Goal: Task Accomplishment & Management: Use online tool/utility

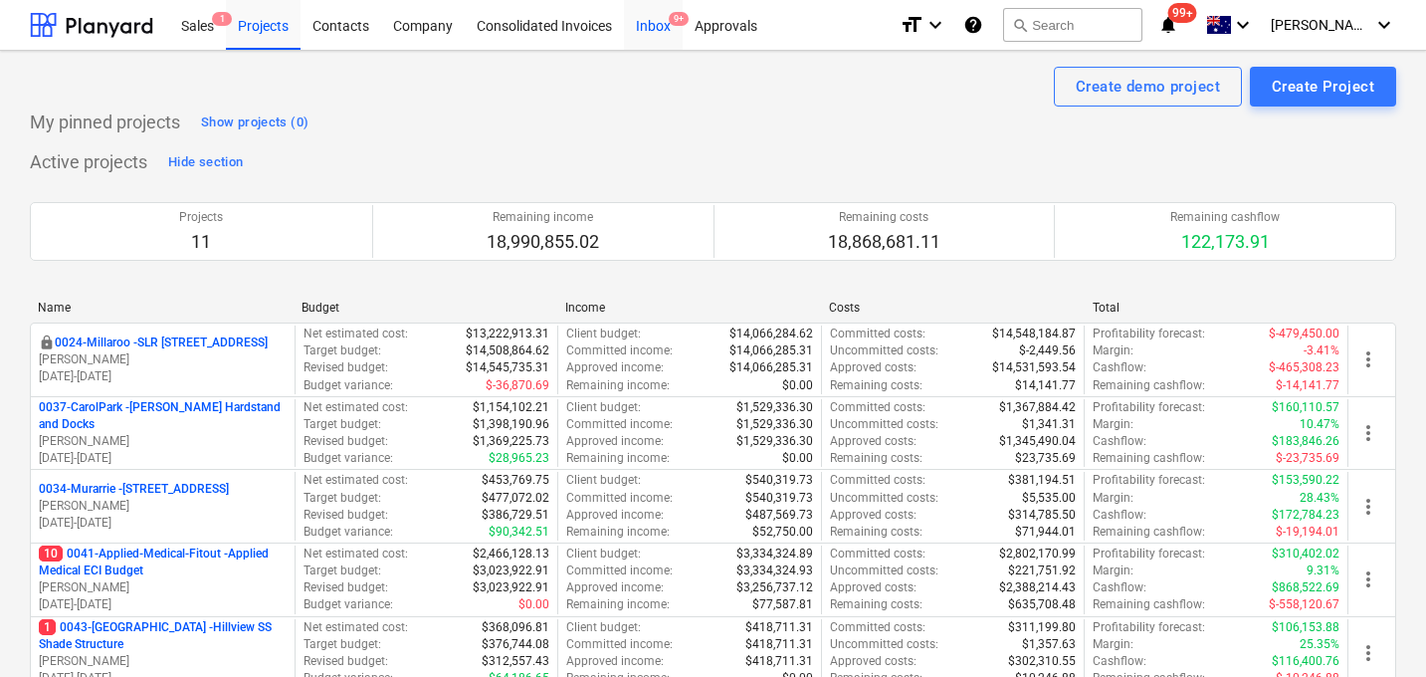
click at [656, 24] on div "Inbox 9+" at bounding box center [653, 24] width 59 height 51
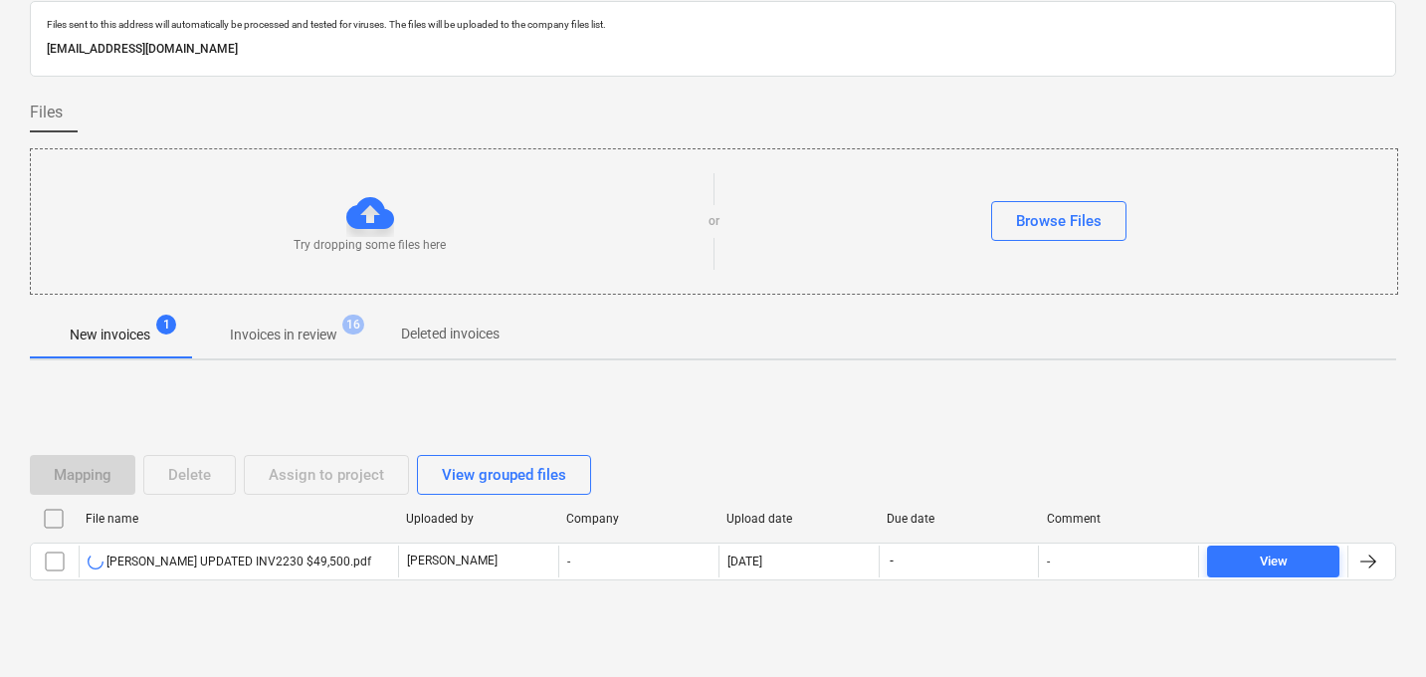
scroll to position [69, 0]
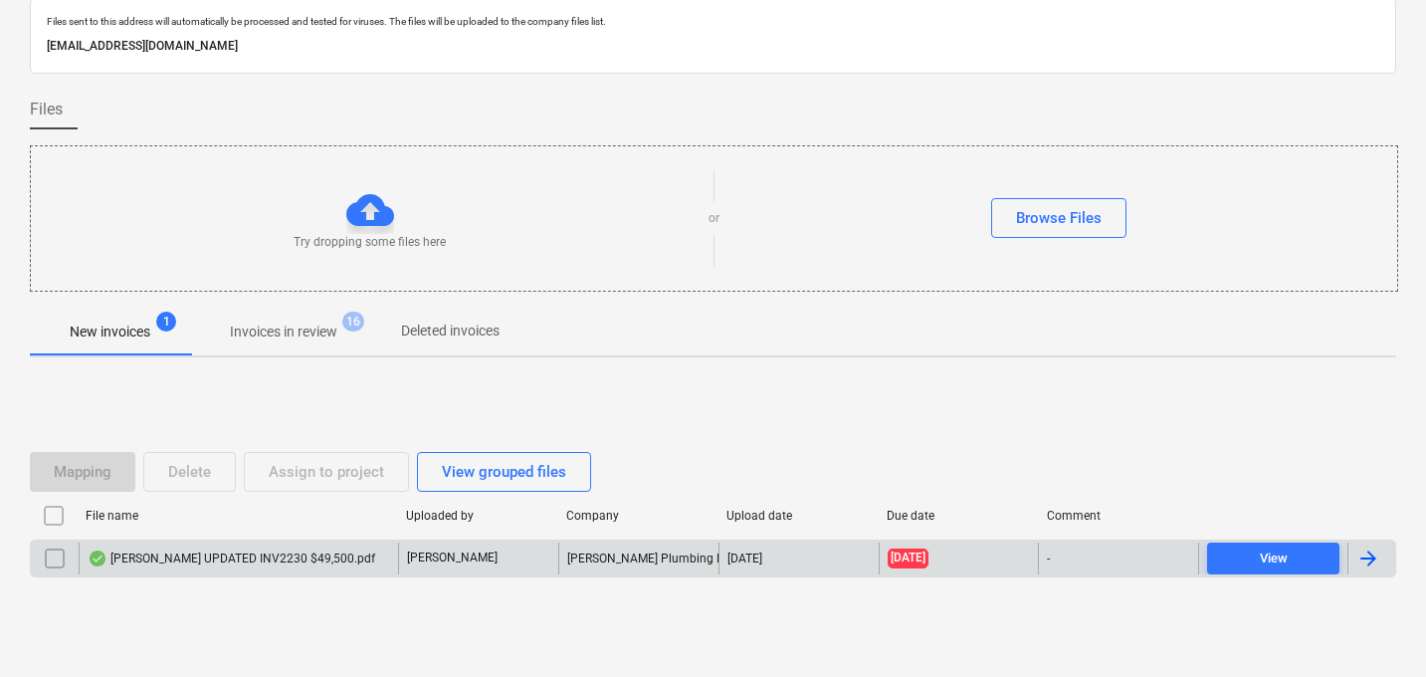
click at [242, 554] on div "[PERSON_NAME] UPDATED INV2230 $49,500.pdf" at bounding box center [232, 558] width 288 height 16
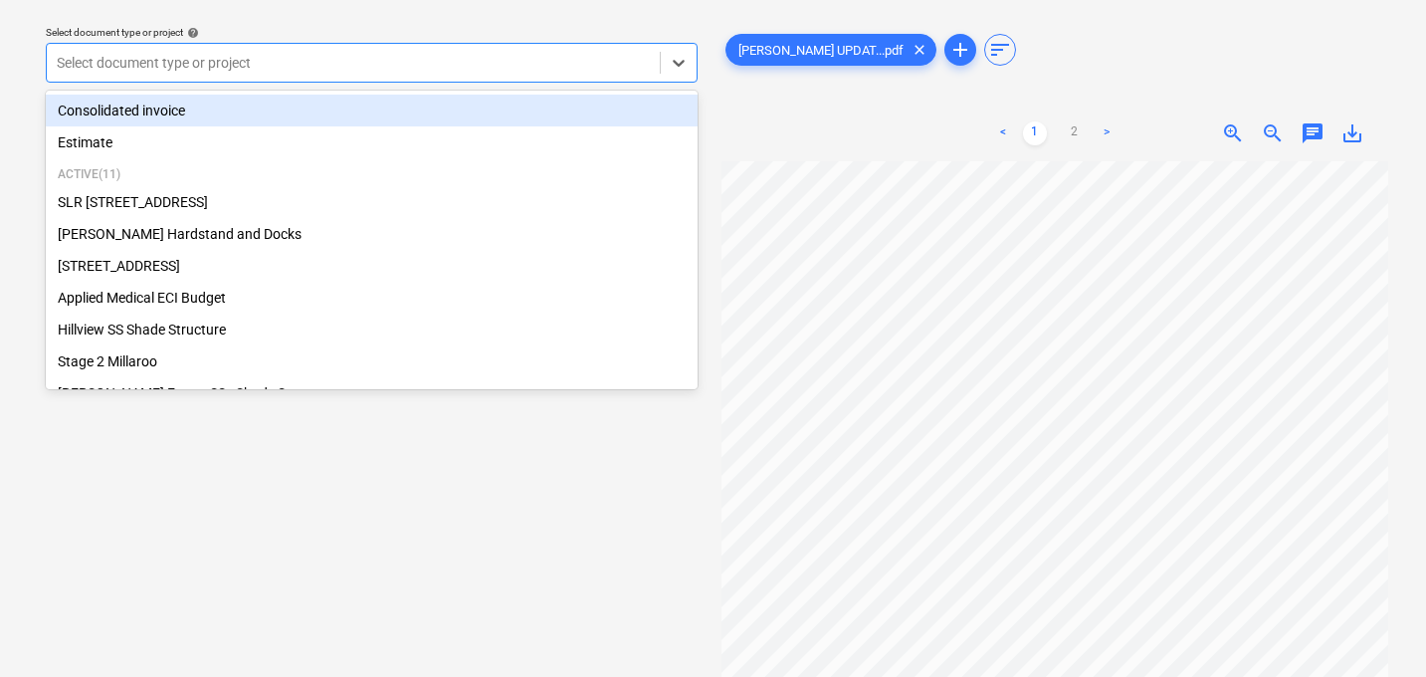
click at [427, 60] on div at bounding box center [353, 63] width 593 height 20
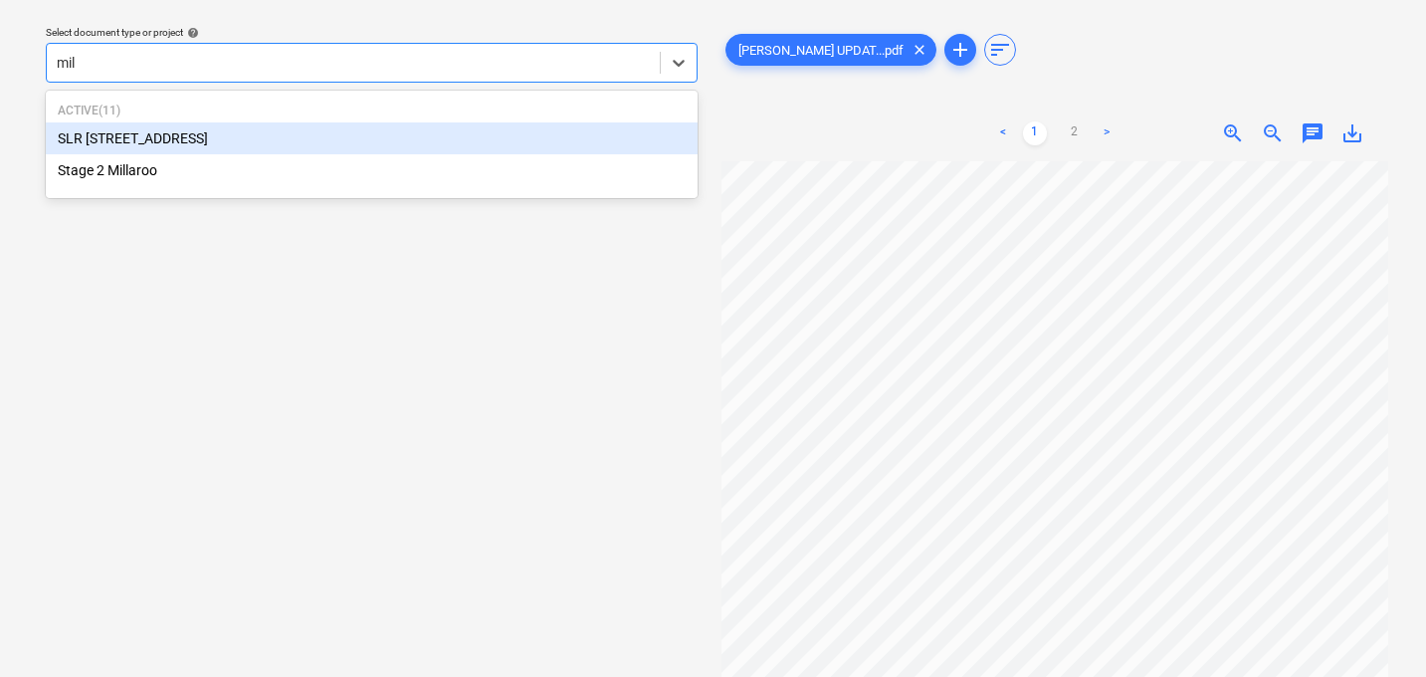
type input "mill"
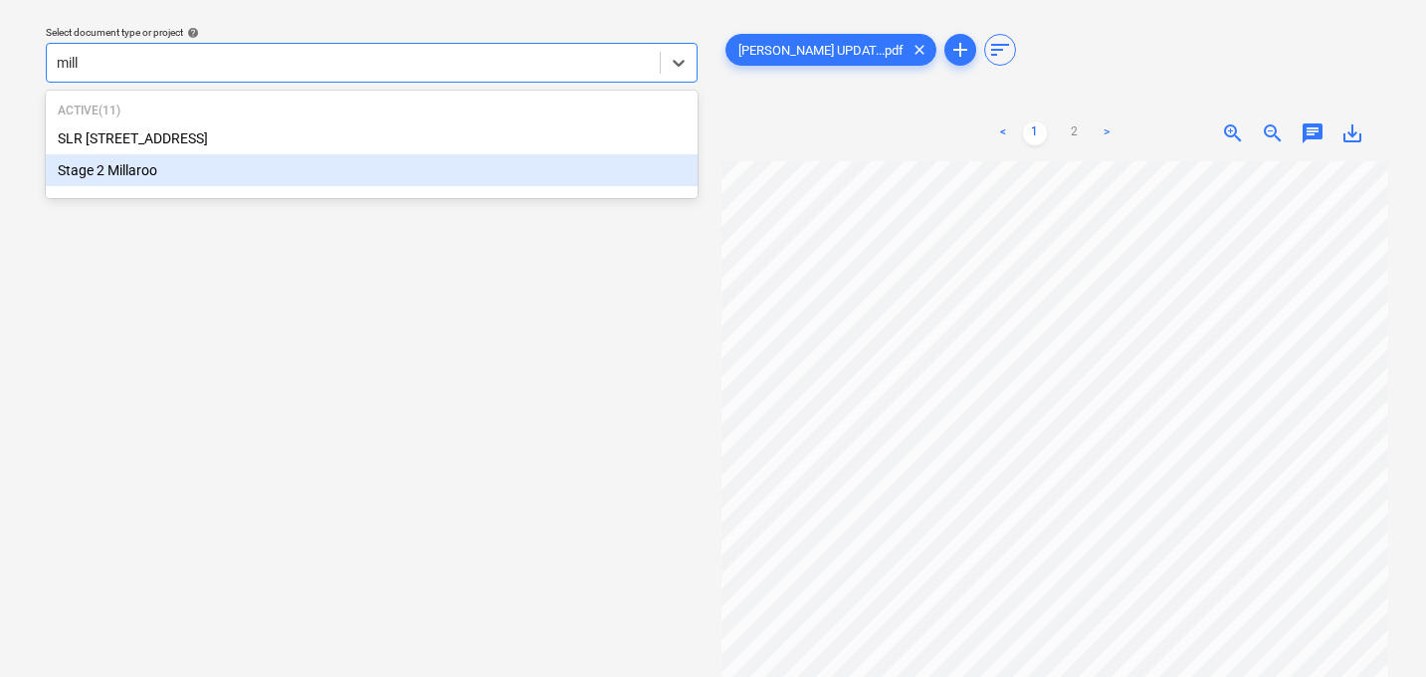
click at [292, 162] on div "Stage 2 Millaroo" at bounding box center [372, 170] width 652 height 32
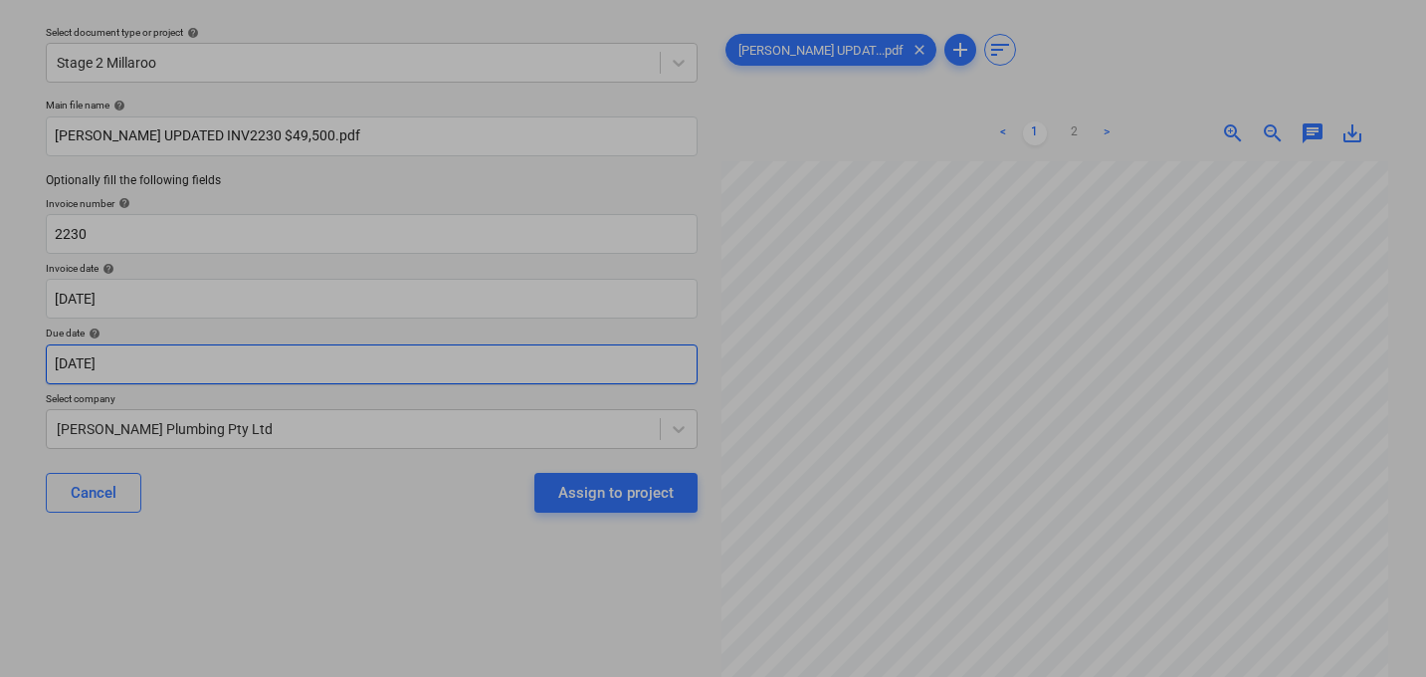
click at [219, 358] on body "Sales 1 Projects Contacts Company Consolidated Invoices Inbox 9+ Approvals form…" at bounding box center [713, 281] width 1426 height 677
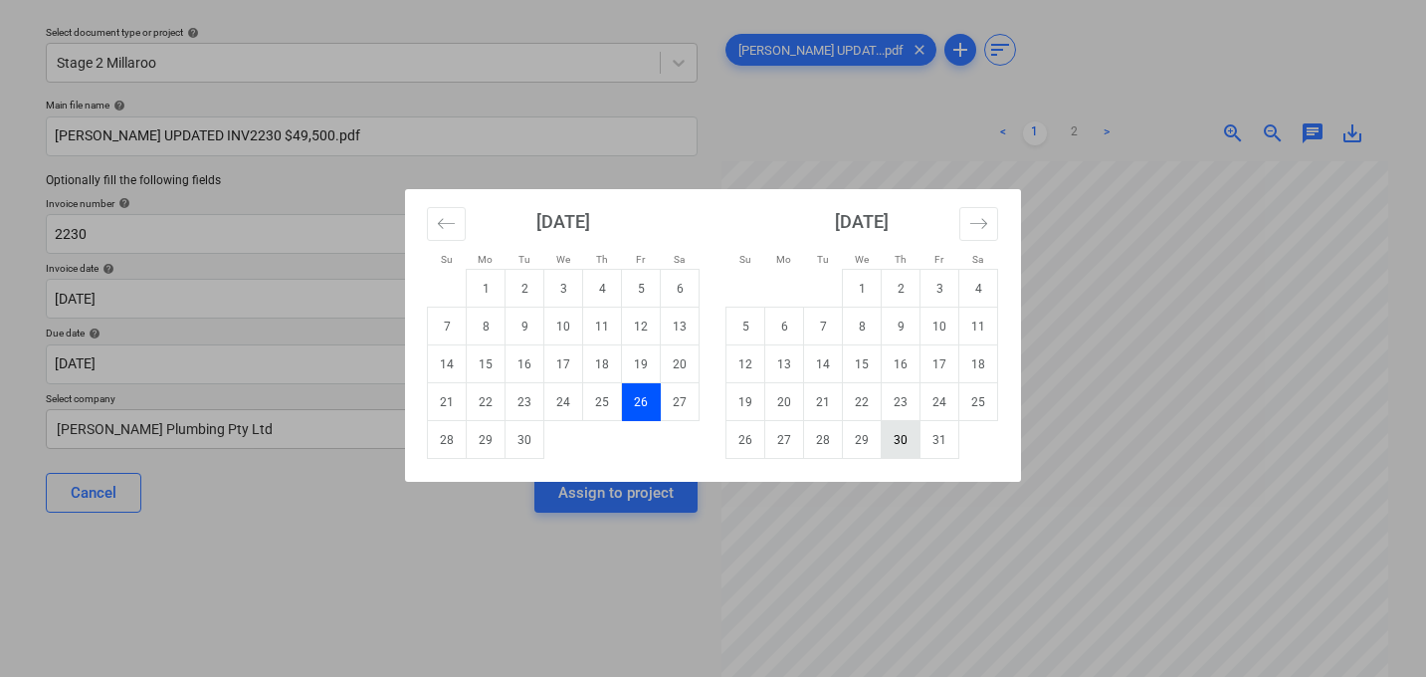
click at [891, 438] on td "30" at bounding box center [900, 440] width 39 height 38
type input "[DATE]"
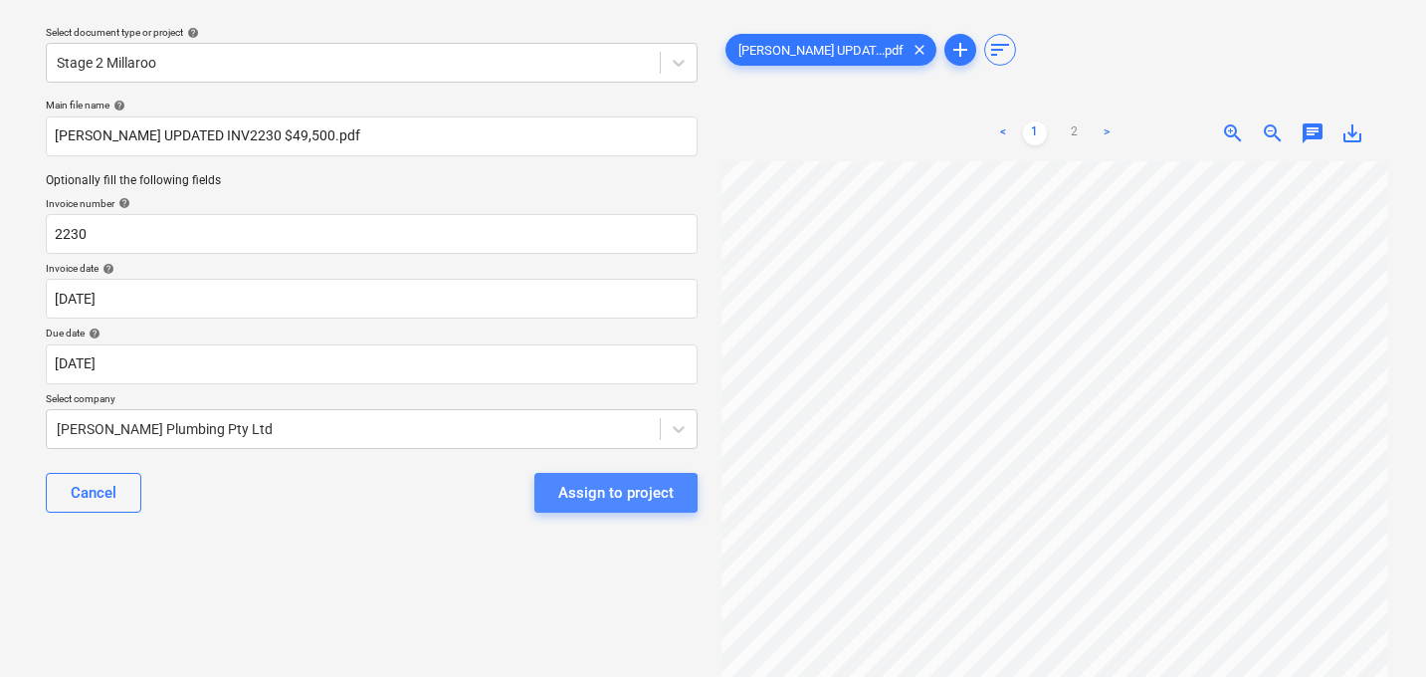
click at [602, 496] on div "Assign to project" at bounding box center [615, 493] width 115 height 26
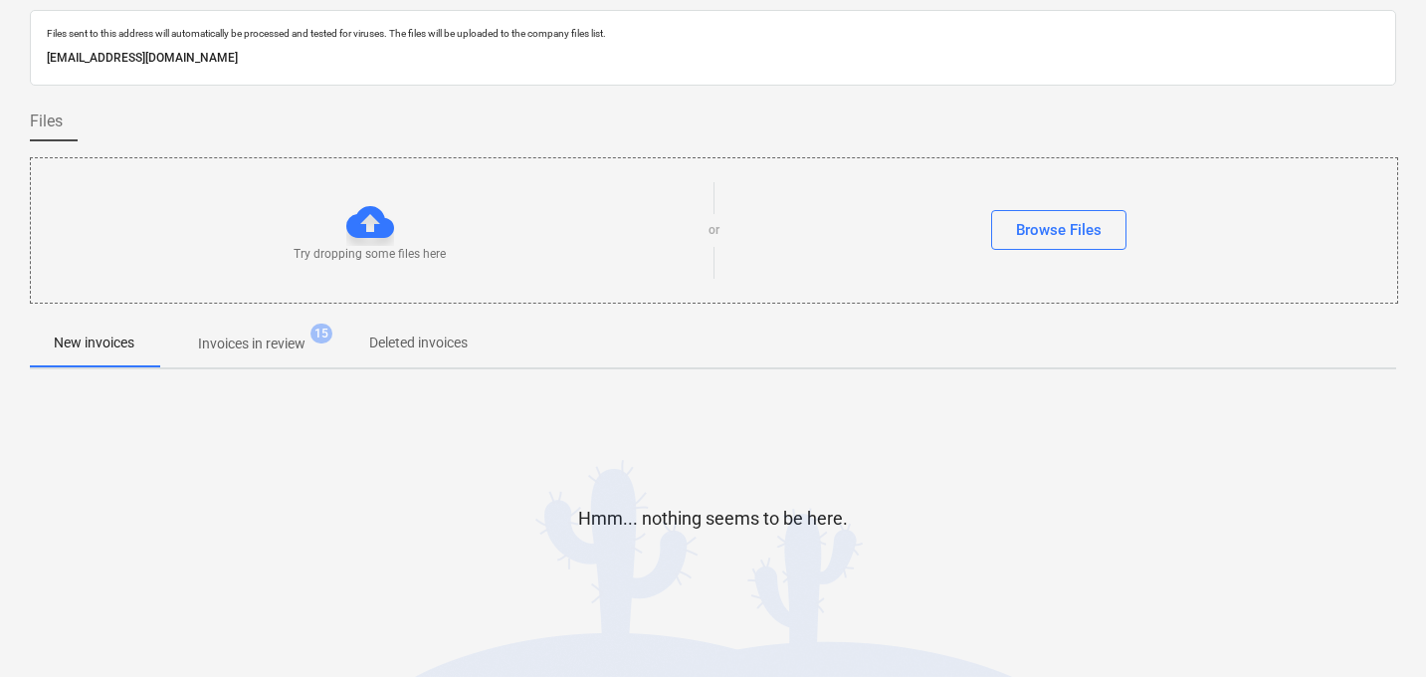
click at [262, 347] on p "Invoices in review" at bounding box center [251, 343] width 107 height 21
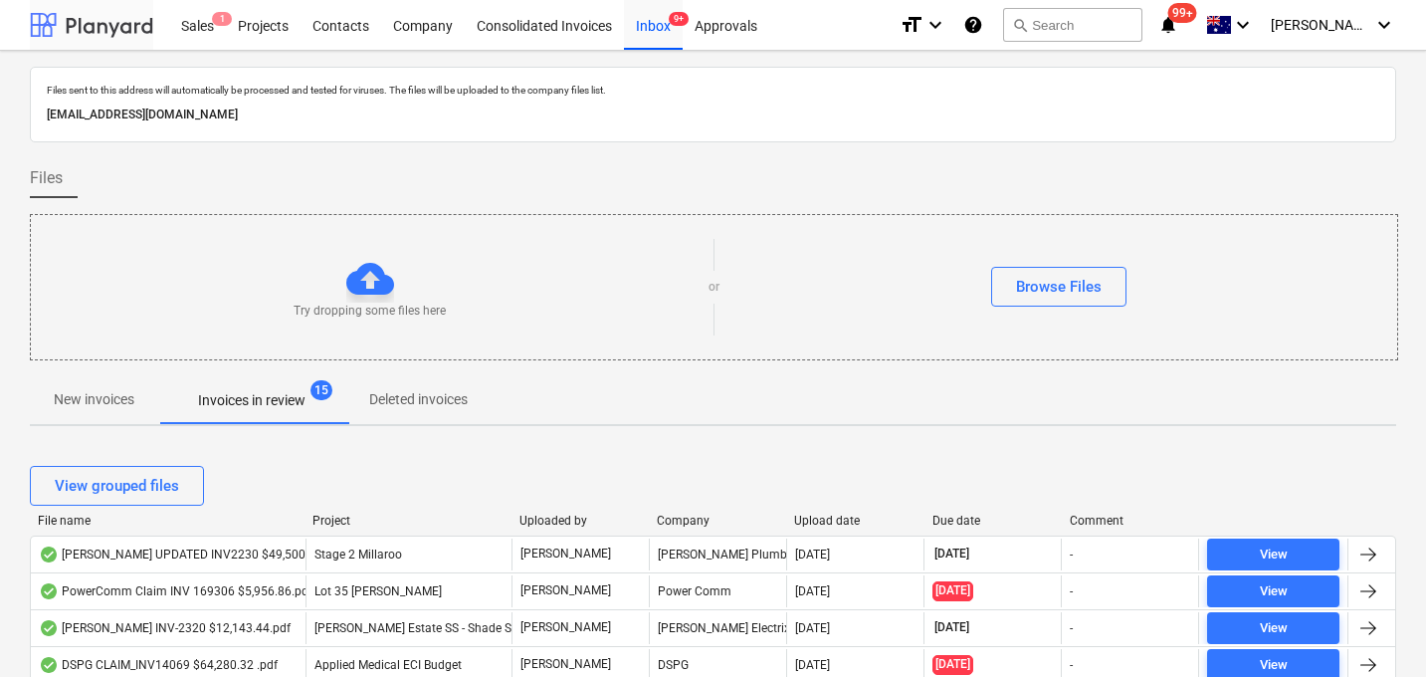
click at [89, 30] on div at bounding box center [91, 25] width 123 height 50
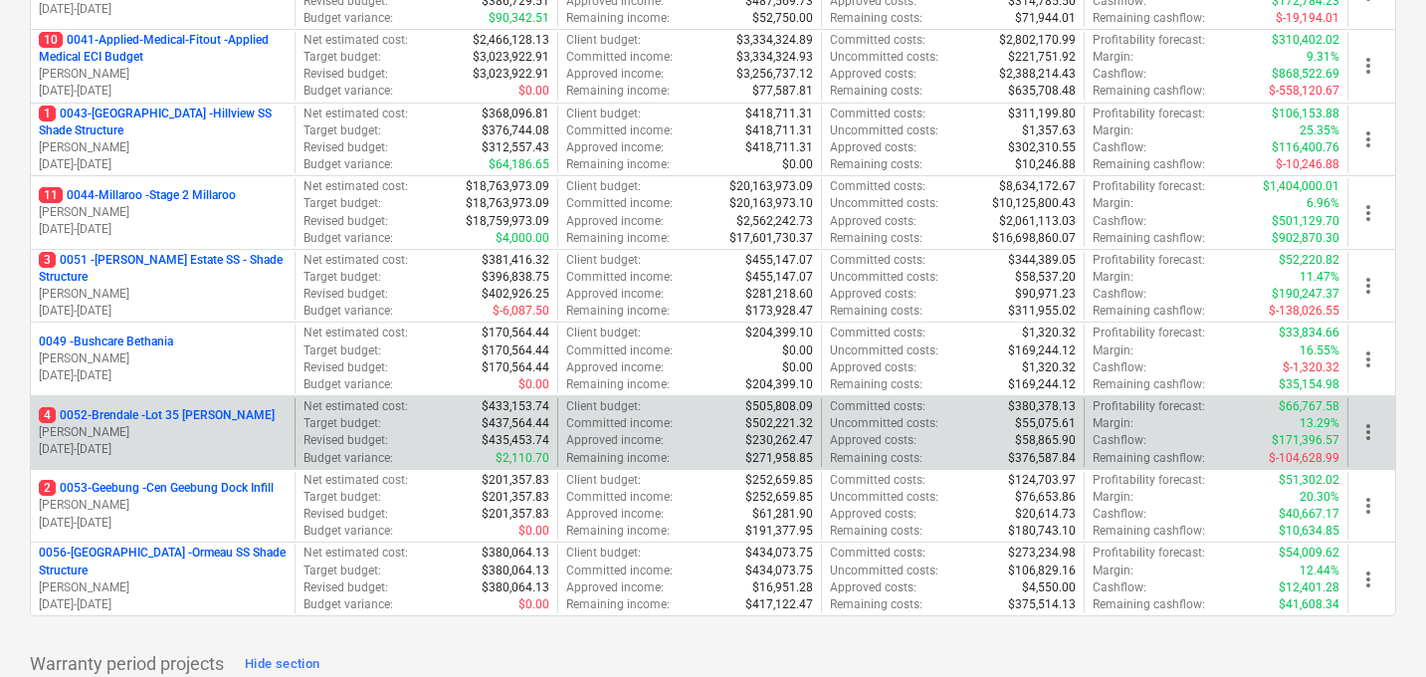
scroll to position [512, 0]
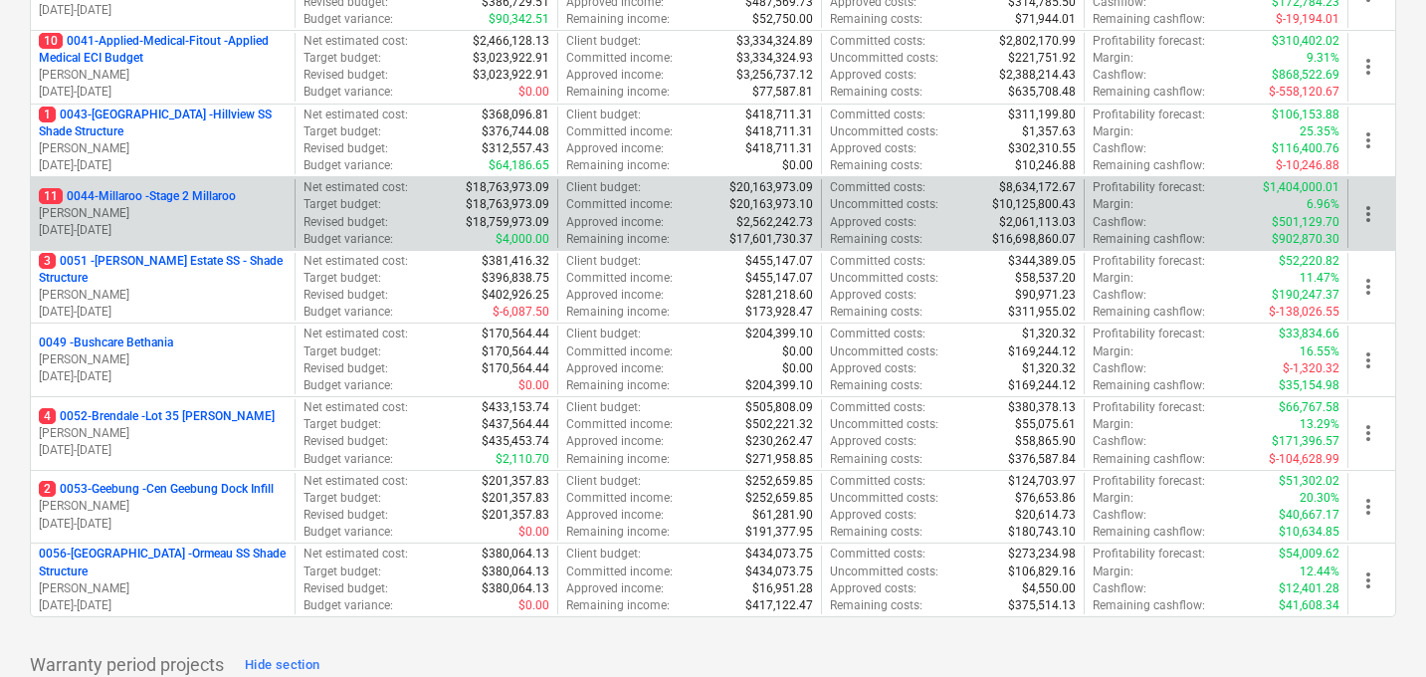
click at [136, 203] on p "11 0044-Millaroo - Stage 2 Millaroo" at bounding box center [137, 196] width 197 height 17
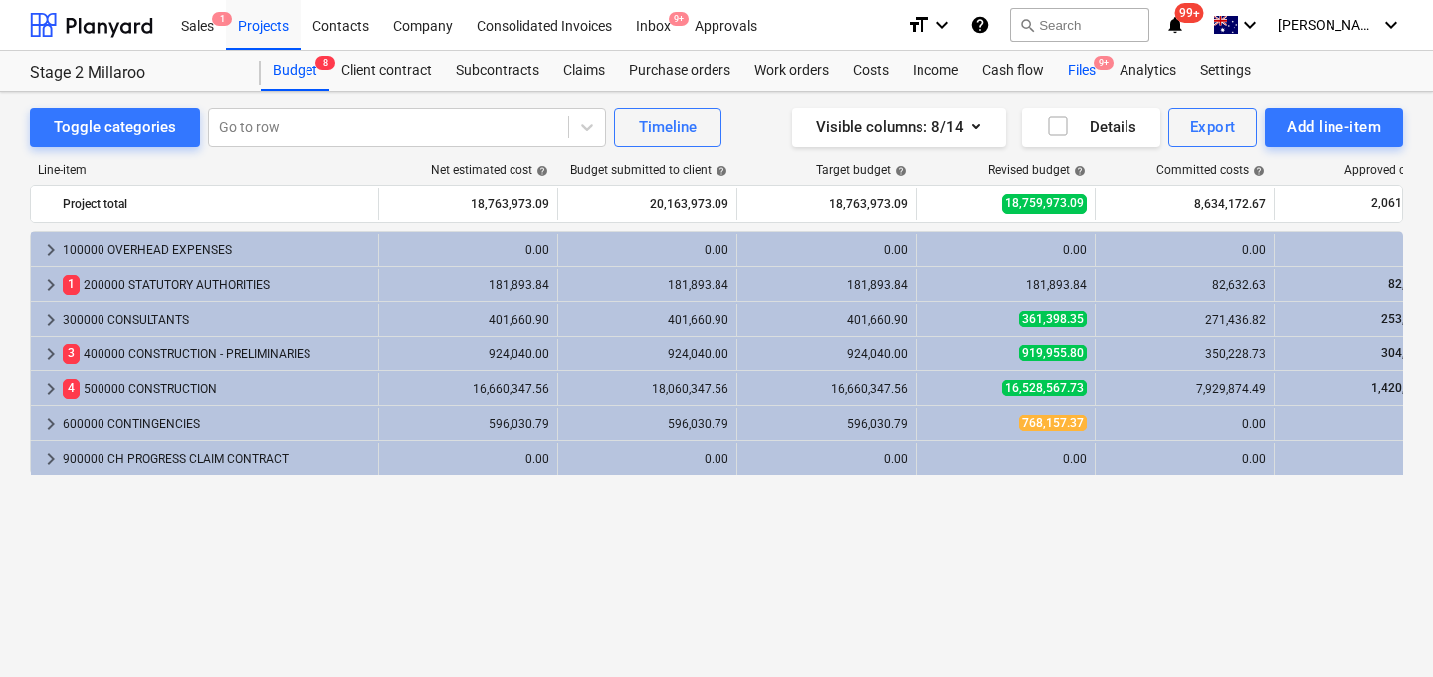
click at [1067, 71] on div "Files 9+" at bounding box center [1082, 71] width 52 height 40
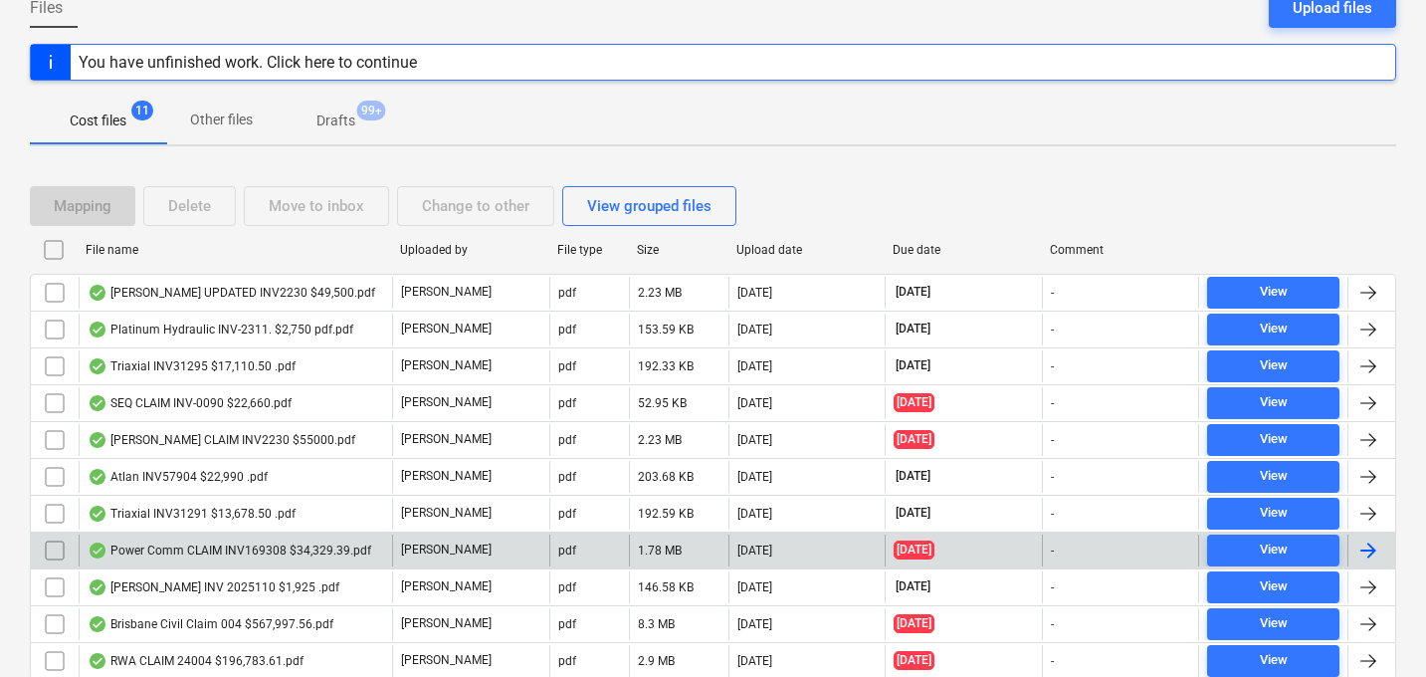
scroll to position [286, 0]
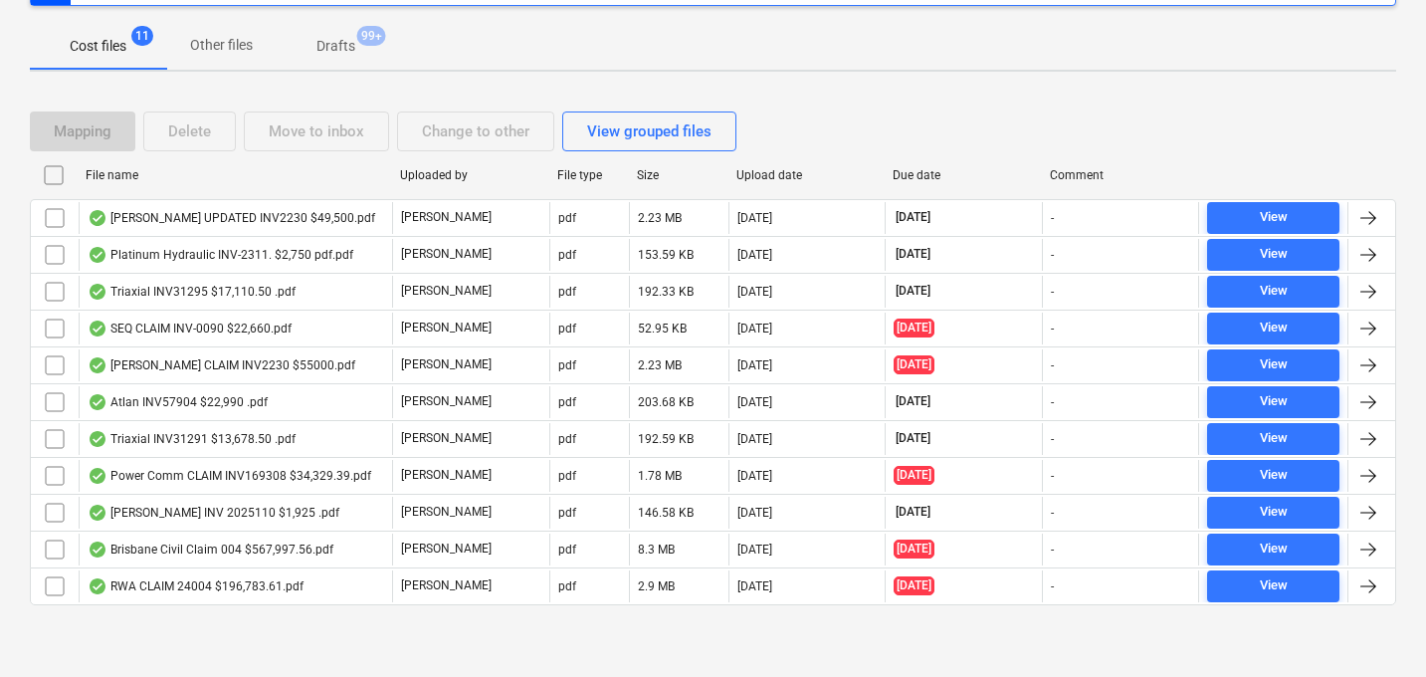
click at [119, 171] on div "File name" at bounding box center [235, 175] width 298 height 14
checkbox input "false"
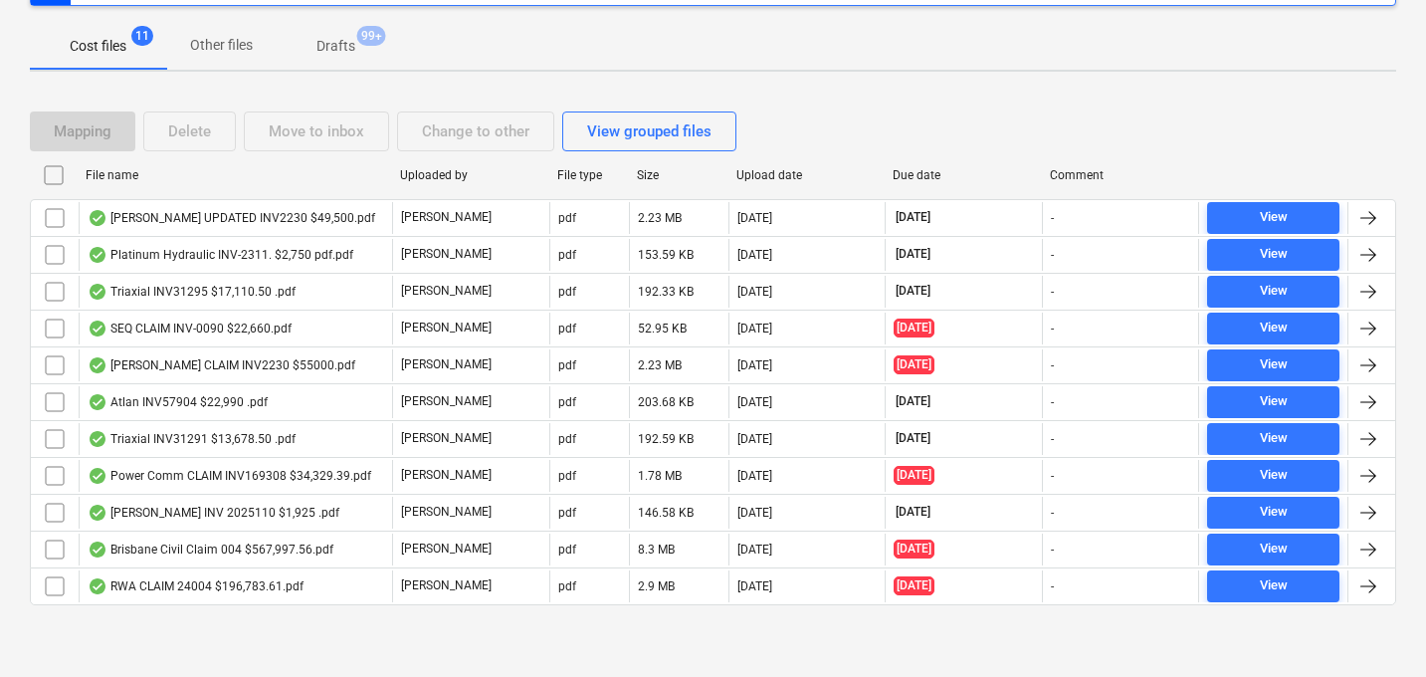
checkbox input "false"
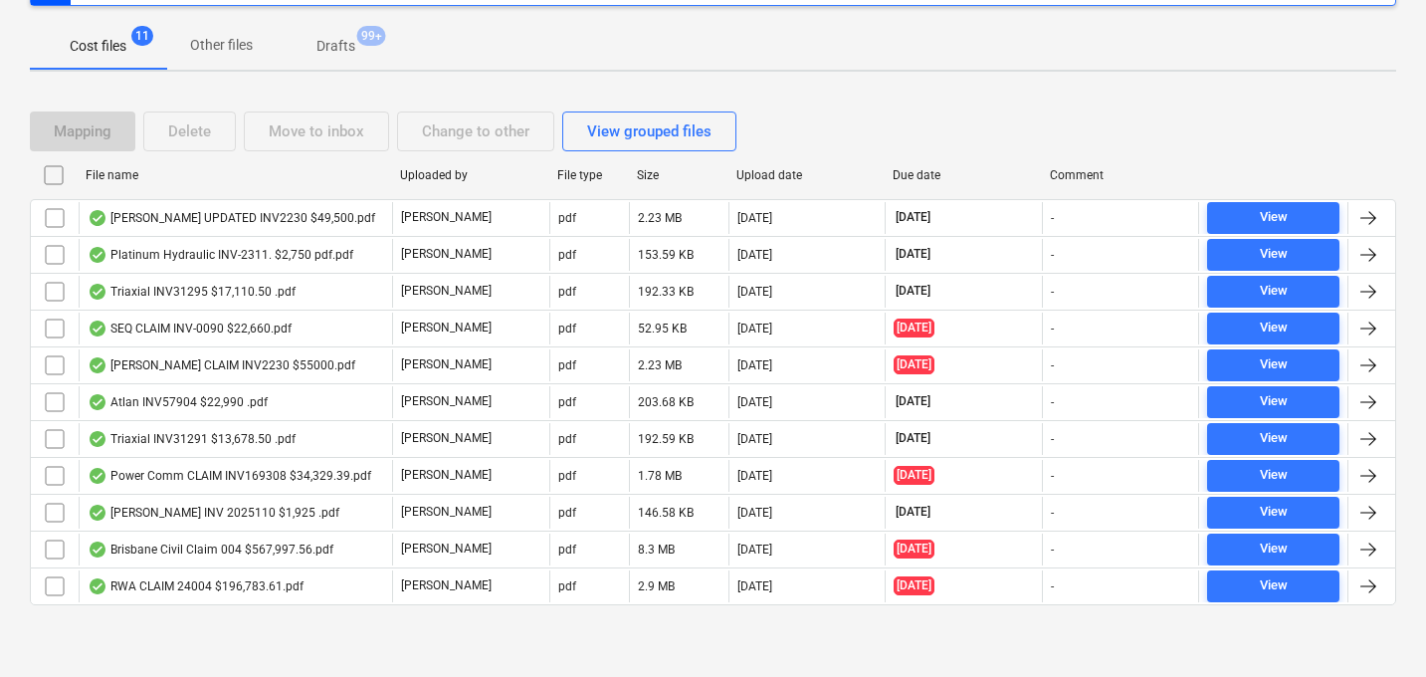
checkbox input "false"
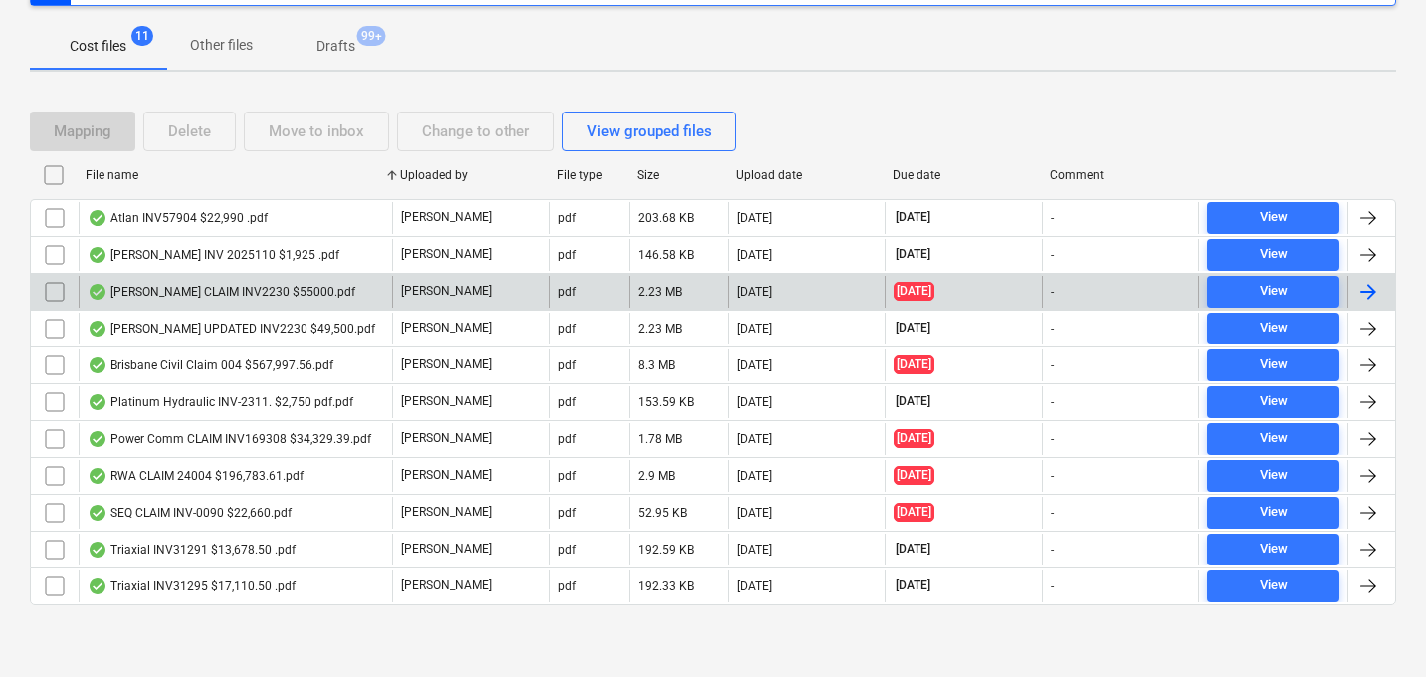
click at [54, 286] on input "checkbox" at bounding box center [55, 292] width 32 height 32
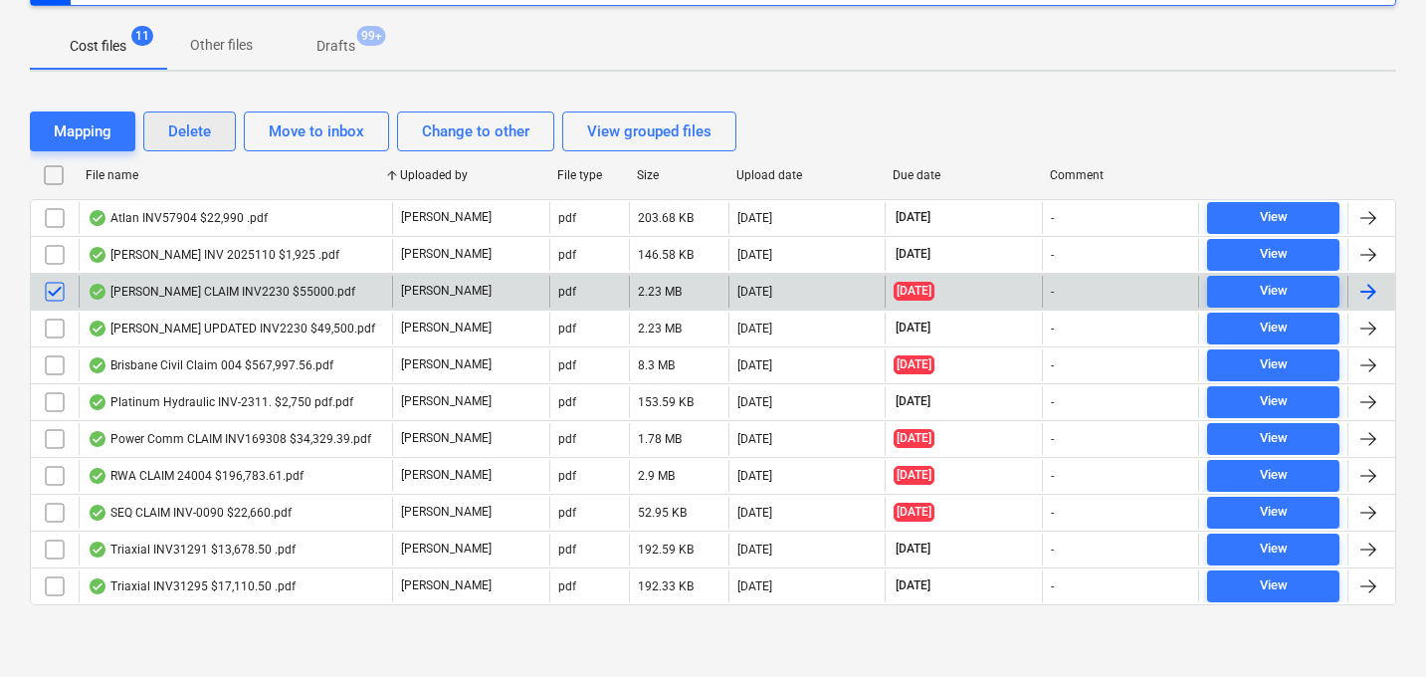
click at [204, 126] on div "Delete" at bounding box center [189, 131] width 43 height 26
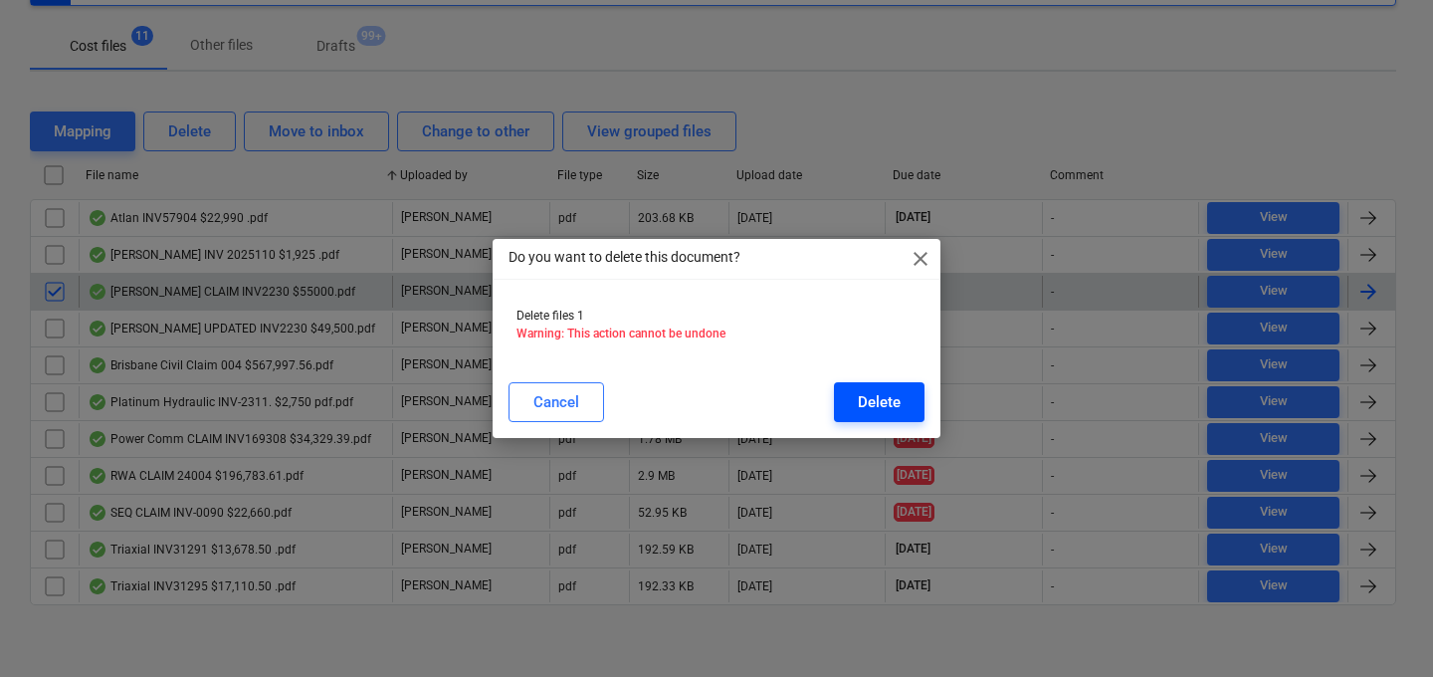
click at [851, 396] on button "Delete" at bounding box center [879, 402] width 91 height 40
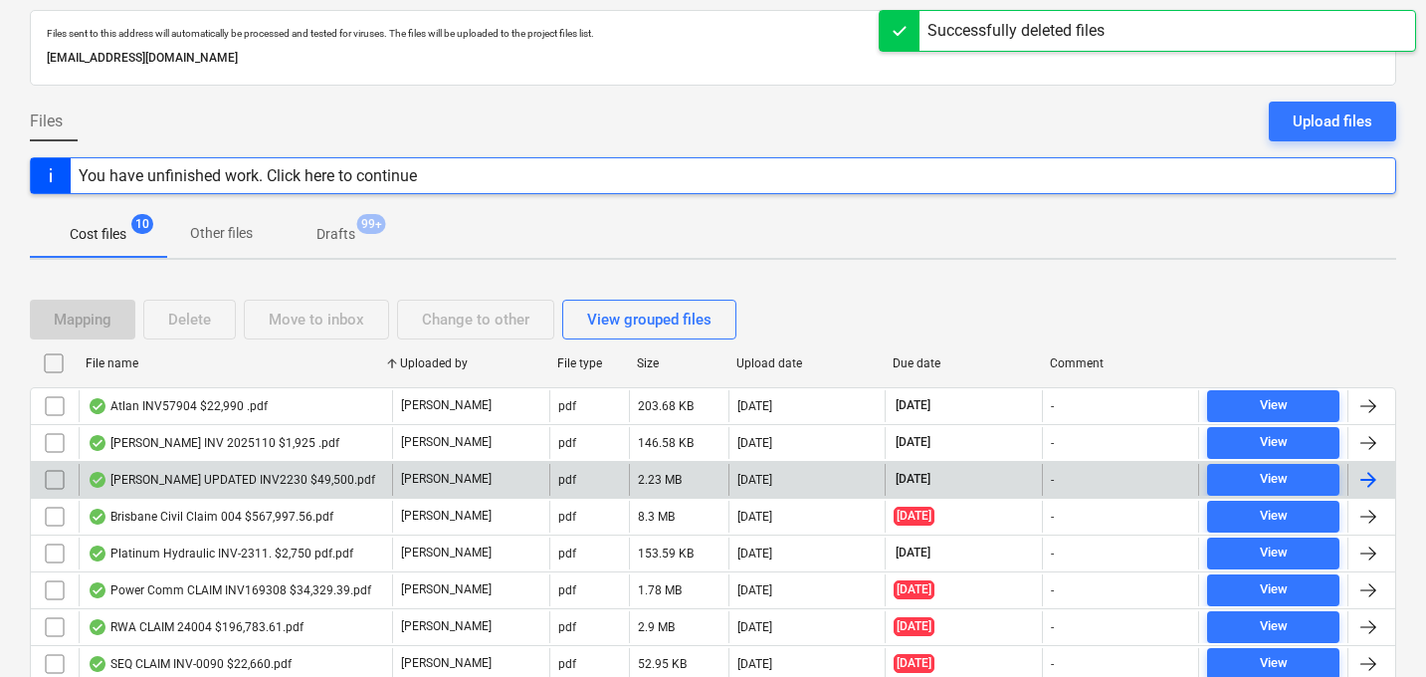
scroll to position [0, 0]
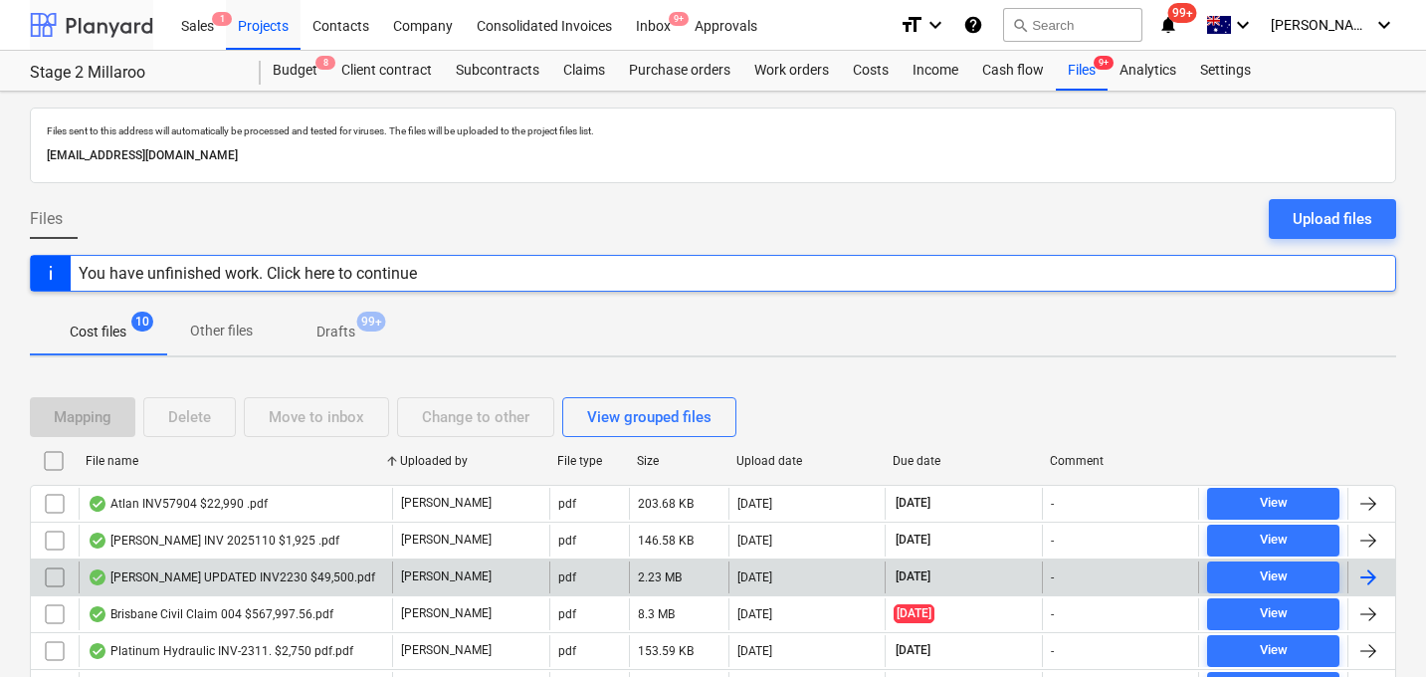
click at [132, 26] on div at bounding box center [91, 25] width 123 height 50
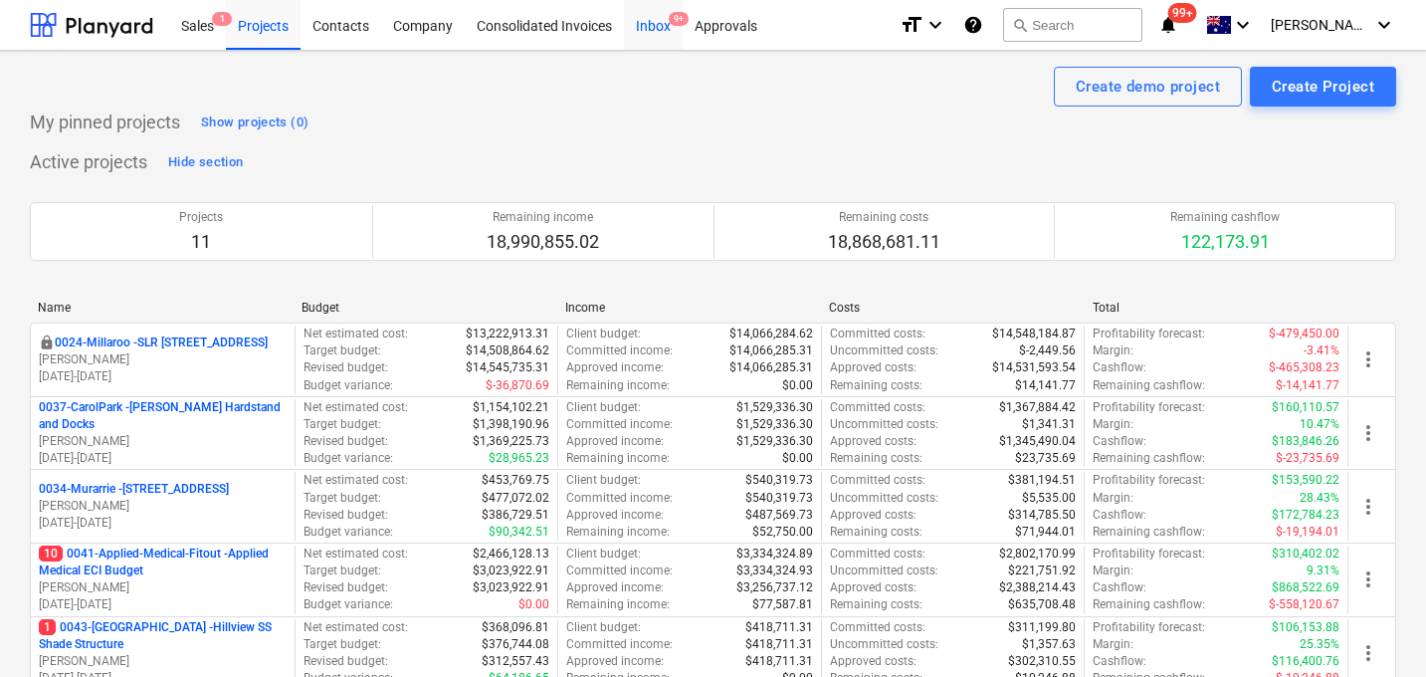
click at [642, 26] on div "Inbox 9+" at bounding box center [653, 24] width 59 height 51
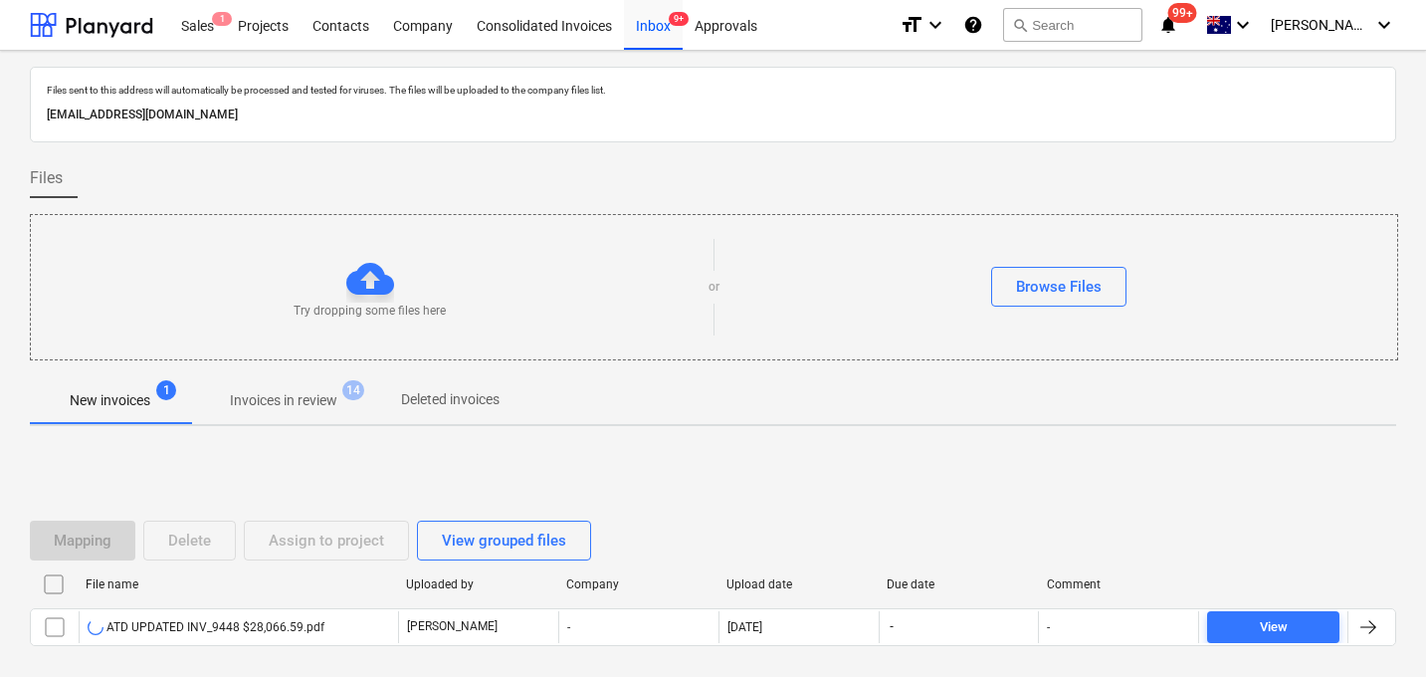
scroll to position [96, 0]
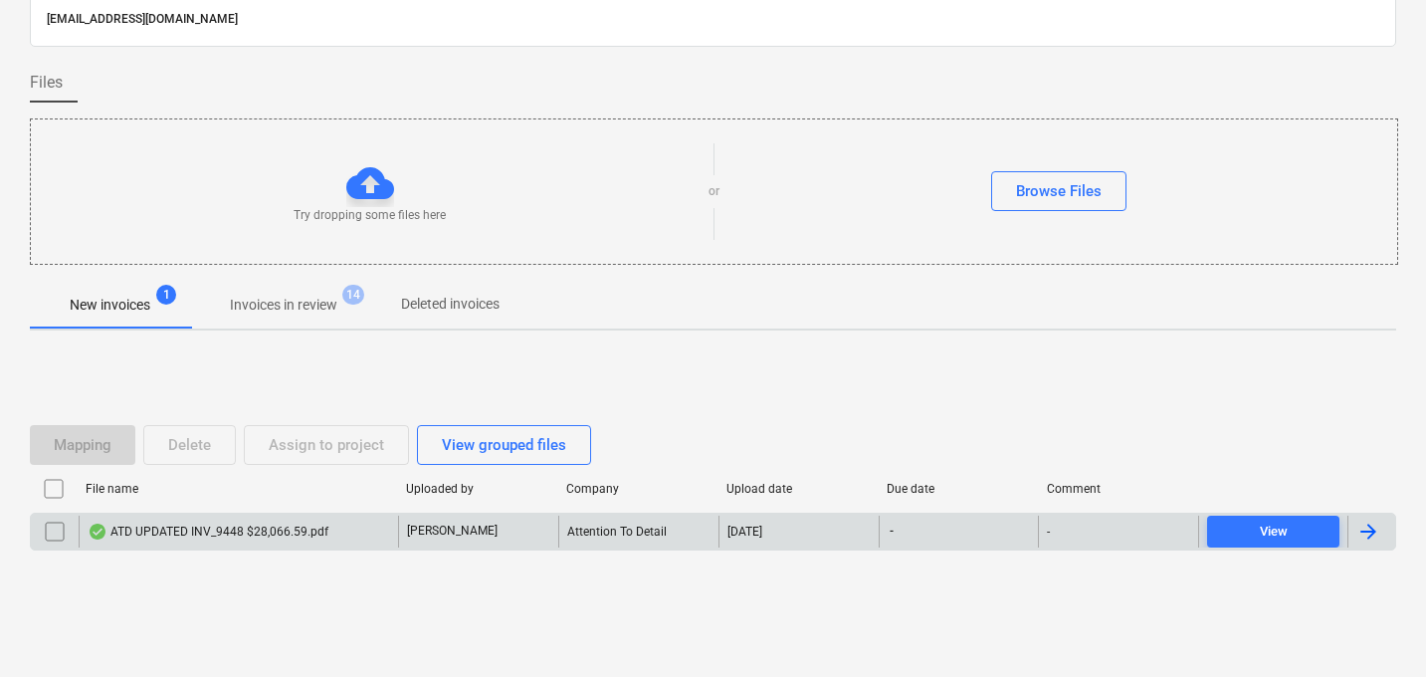
click at [250, 524] on div "ATD UPDATED INV_9448 $28,066.59.pdf" at bounding box center [208, 531] width 241 height 16
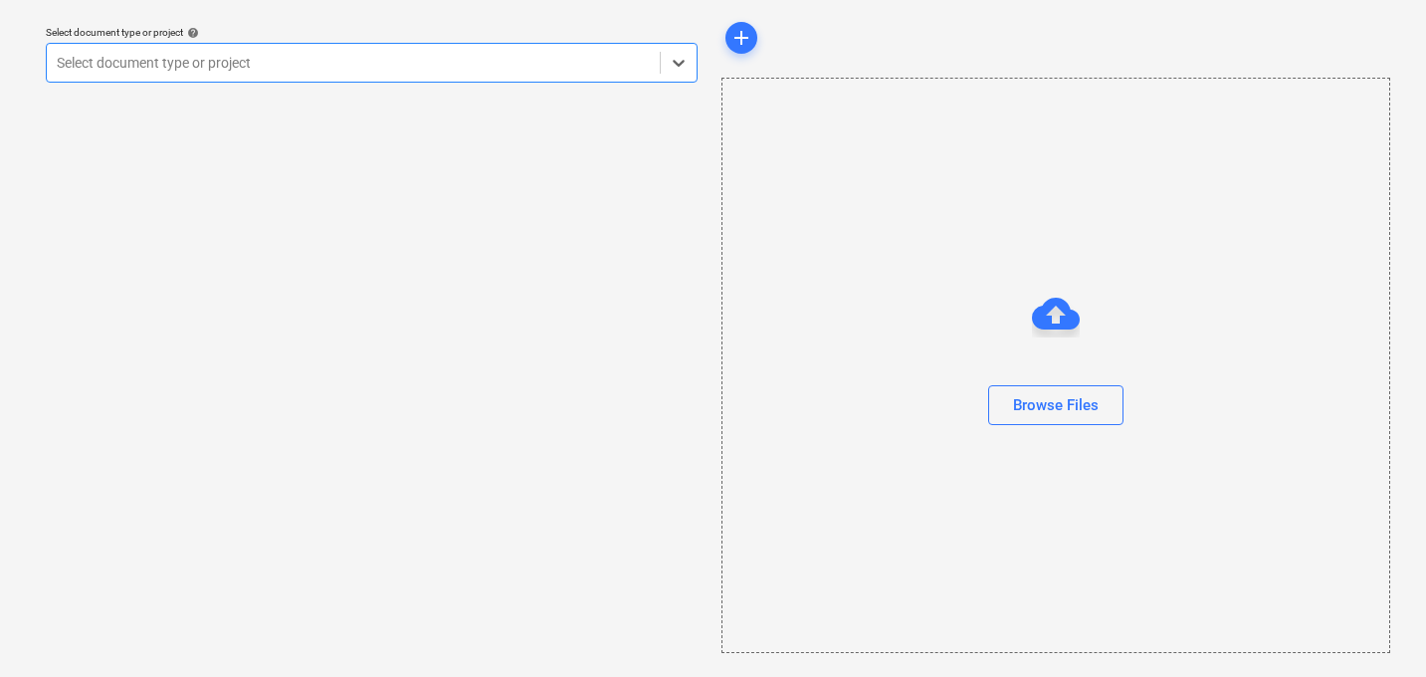
scroll to position [57, 0]
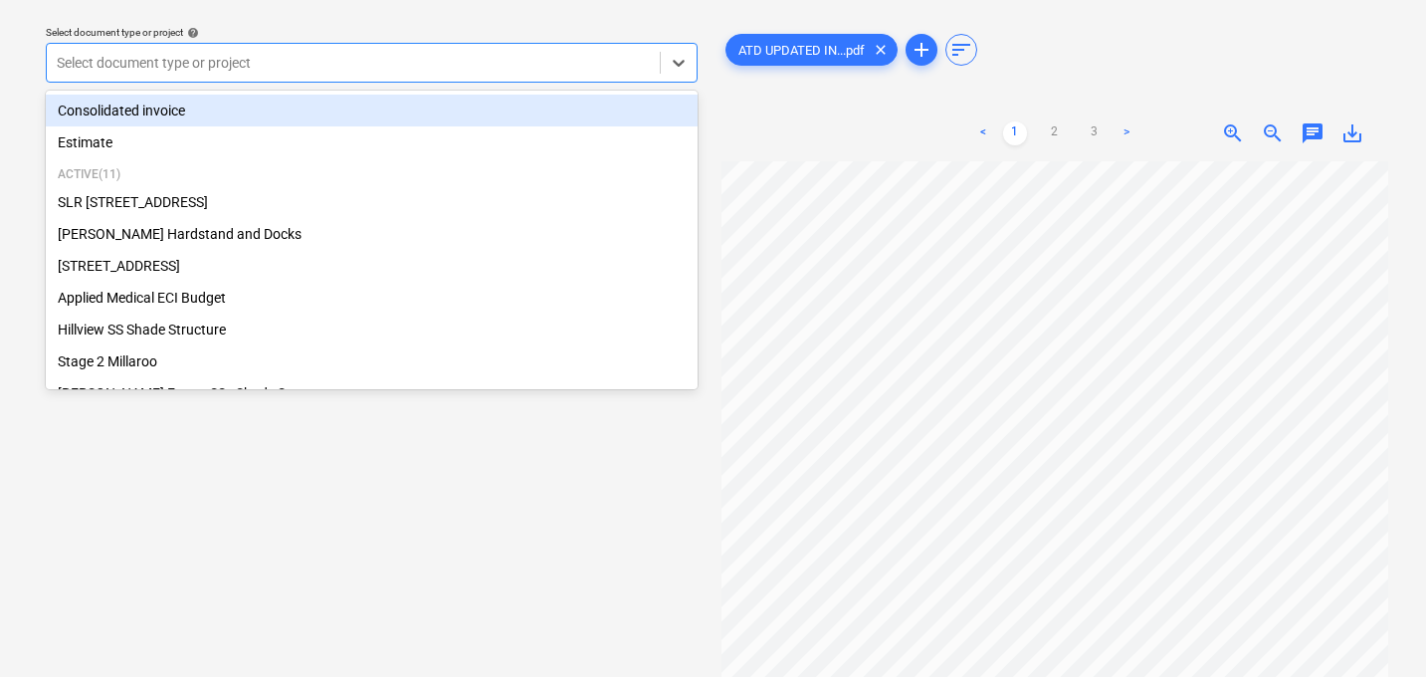
click at [434, 60] on div at bounding box center [353, 63] width 593 height 20
type input "app"
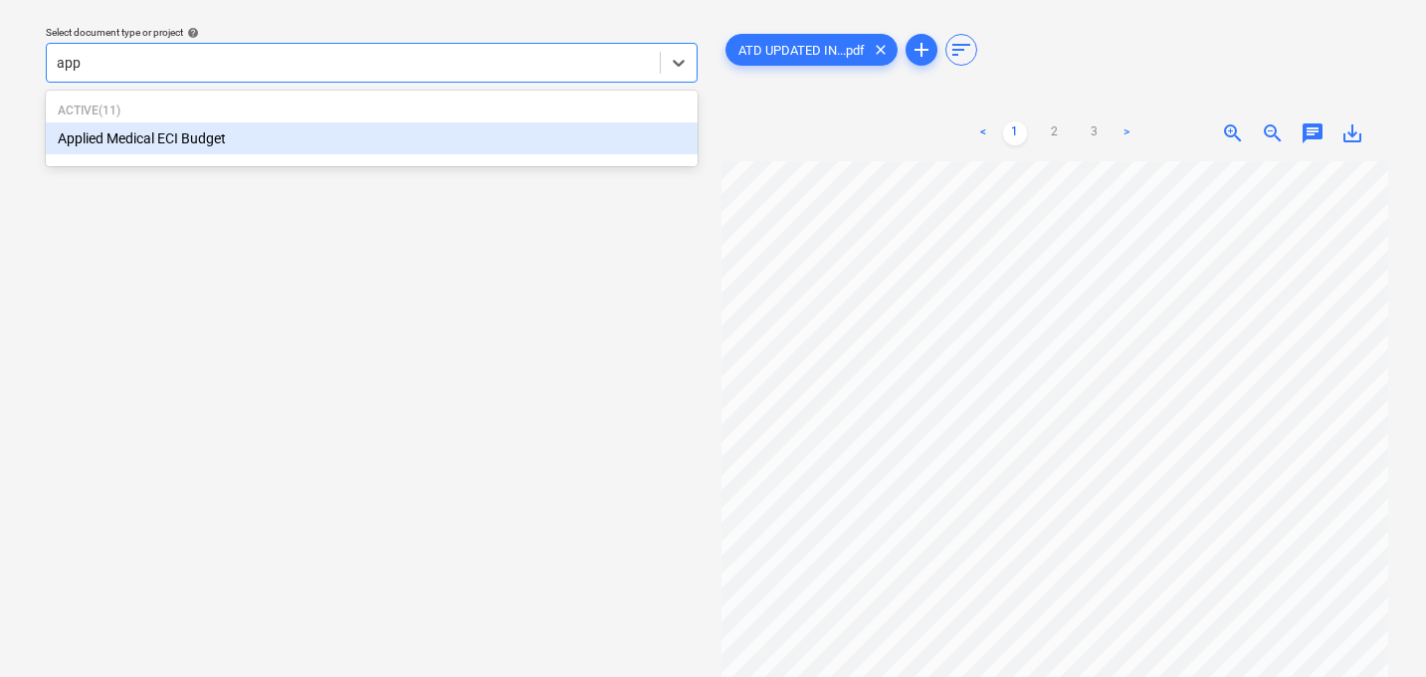
click at [355, 130] on div "Applied Medical ECI Budget" at bounding box center [372, 138] width 652 height 32
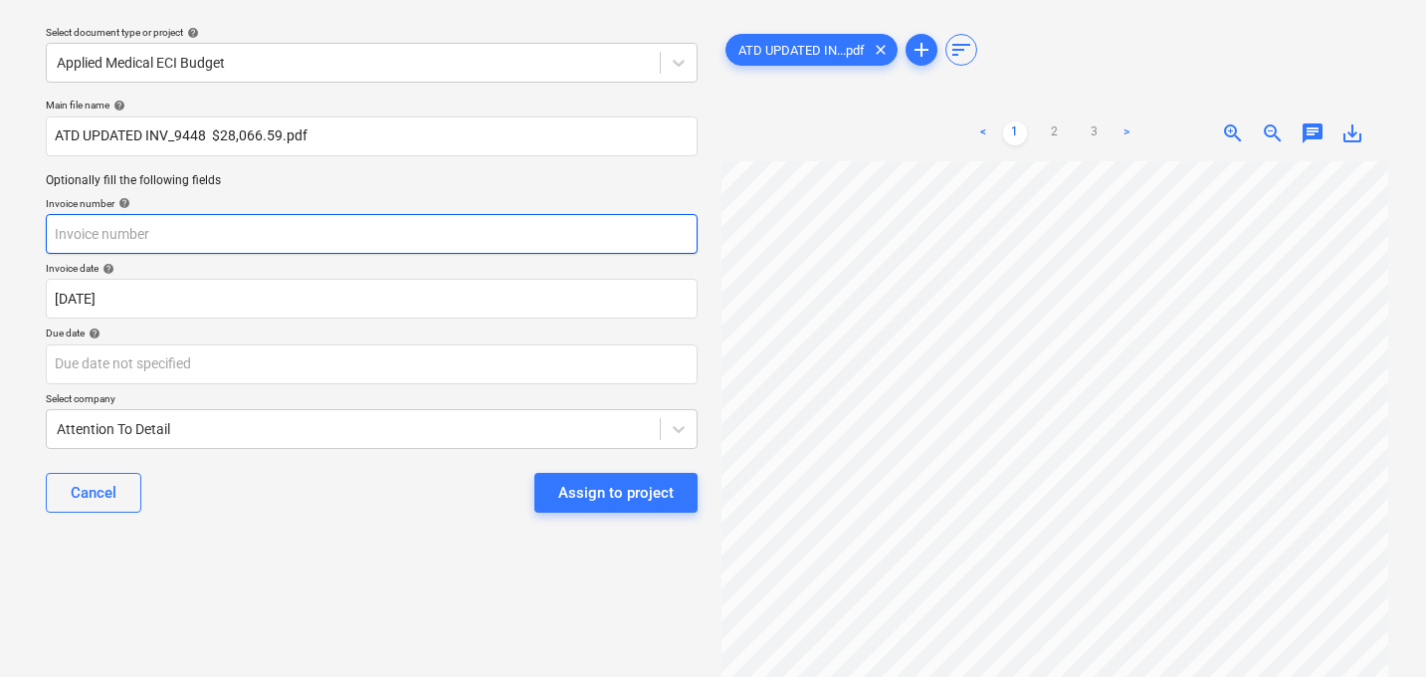
click at [258, 240] on input "text" at bounding box center [372, 234] width 652 height 40
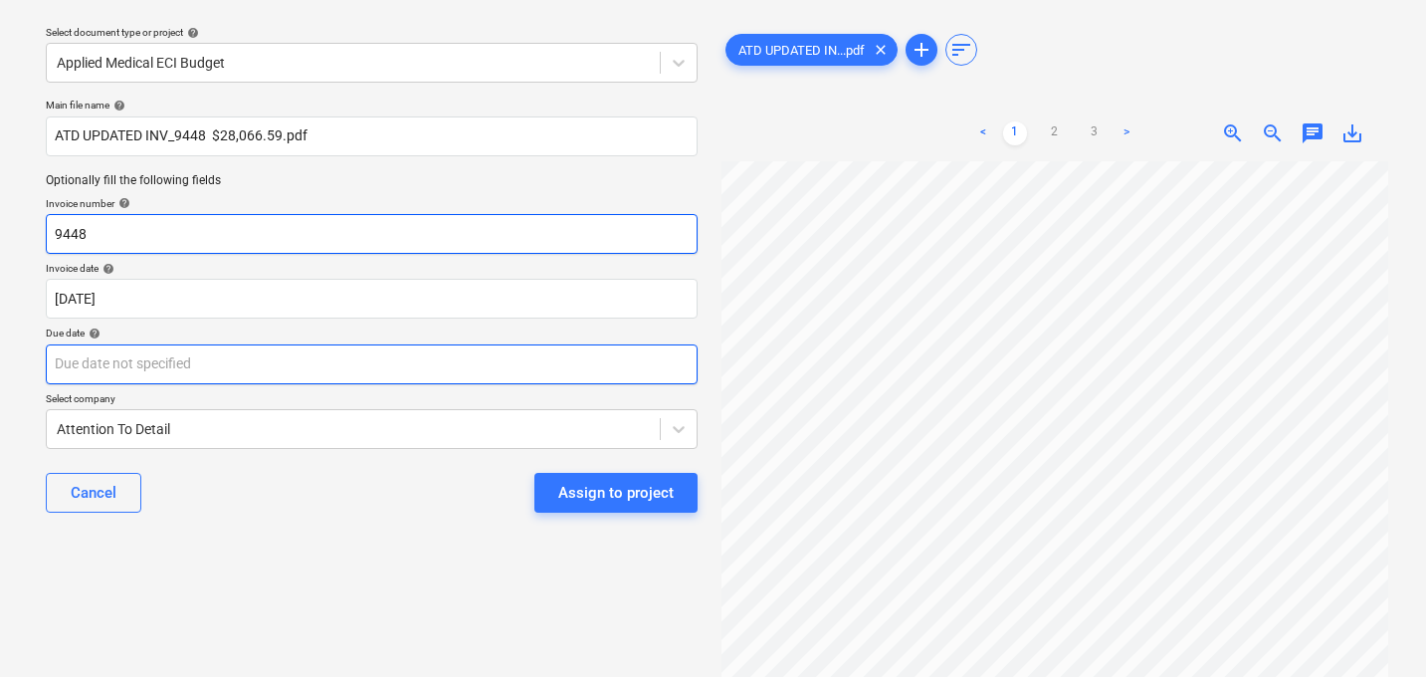
type input "9448"
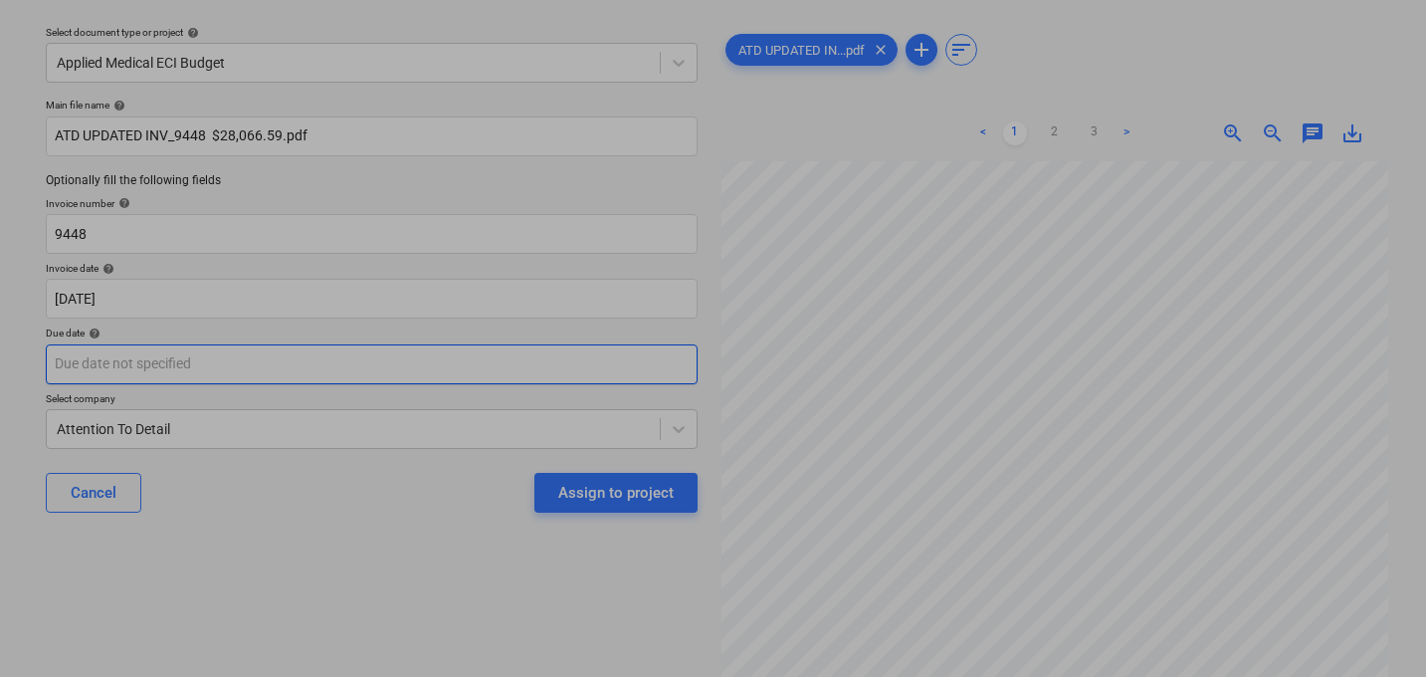
click at [189, 357] on body "Sales 1 Projects Contacts Company Consolidated Invoices Inbox 9+ Approvals form…" at bounding box center [713, 281] width 1426 height 677
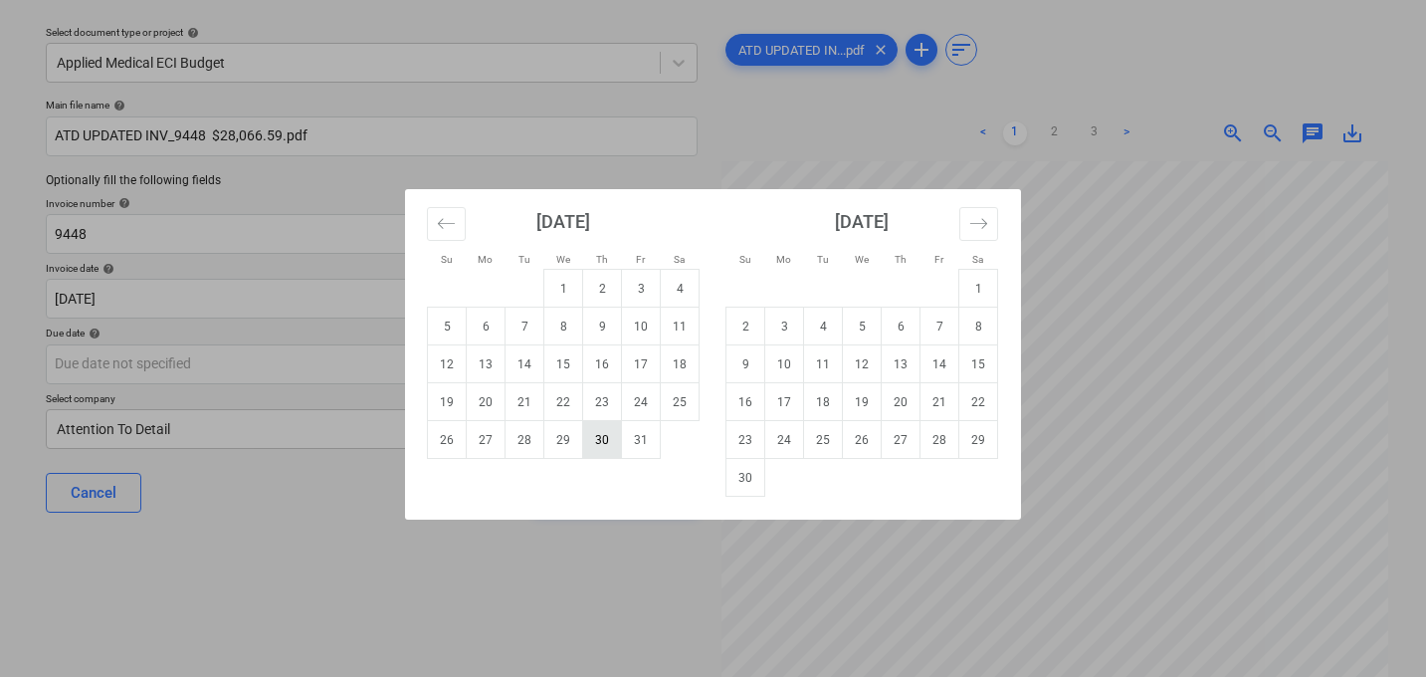
click at [596, 435] on td "30" at bounding box center [602, 440] width 39 height 38
type input "[DATE]"
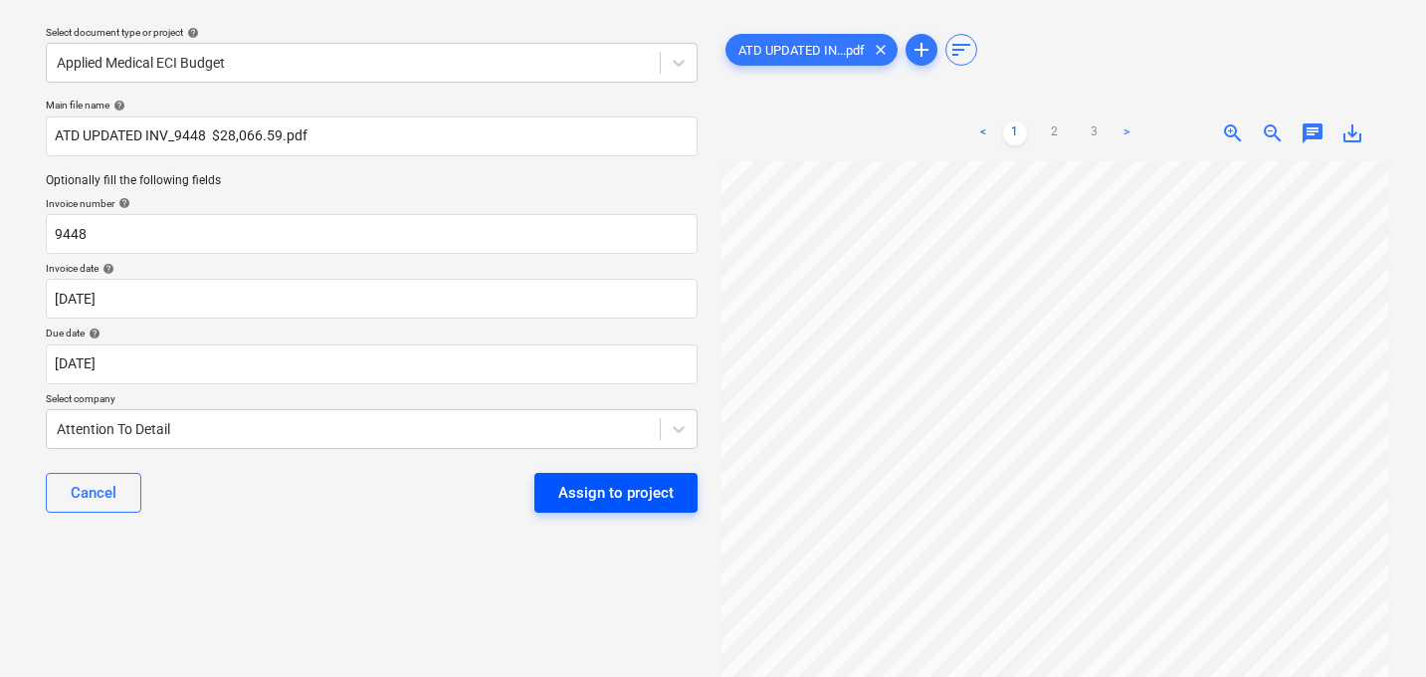
click at [597, 487] on div "Assign to project" at bounding box center [615, 493] width 115 height 26
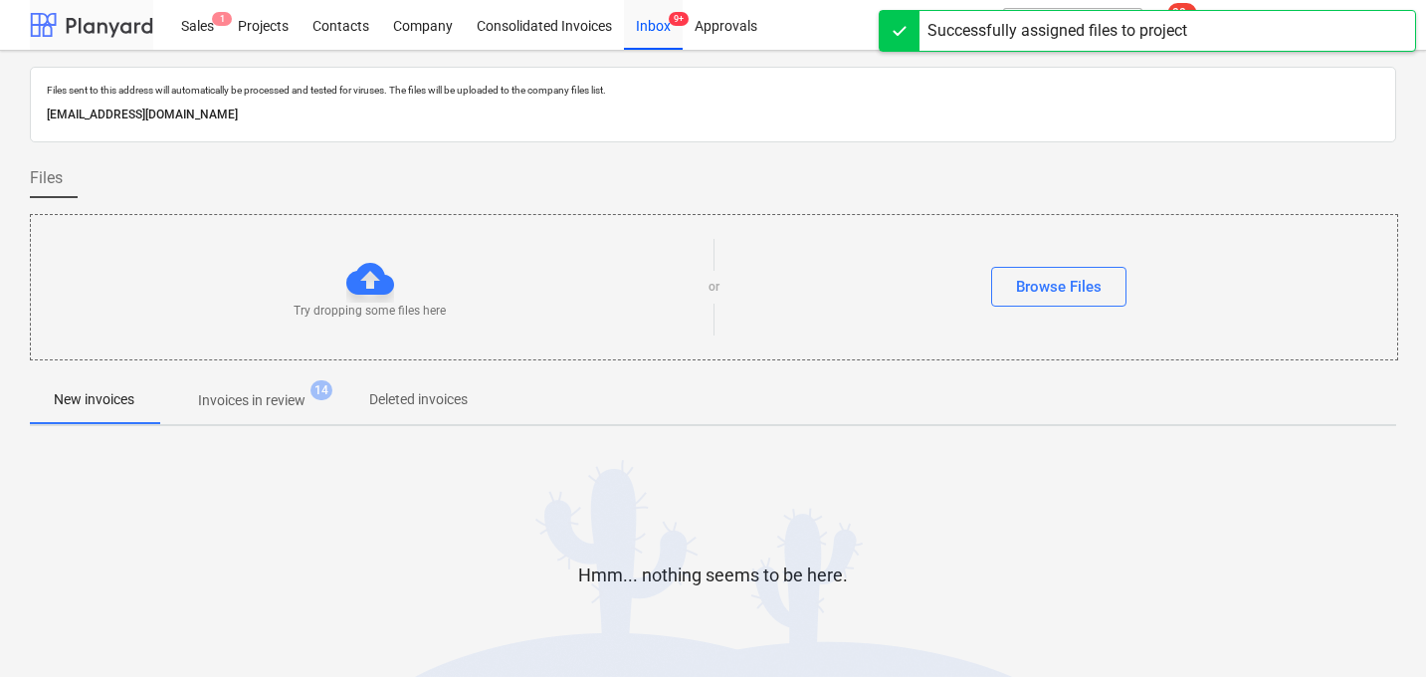
click at [62, 21] on div at bounding box center [91, 25] width 123 height 50
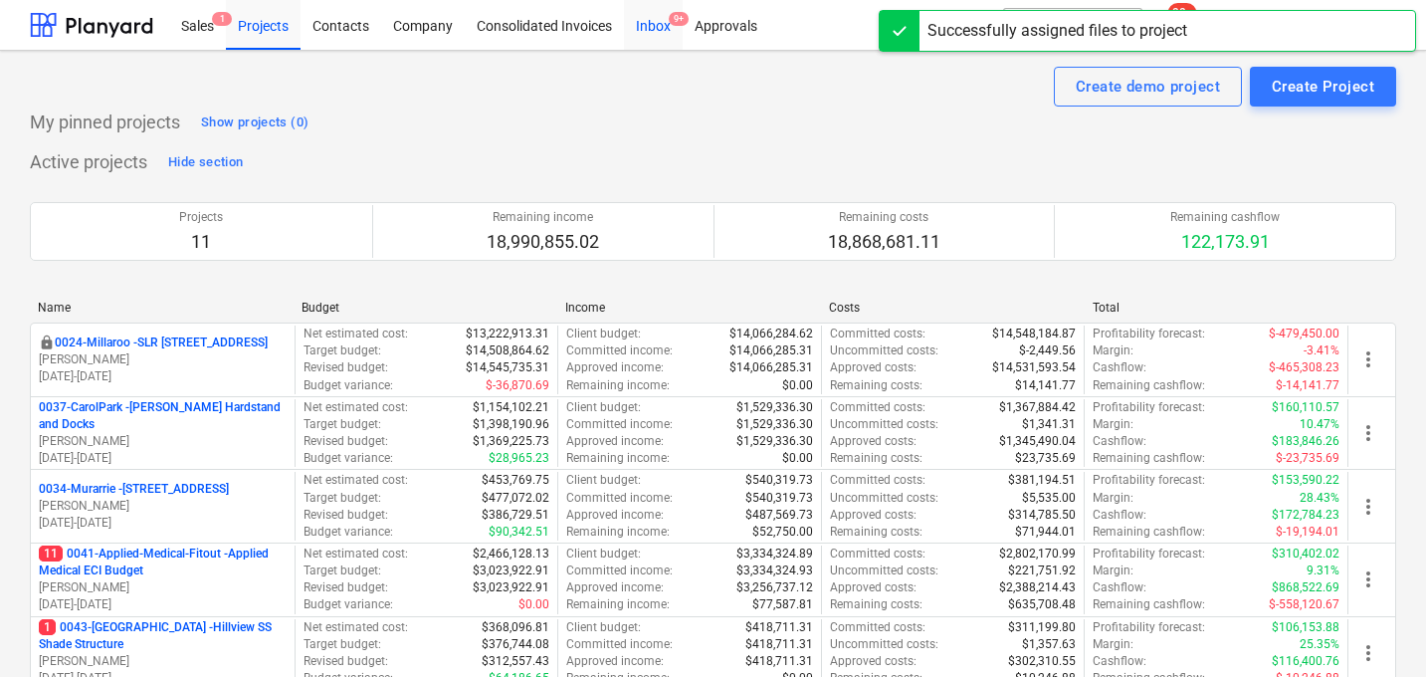
click at [648, 38] on div "Inbox 9+" at bounding box center [653, 24] width 59 height 51
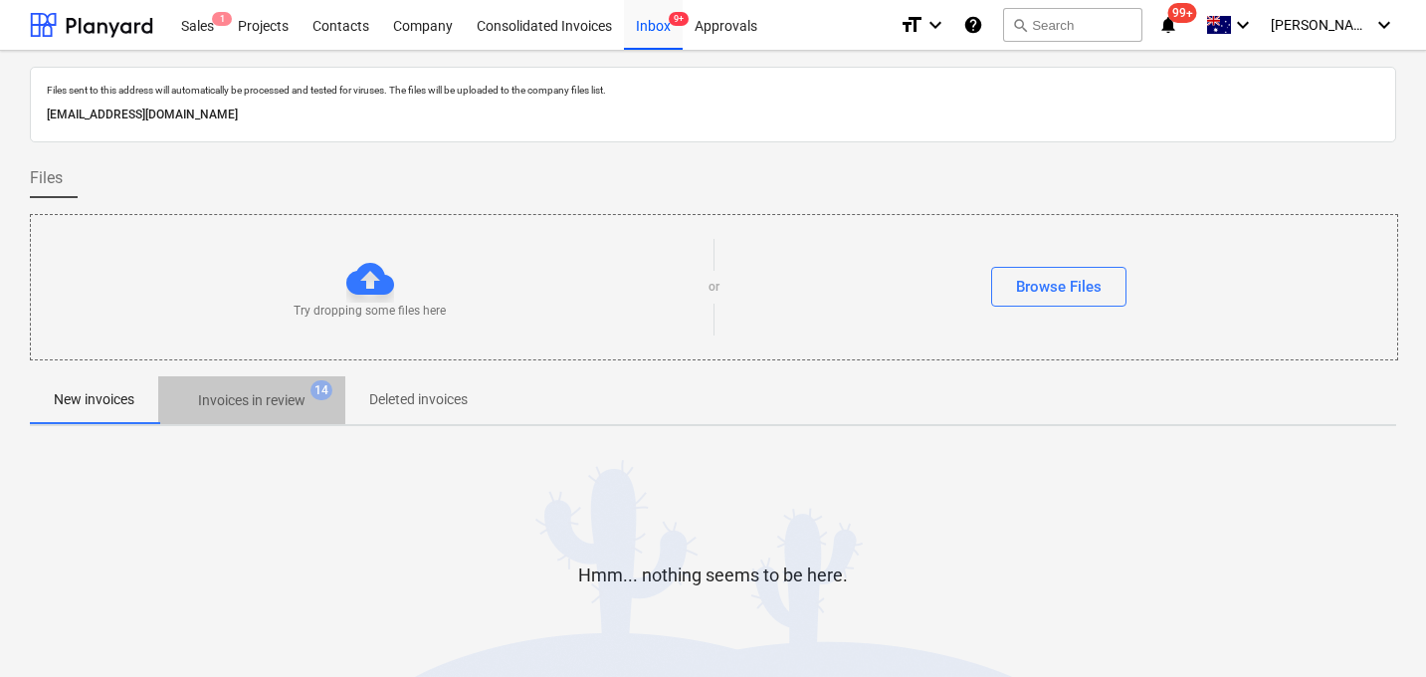
click at [283, 390] on p "Invoices in review" at bounding box center [251, 400] width 107 height 21
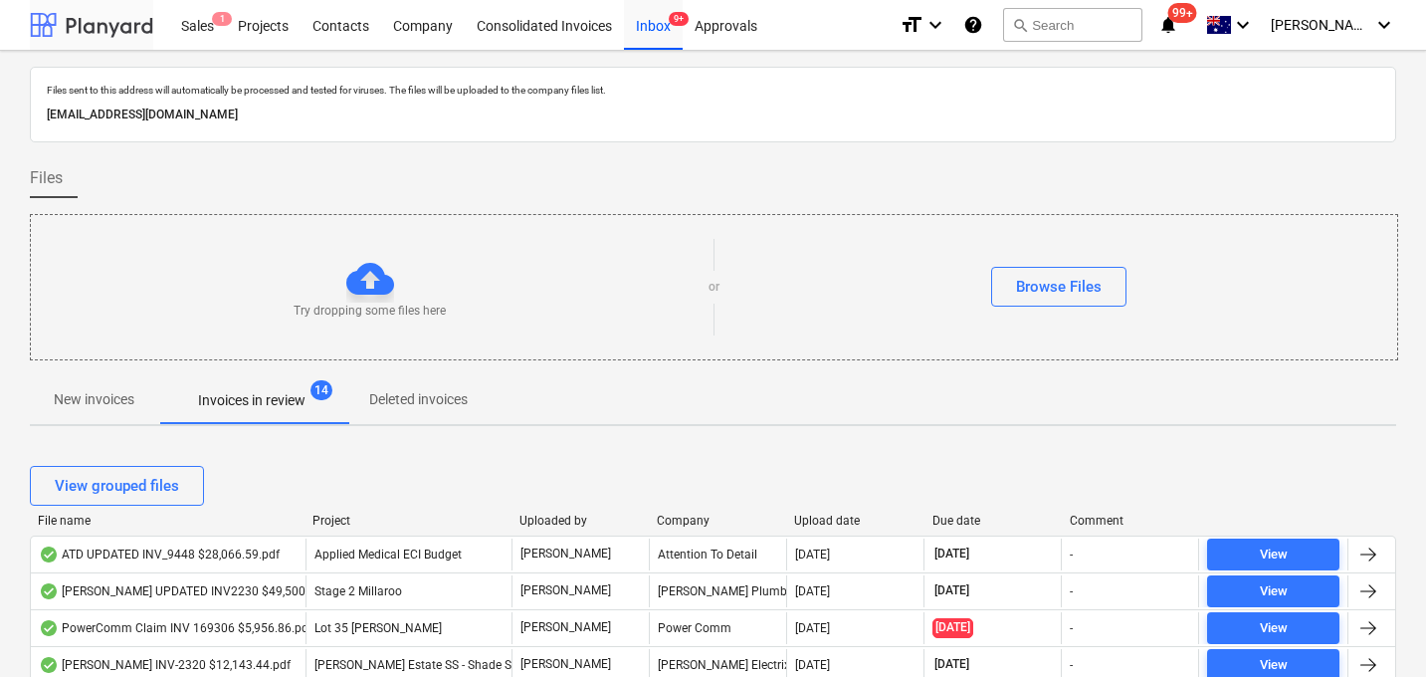
click at [87, 17] on div at bounding box center [91, 25] width 123 height 50
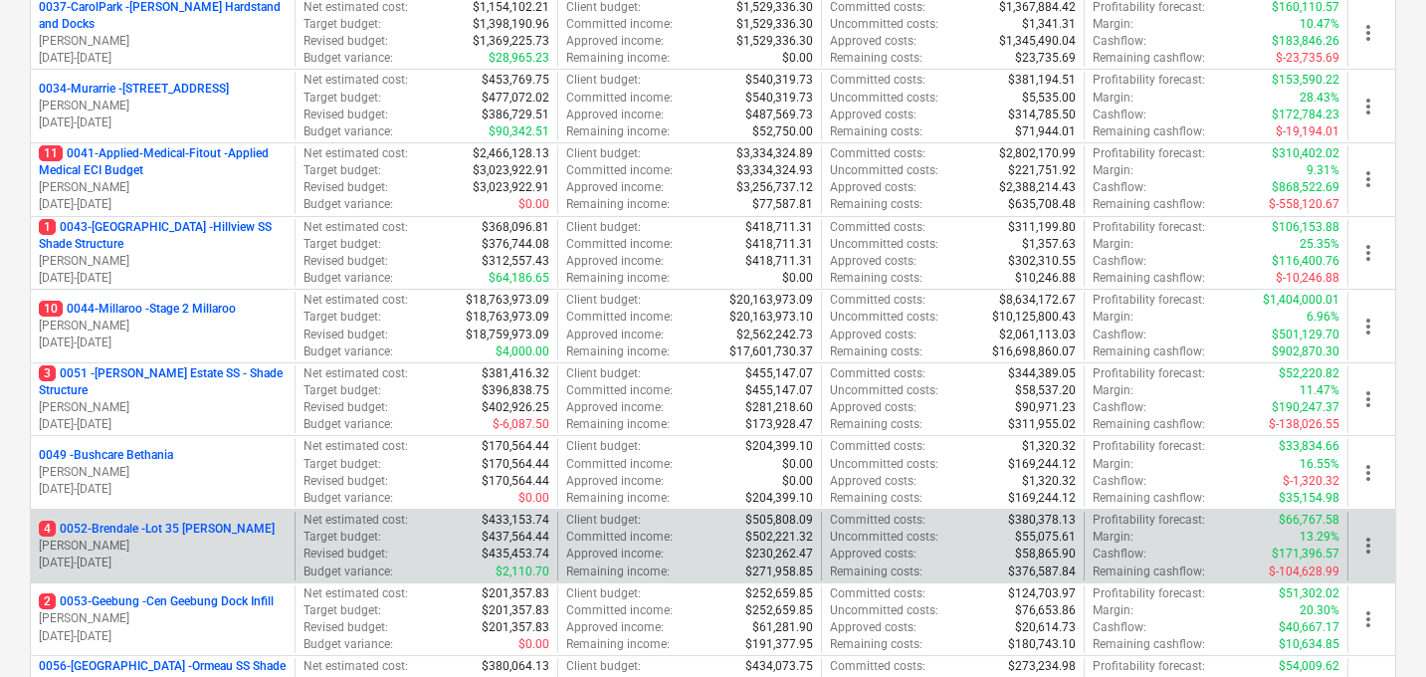
scroll to position [393, 0]
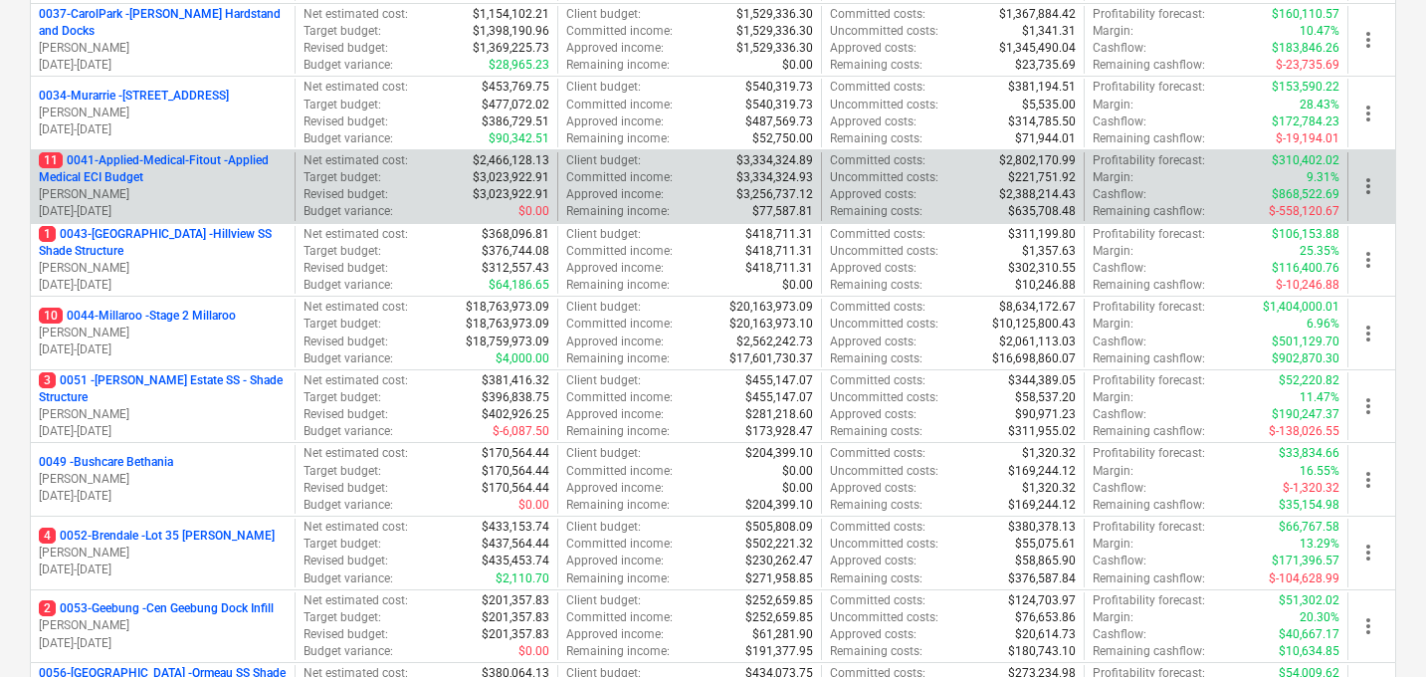
click at [130, 171] on p "11 0041-Applied-Medical-Fitout - Applied Medical ECI Budget" at bounding box center [163, 169] width 248 height 34
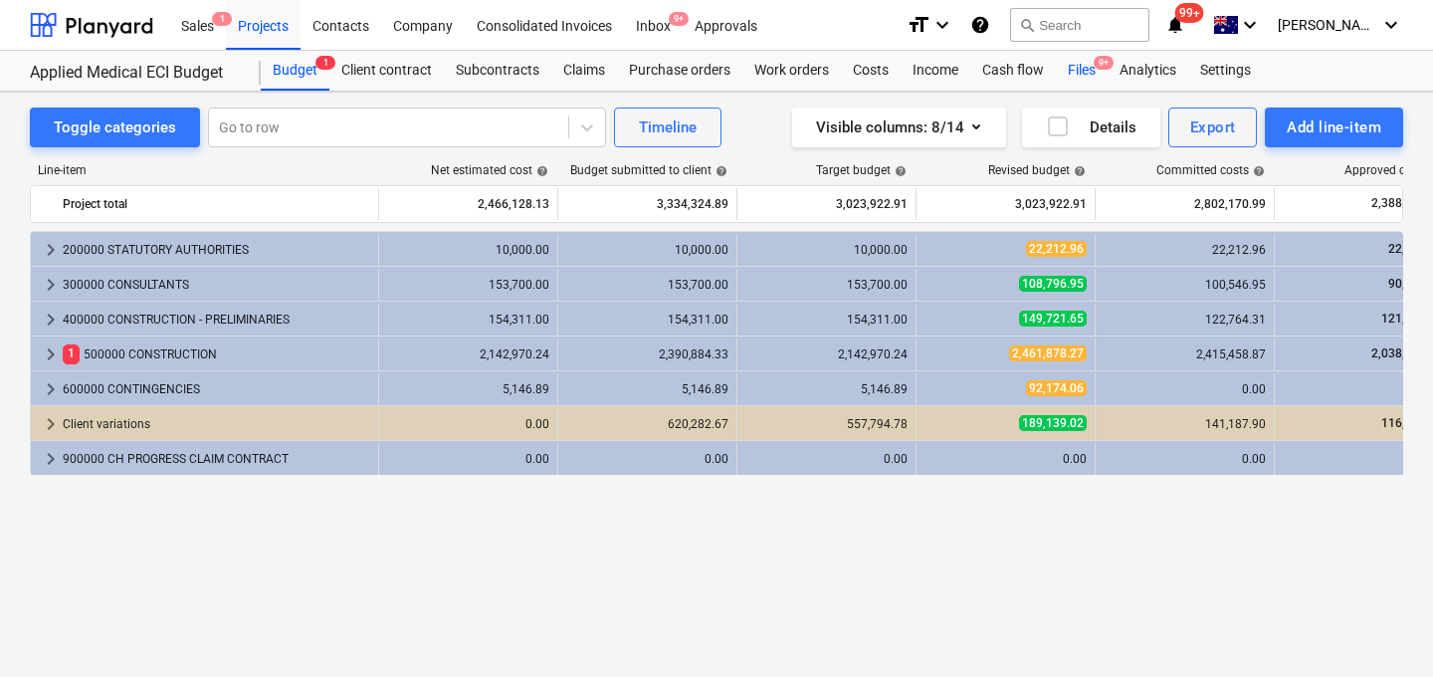
click at [1068, 74] on div "Files 9+" at bounding box center [1082, 71] width 52 height 40
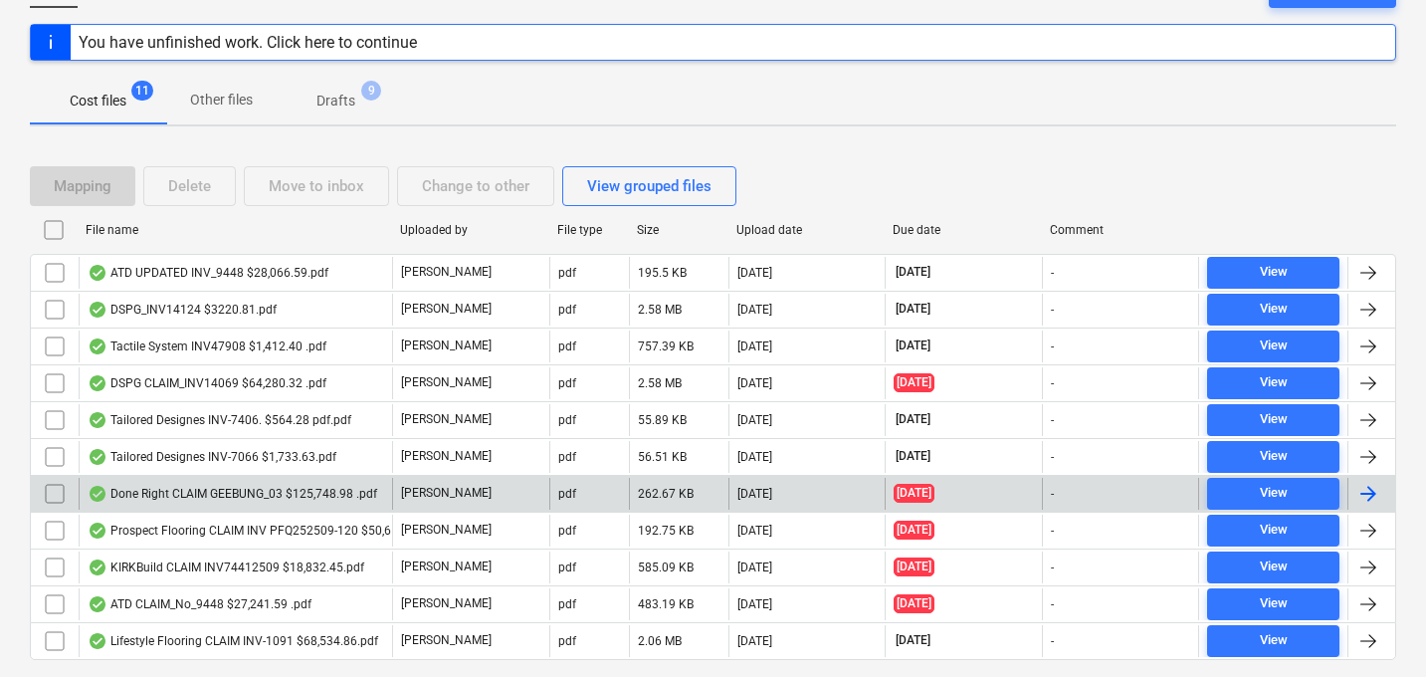
scroll to position [286, 0]
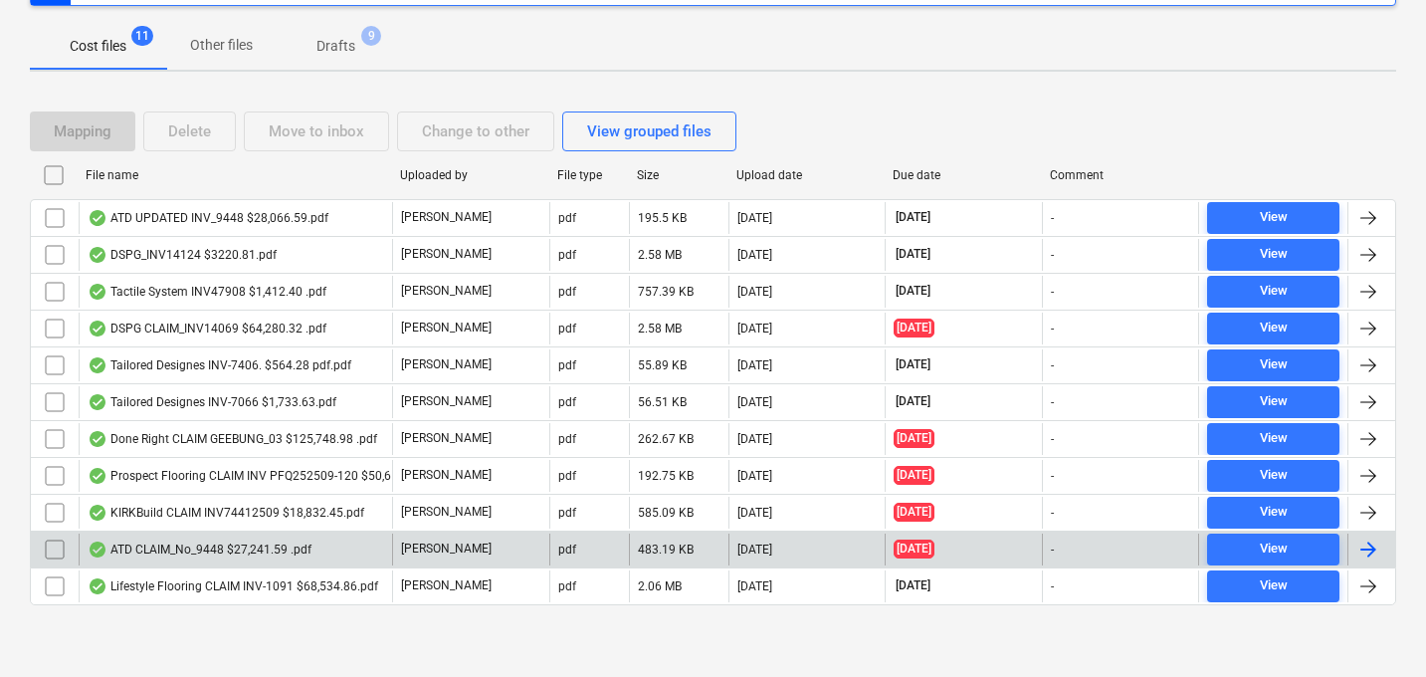
click at [209, 547] on div "ATD CLAIM_No_9448 $27,241.59 .pdf" at bounding box center [200, 549] width 224 height 16
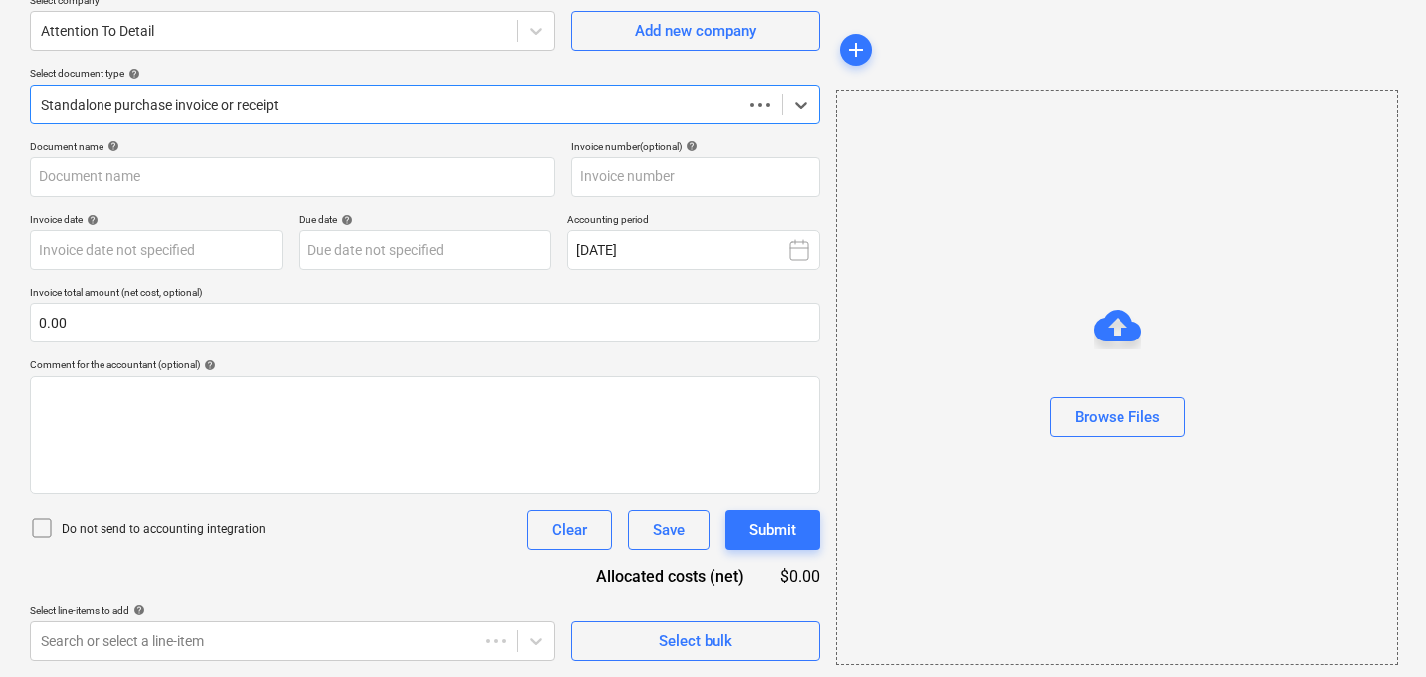
scroll to position [169, 0]
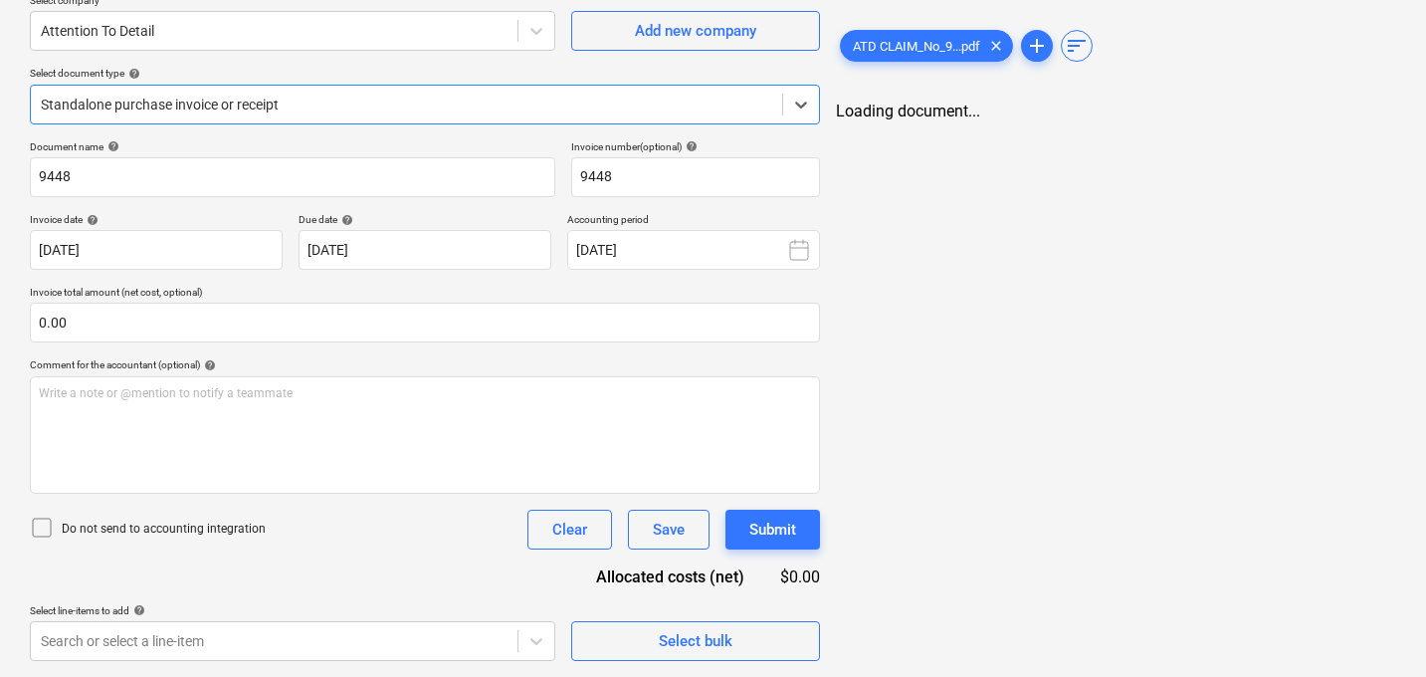
type input "9448"
type input "[DATE]"
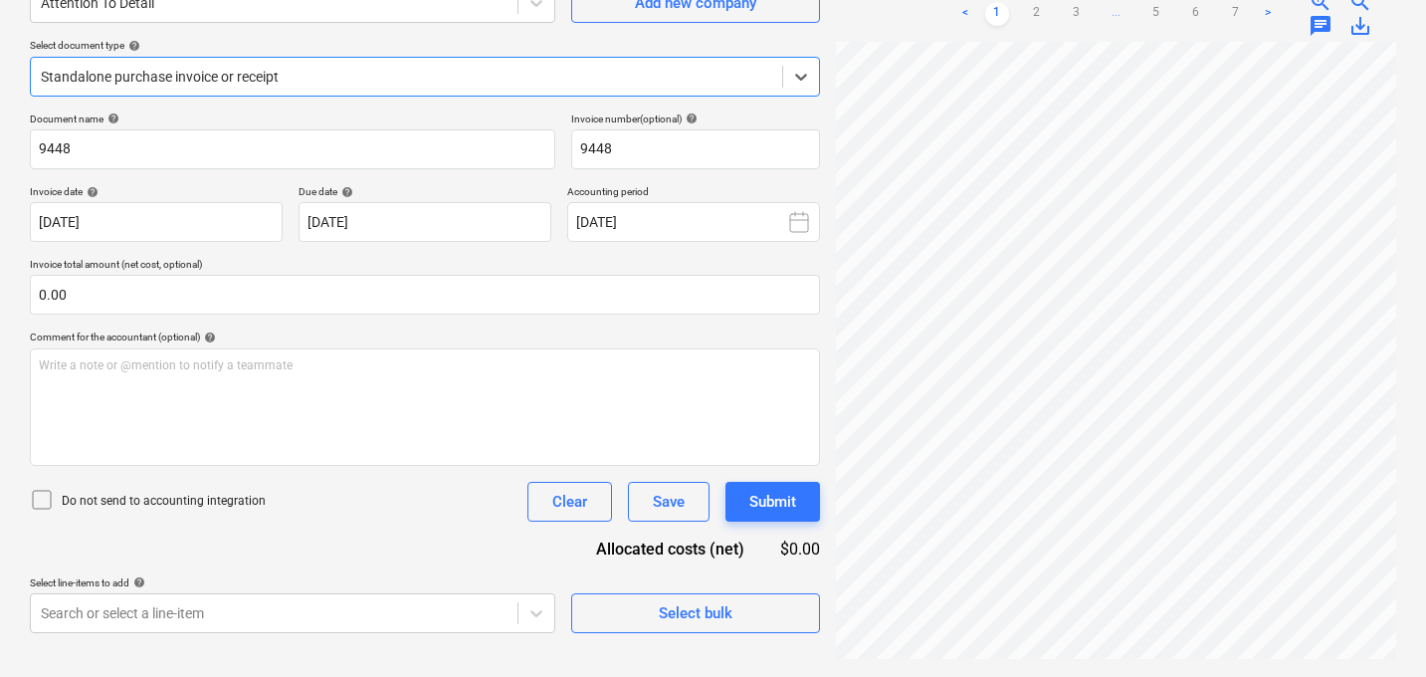
scroll to position [199, 0]
click at [1034, 10] on link "2" at bounding box center [1037, 12] width 24 height 24
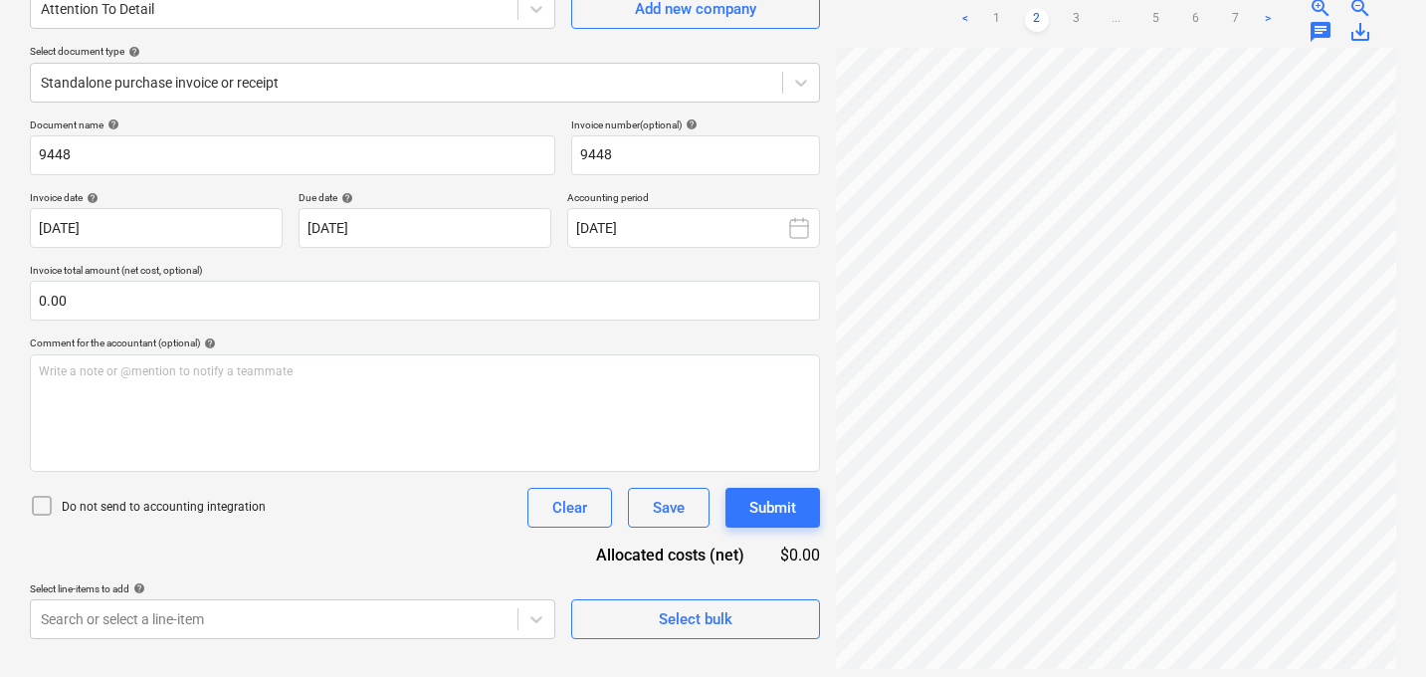
scroll to position [125, 0]
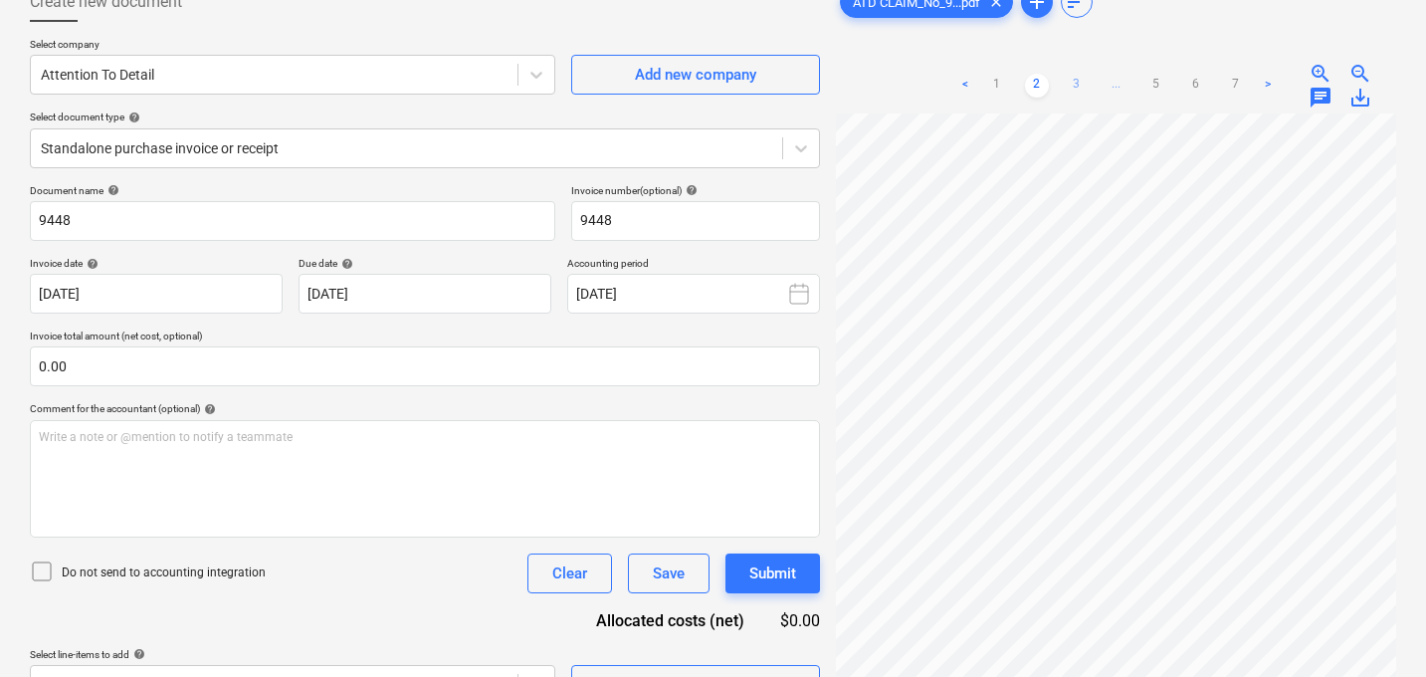
click at [1070, 79] on link "3" at bounding box center [1077, 86] width 24 height 24
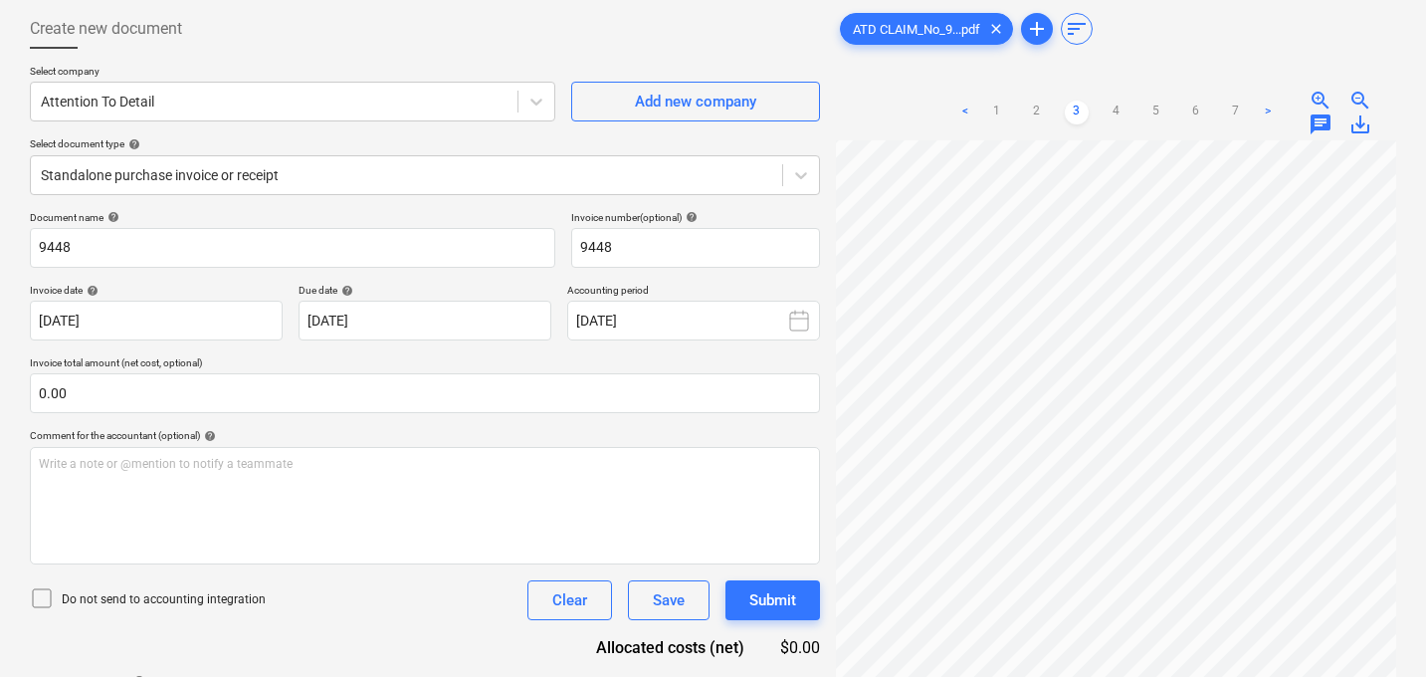
scroll to position [97, 0]
click at [1362, 128] on span "save_alt" at bounding box center [1360, 125] width 24 height 24
click at [1357, 126] on span "save_alt" at bounding box center [1360, 125] width 24 height 24
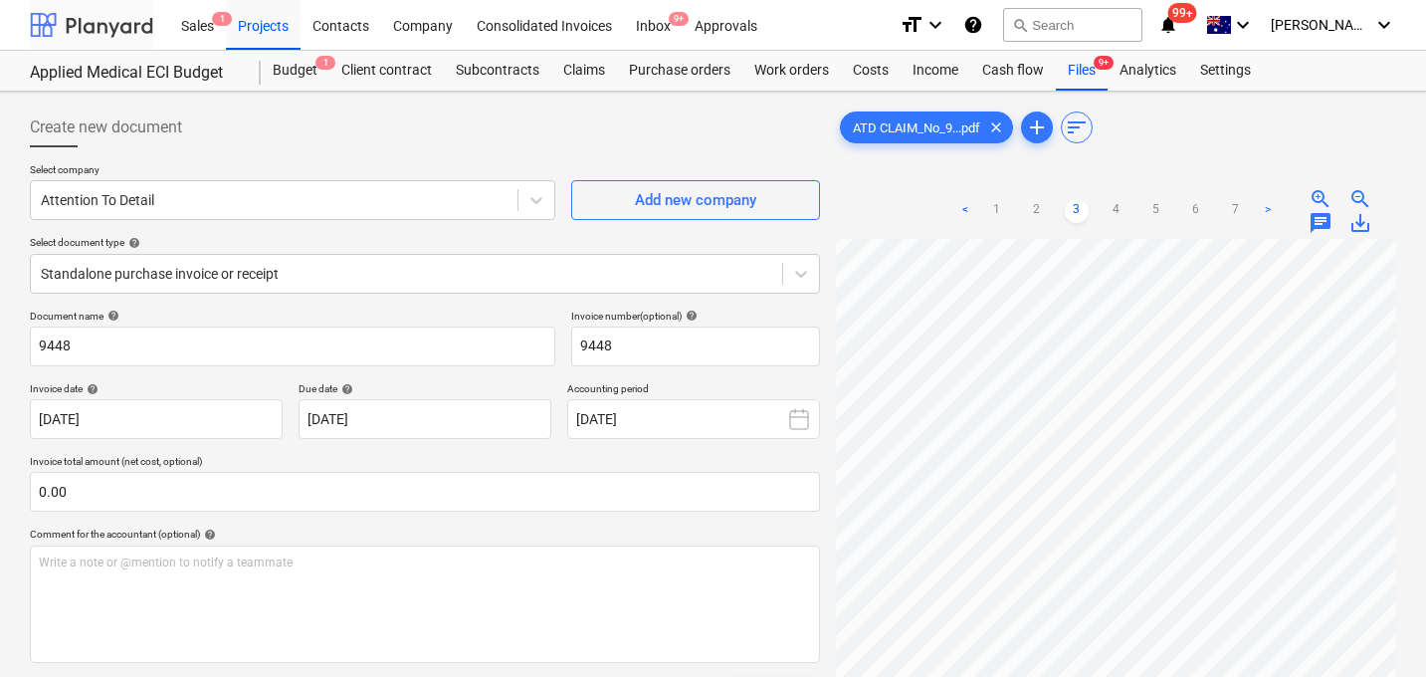
scroll to position [286, 0]
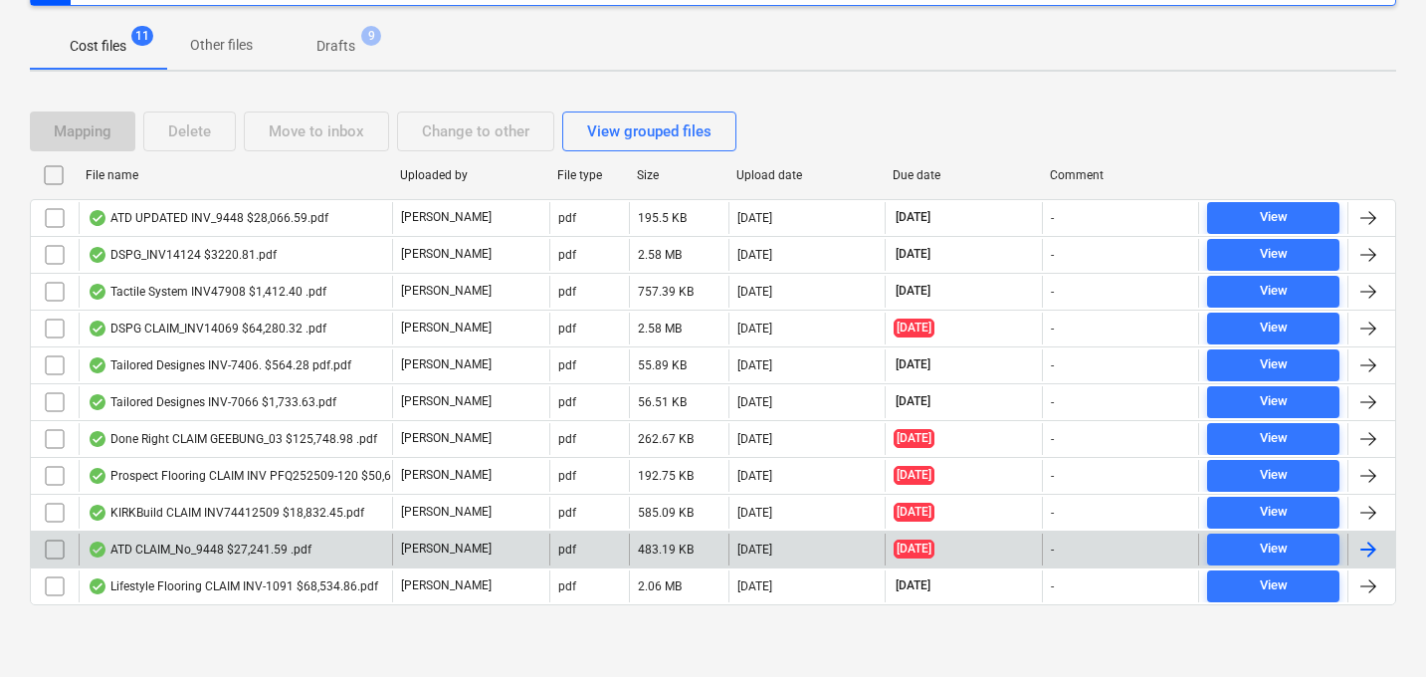
click at [54, 546] on input "checkbox" at bounding box center [55, 549] width 32 height 32
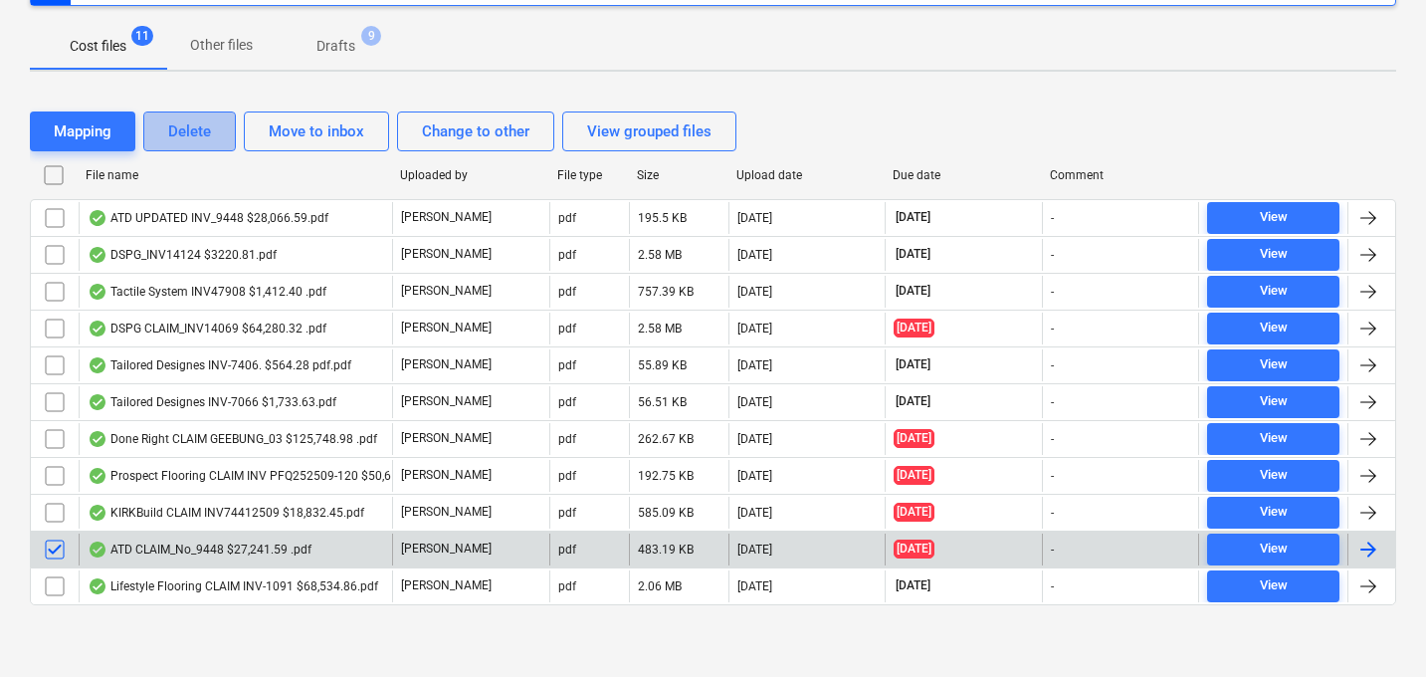
click at [198, 133] on div "Delete" at bounding box center [189, 131] width 43 height 26
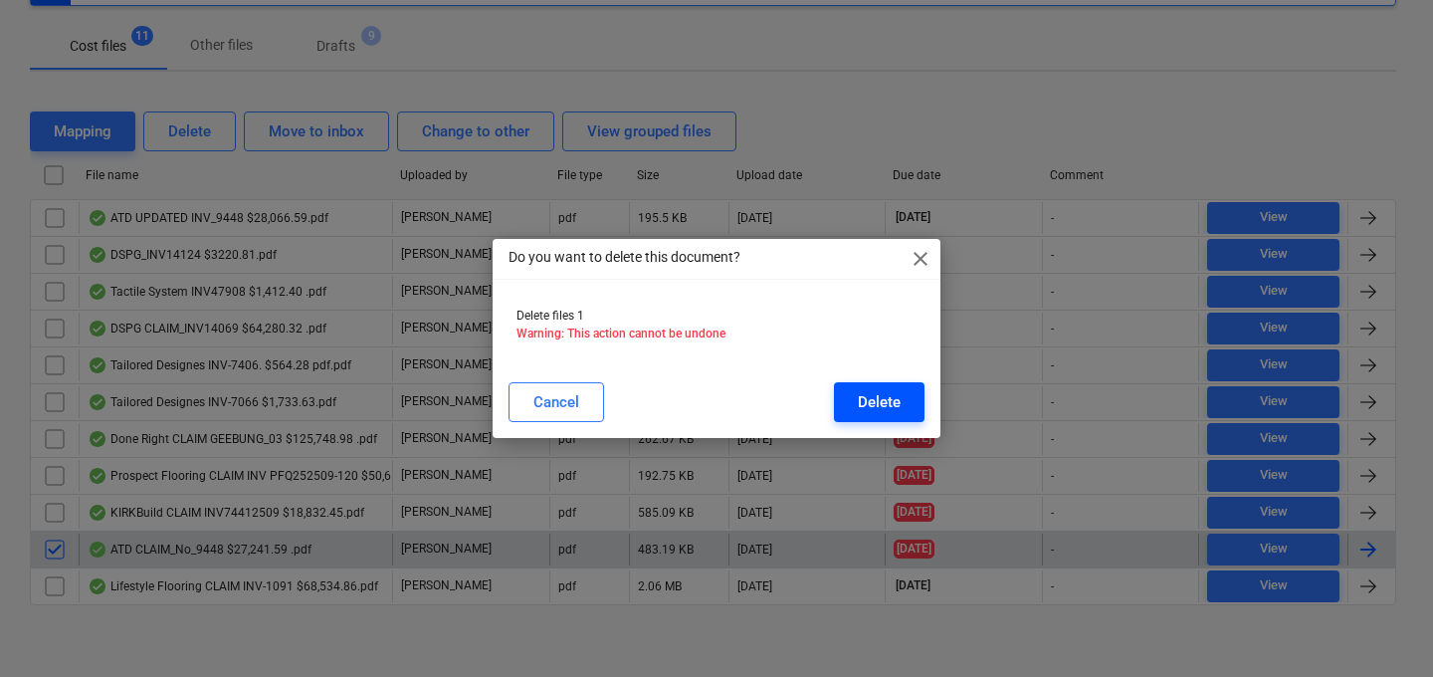
click at [889, 412] on div "Delete" at bounding box center [879, 402] width 43 height 26
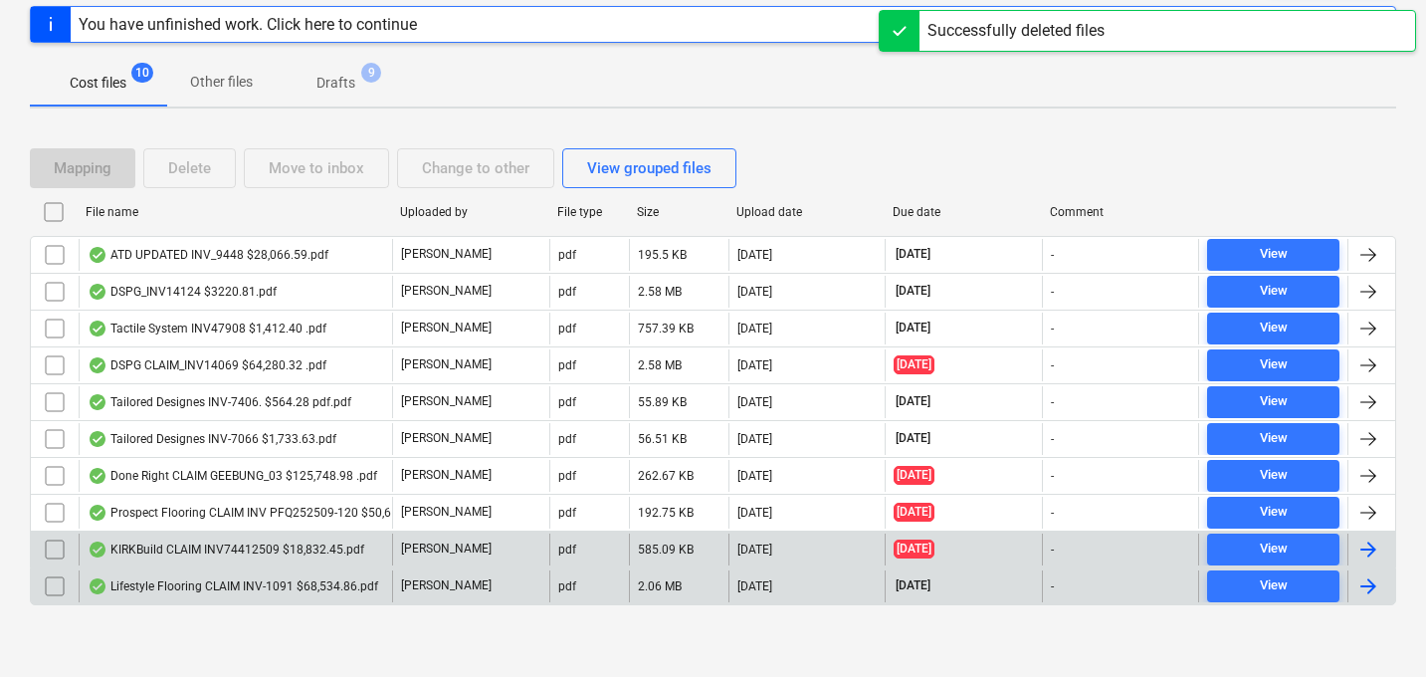
scroll to position [0, 0]
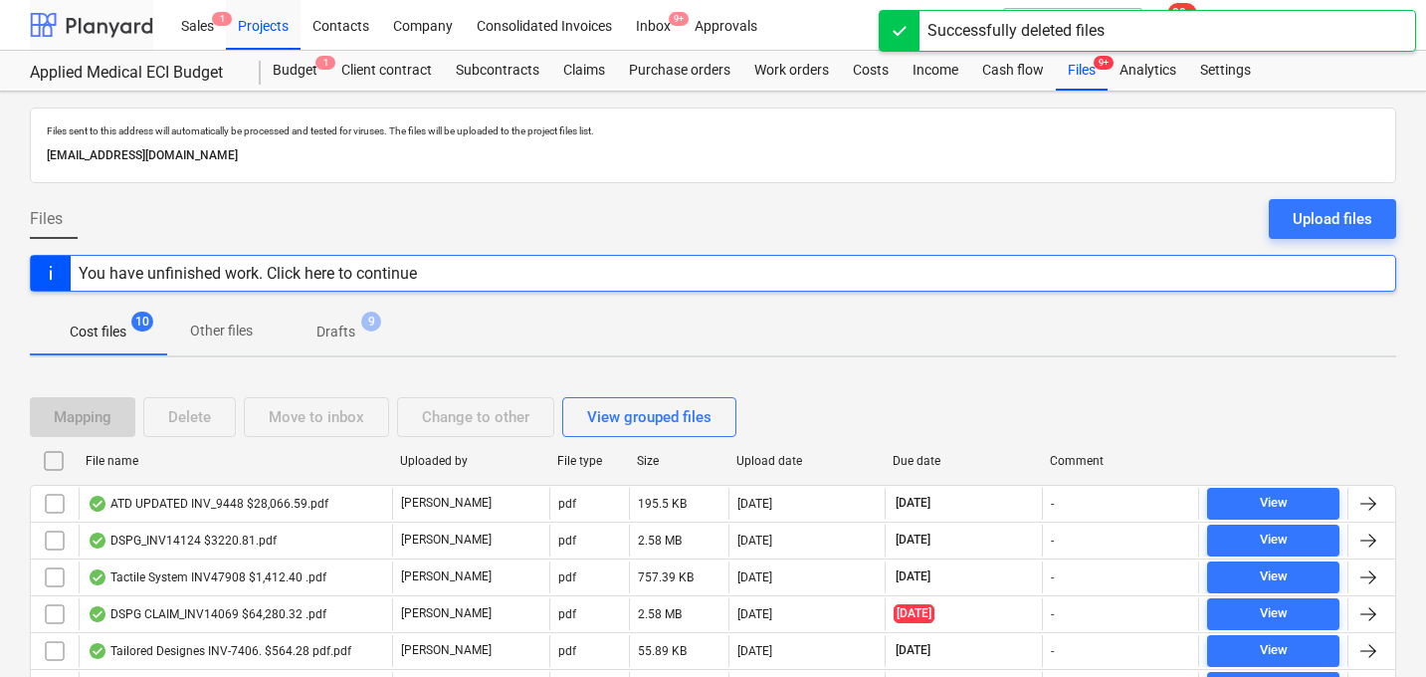
click at [93, 7] on div at bounding box center [91, 25] width 123 height 50
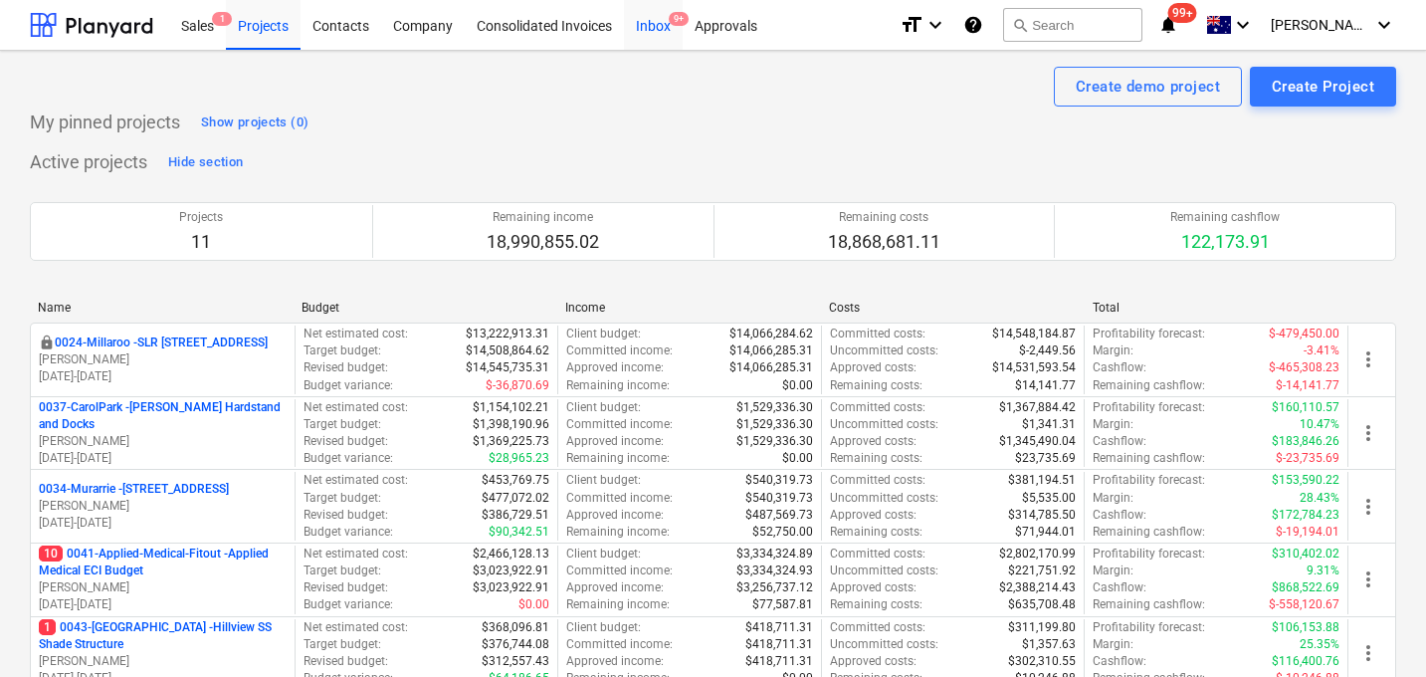
click at [663, 24] on div "Inbox 9+" at bounding box center [653, 24] width 59 height 51
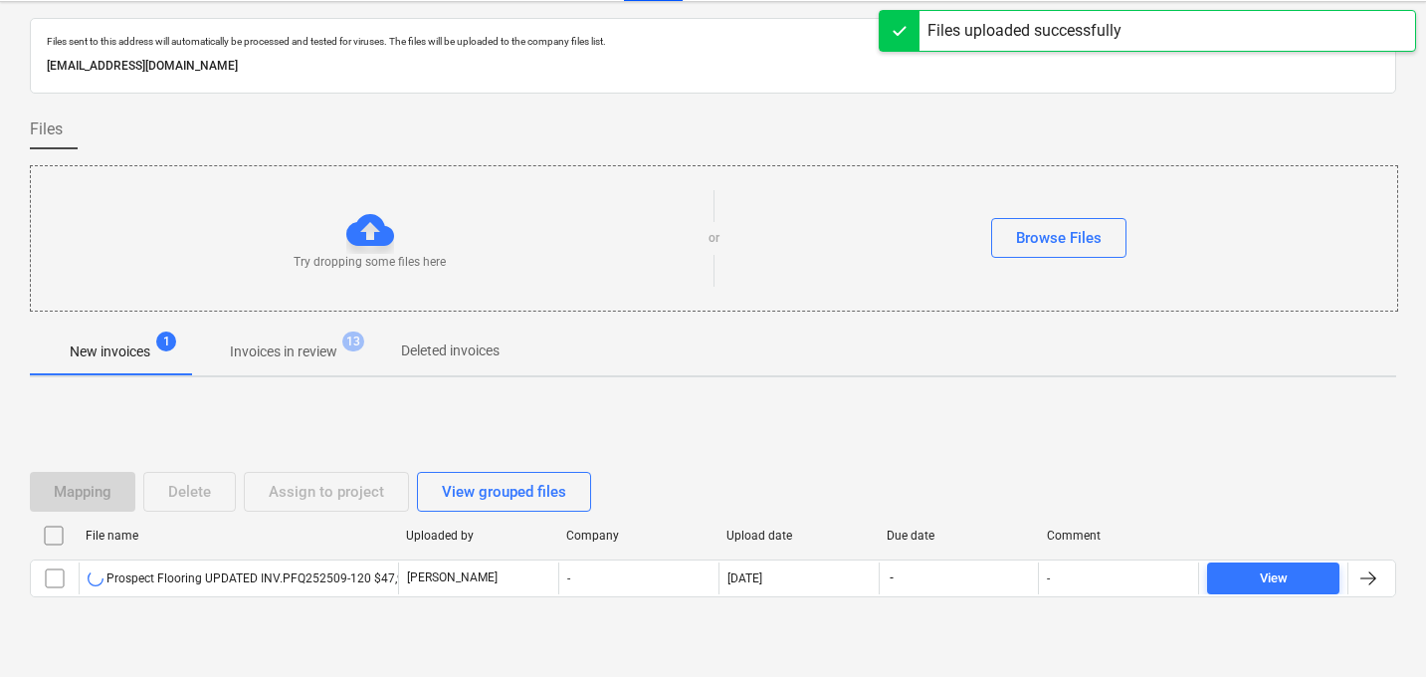
scroll to position [96, 0]
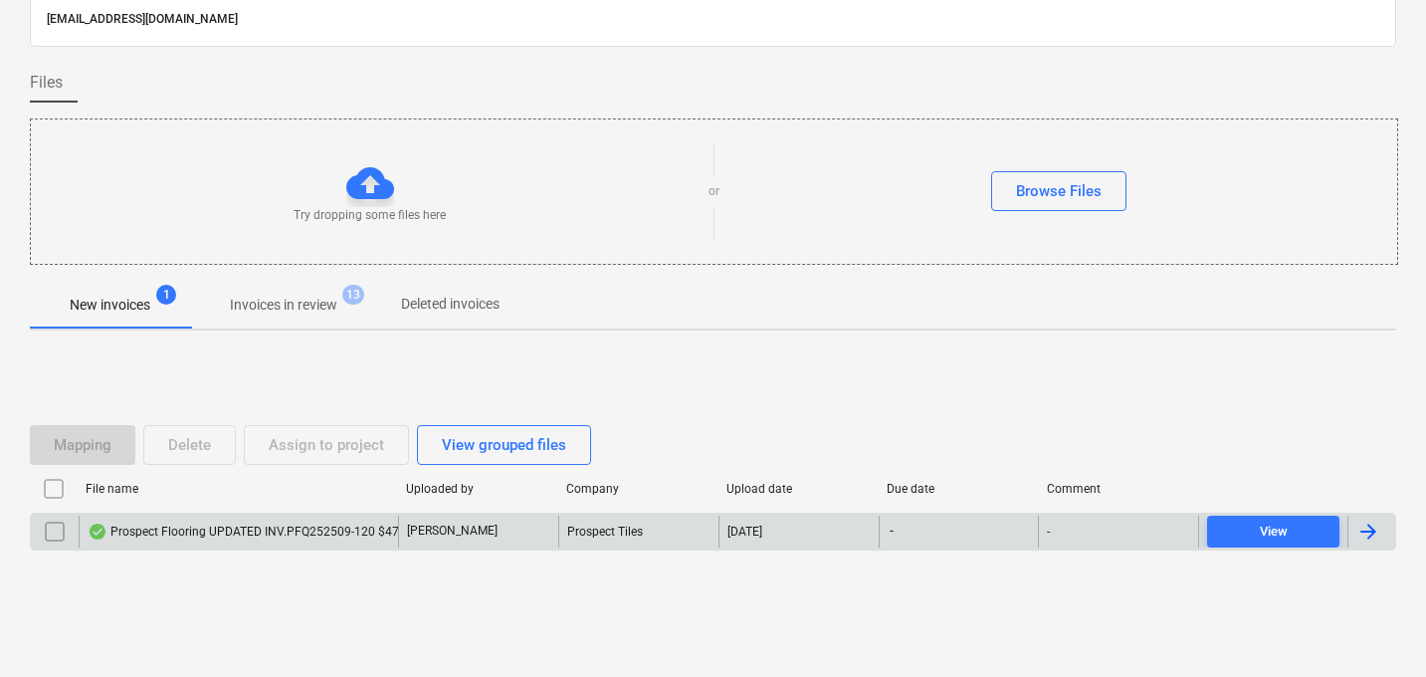
click at [217, 532] on div "Prospect Flooring UPDATED INV.PFQ252509-120 $47,951.81 pdf.pdf" at bounding box center [284, 531] width 393 height 16
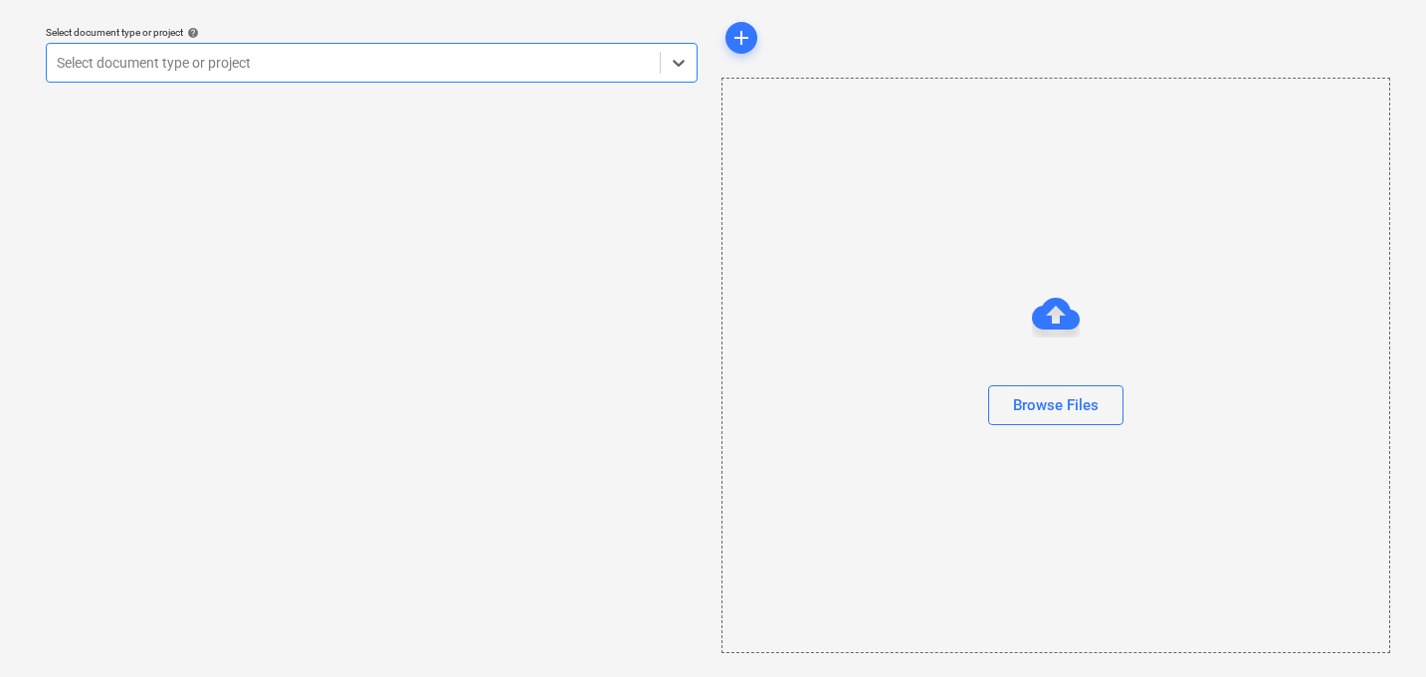
scroll to position [57, 0]
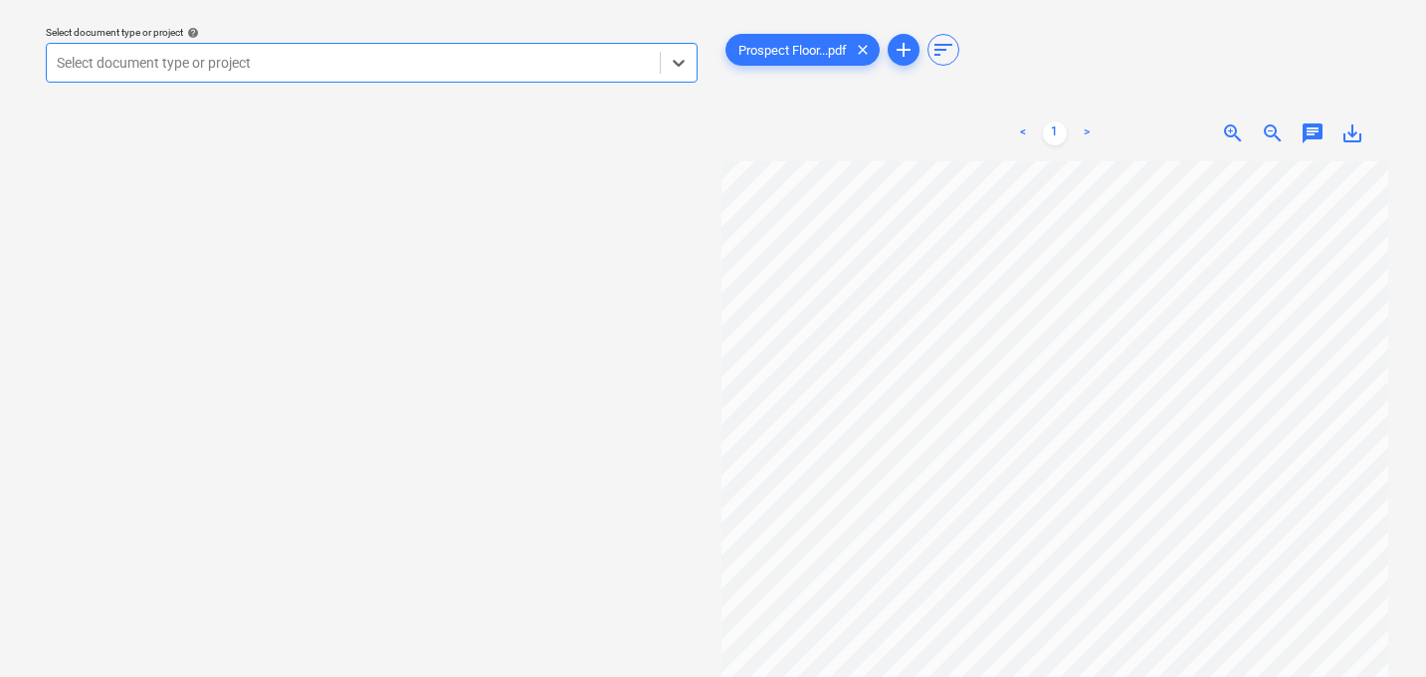
click at [374, 71] on div at bounding box center [353, 63] width 593 height 20
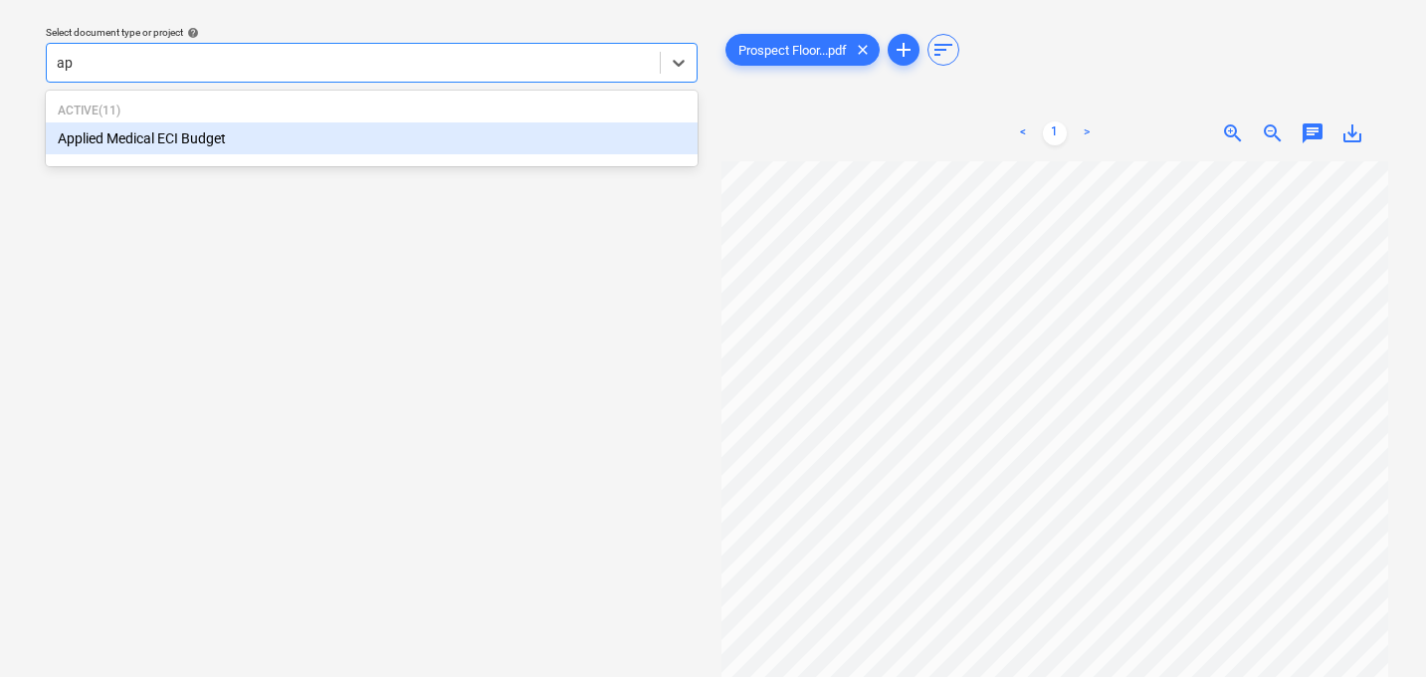
type input "app"
click at [297, 132] on div "Applied Medical ECI Budget" at bounding box center [372, 138] width 652 height 32
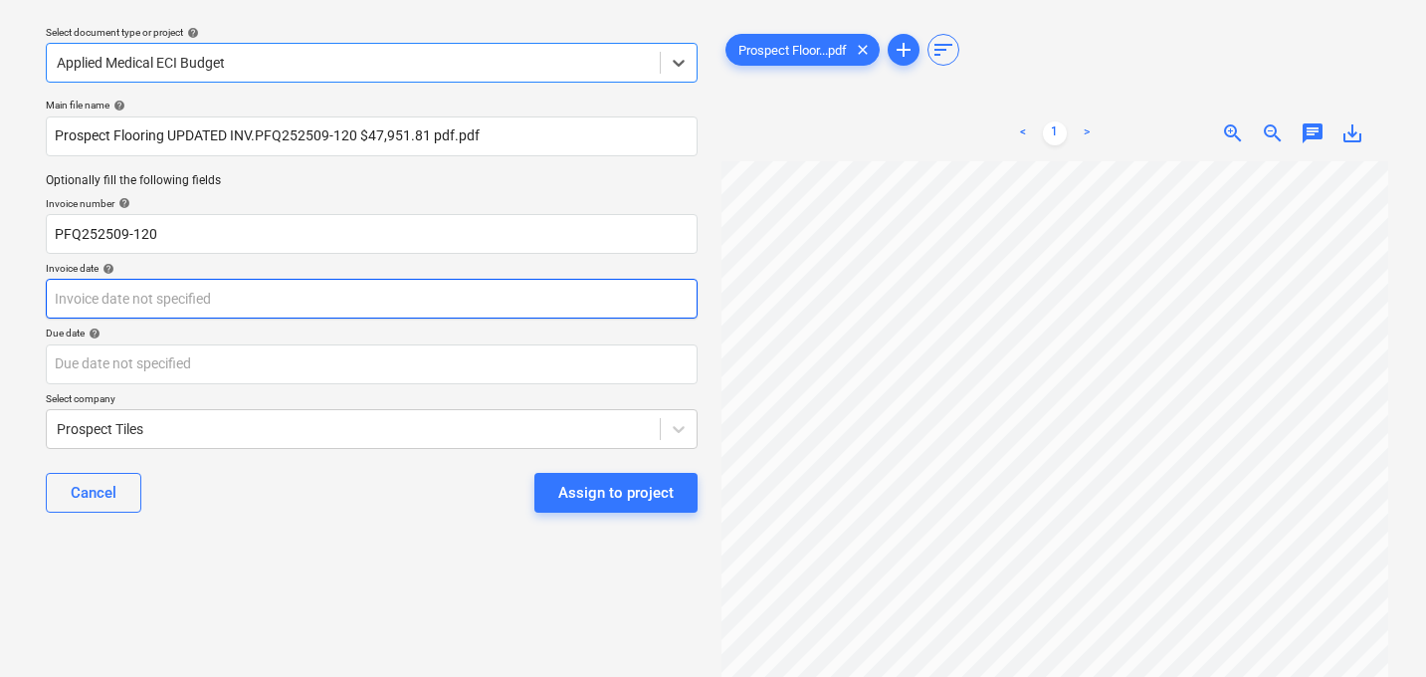
click at [191, 297] on body "Sales 1 Projects Contacts Company Consolidated Invoices Inbox 9+ Approvals form…" at bounding box center [713, 281] width 1426 height 677
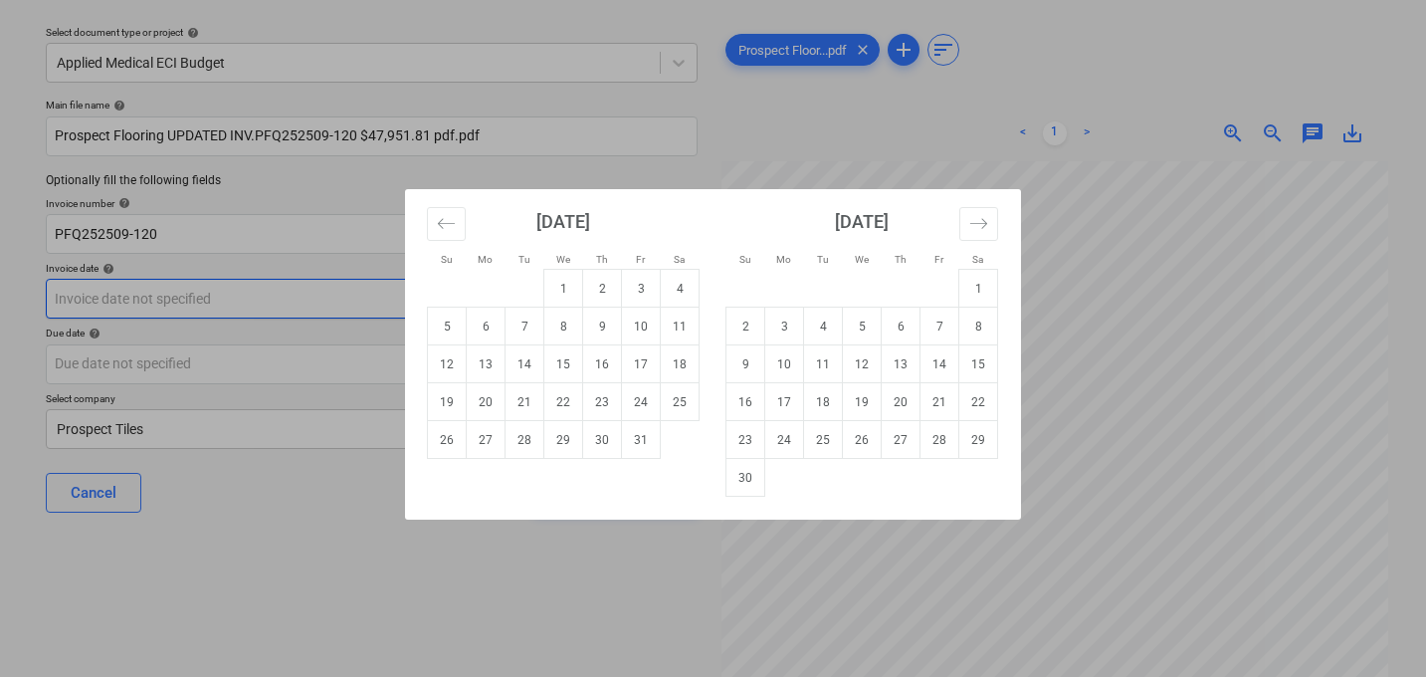
click at [191, 297] on div "Su Mo Tu We Th Fr Sa Su Mo Tu We Th Fr Sa [DATE] 1 2 3 4 5 6 7 8 9 10 11 12 13 …" at bounding box center [713, 338] width 1426 height 677
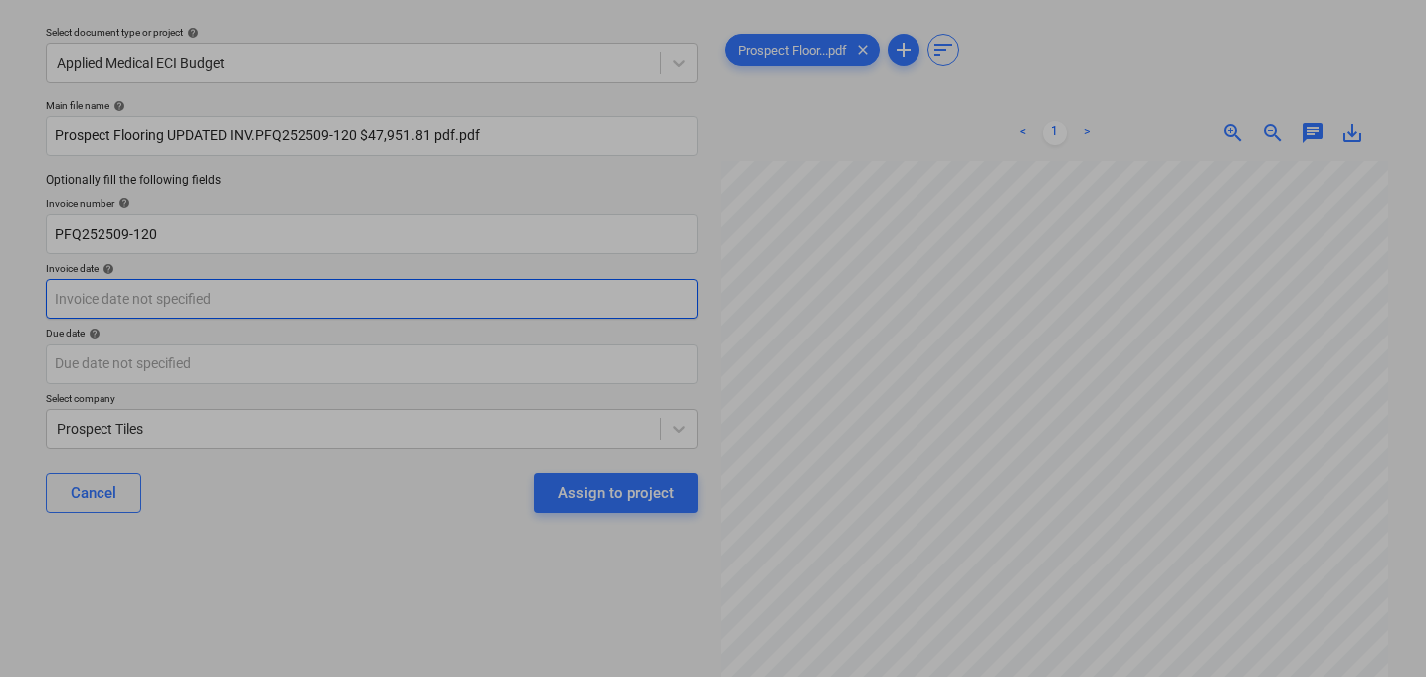
click at [191, 297] on body "Sales 1 Projects Contacts Company Consolidated Invoices Inbox 9+ Approvals form…" at bounding box center [713, 281] width 1426 height 677
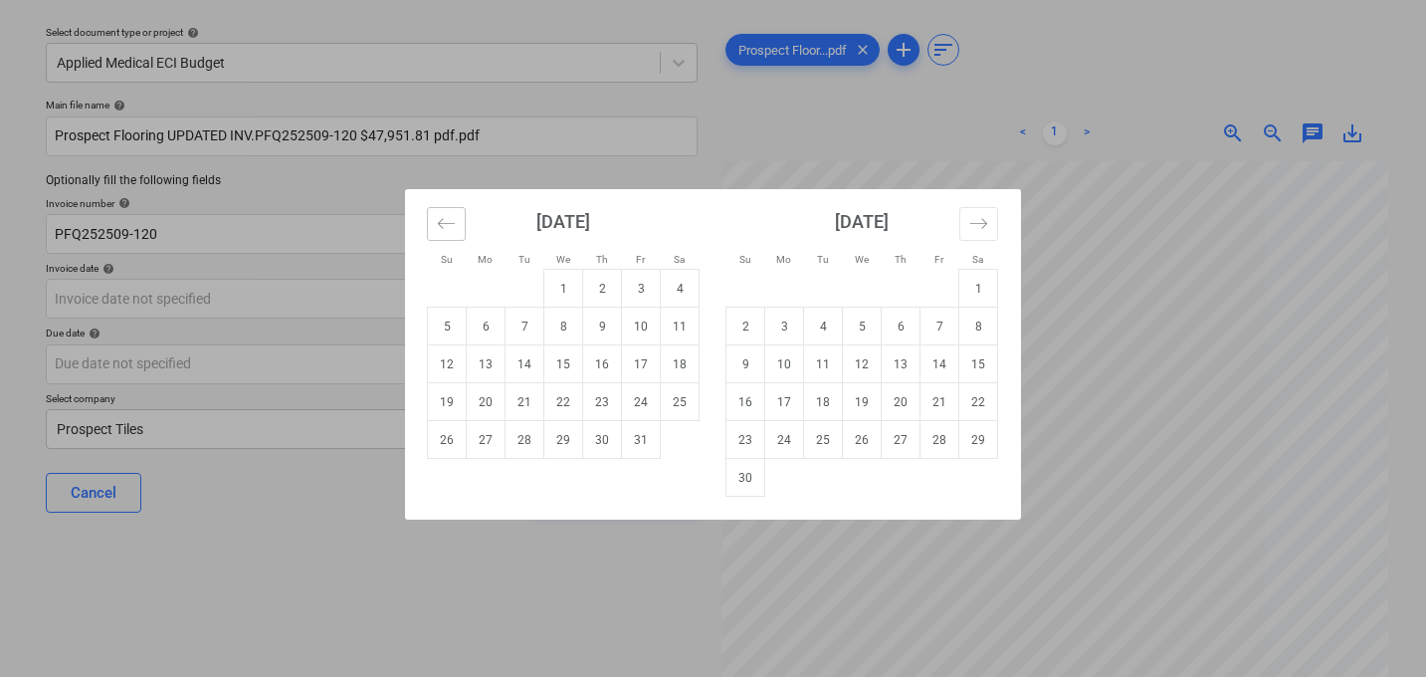
click at [443, 218] on icon "Move backward to switch to the previous month." at bounding box center [446, 223] width 19 height 19
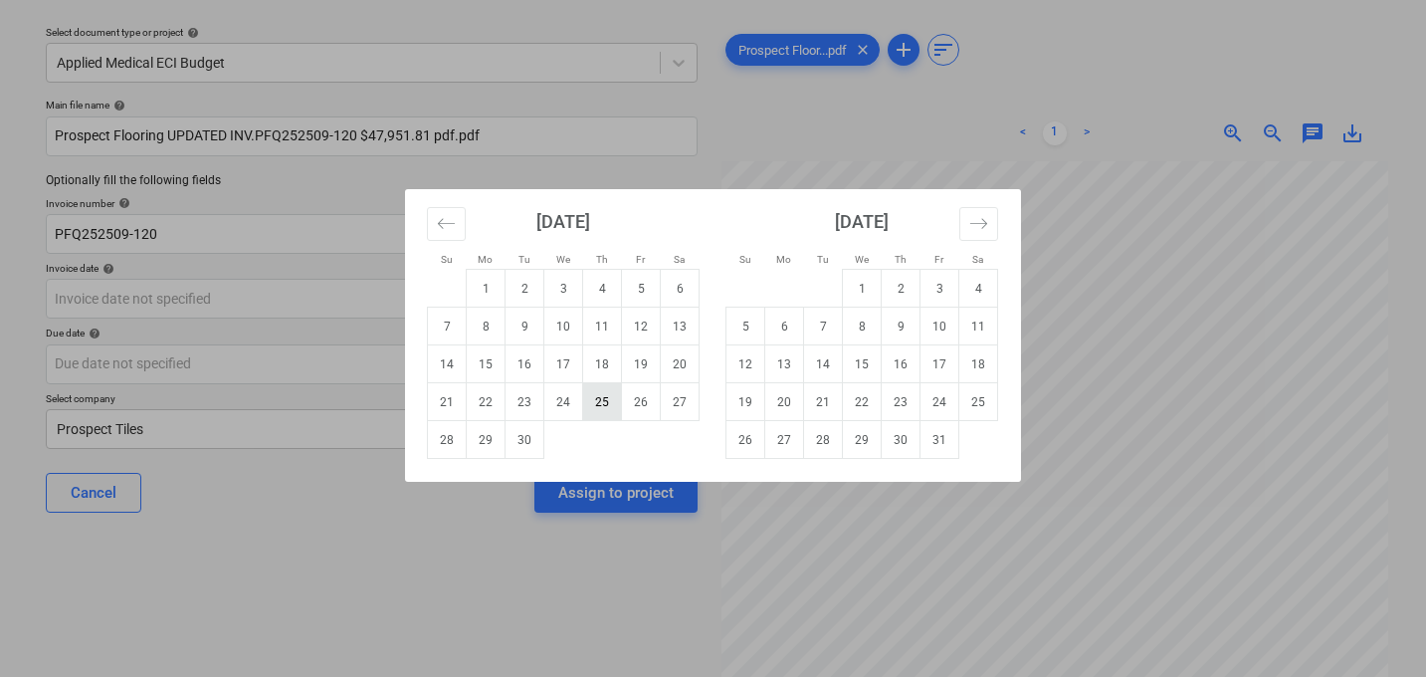
click at [605, 400] on td "25" at bounding box center [602, 402] width 39 height 38
type input "[DATE]"
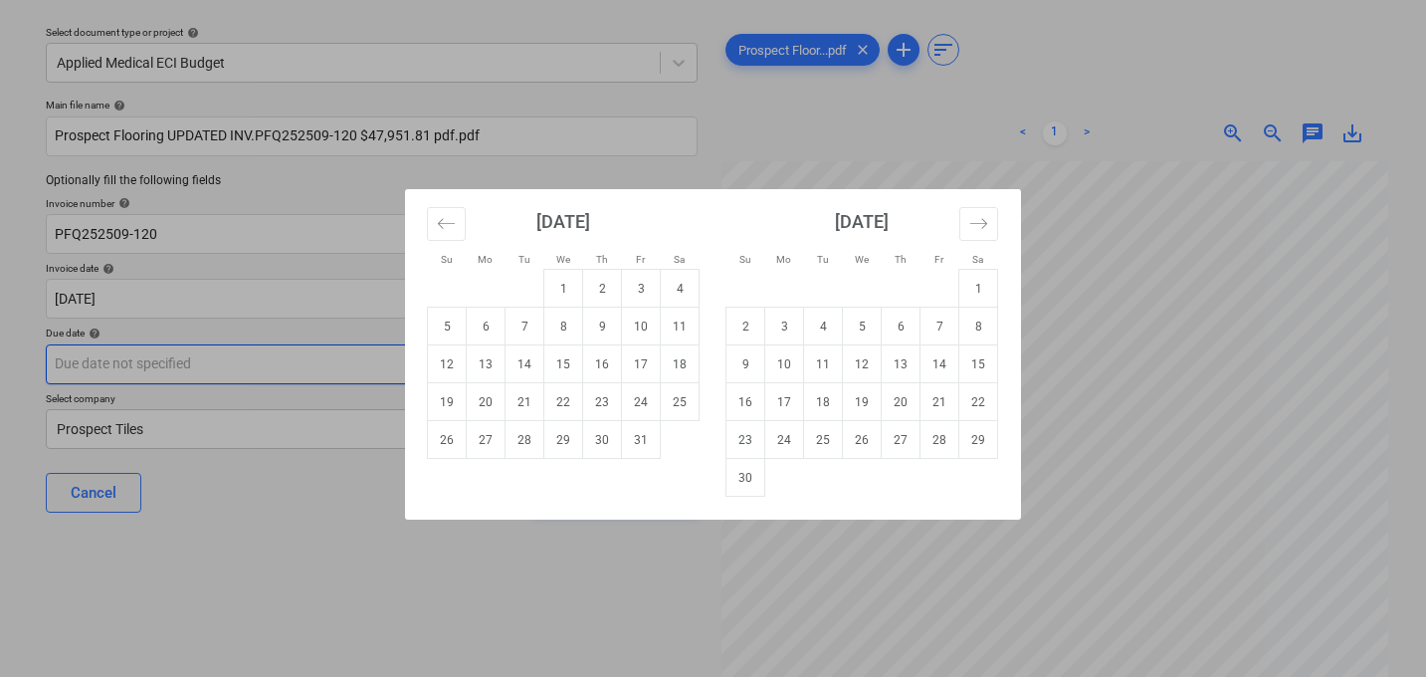
click at [298, 374] on body "Sales 1 Projects Contacts Company Consolidated Invoices Inbox 9+ Approvals form…" at bounding box center [713, 281] width 1426 height 677
click at [610, 444] on td "30" at bounding box center [602, 440] width 39 height 38
type input "[DATE]"
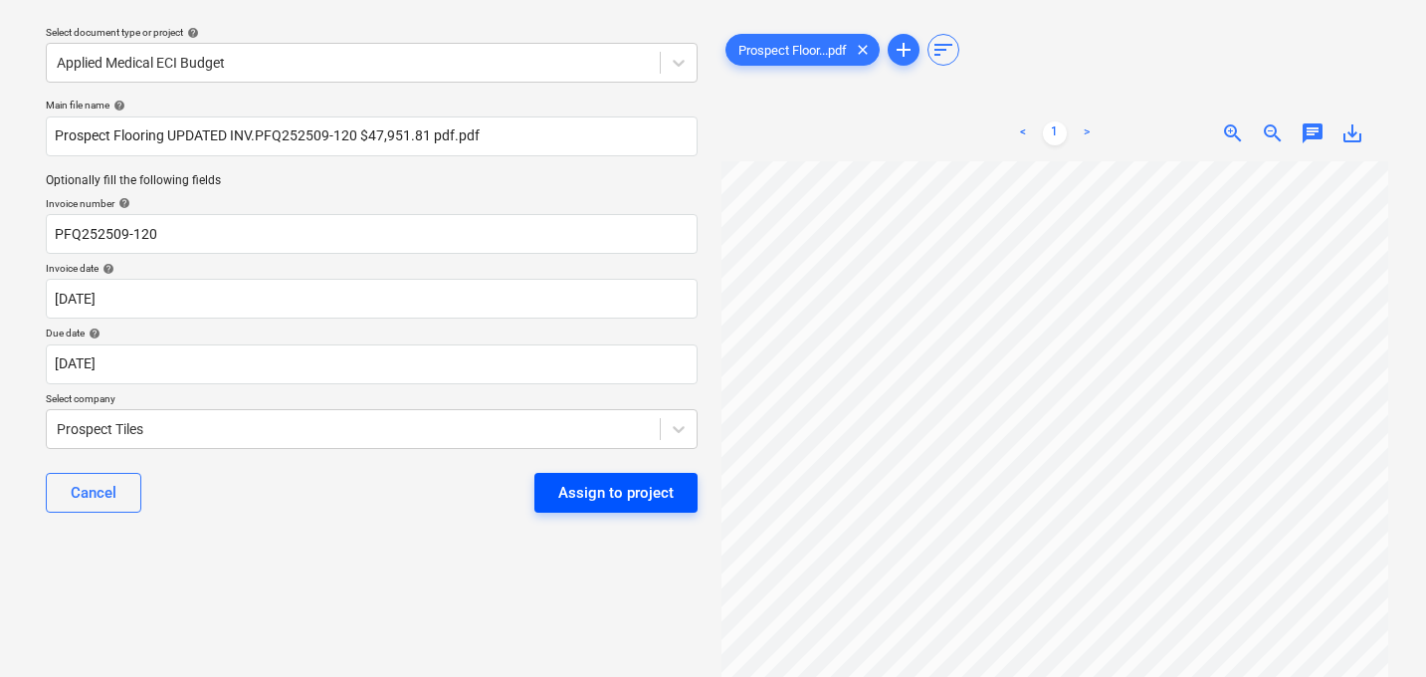
click at [614, 492] on div "Assign to project" at bounding box center [615, 493] width 115 height 26
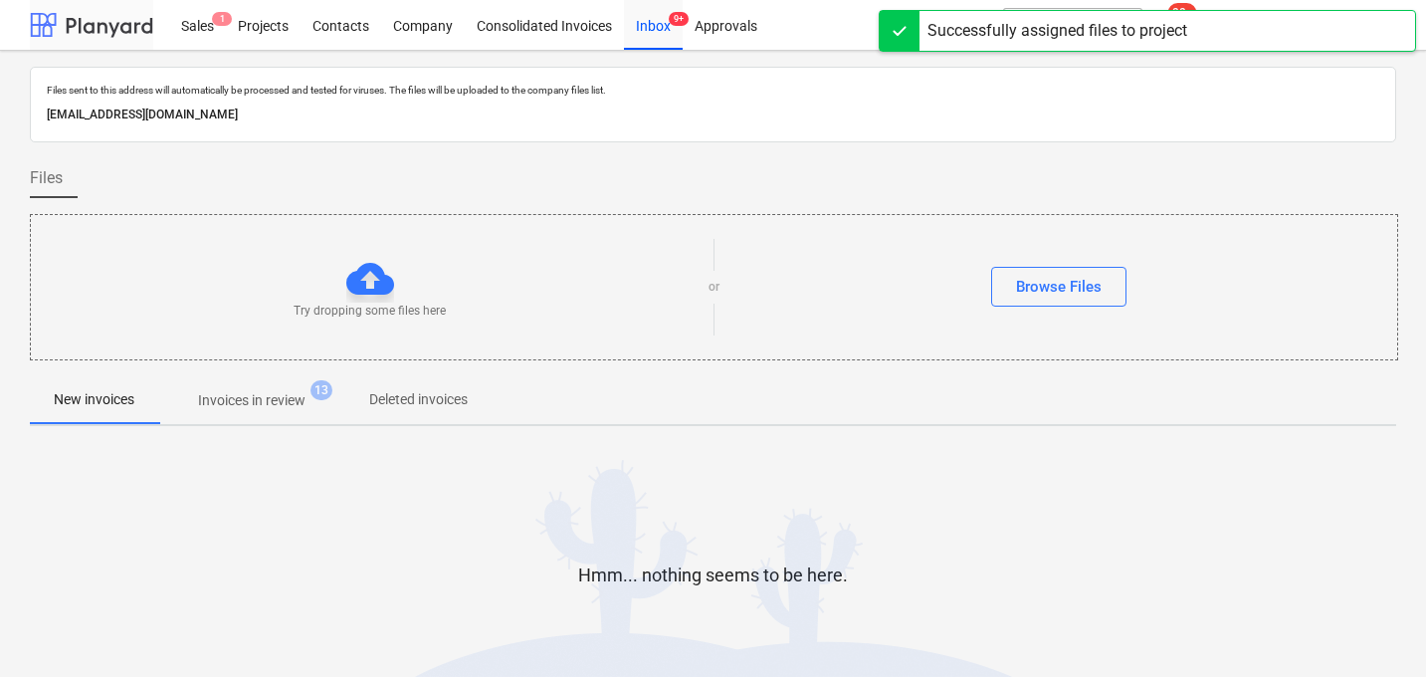
click at [86, 16] on div at bounding box center [91, 25] width 123 height 50
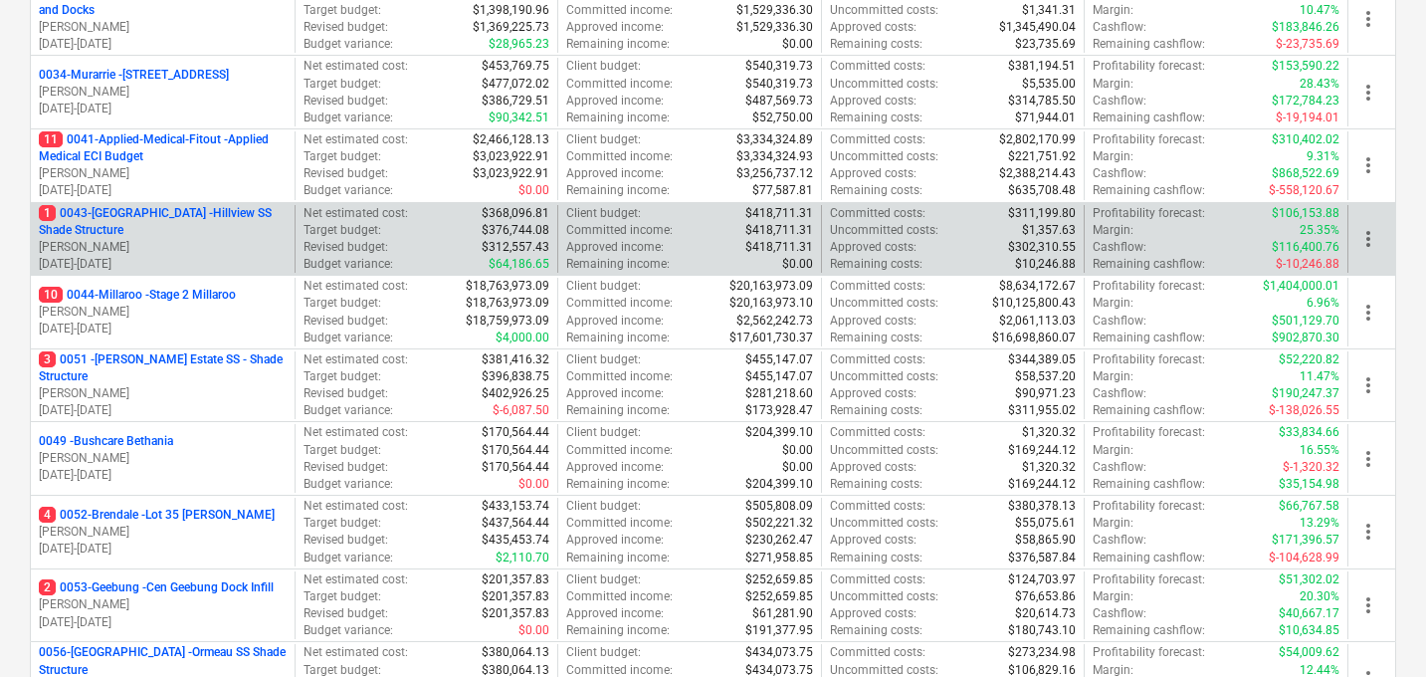
scroll to position [412, 0]
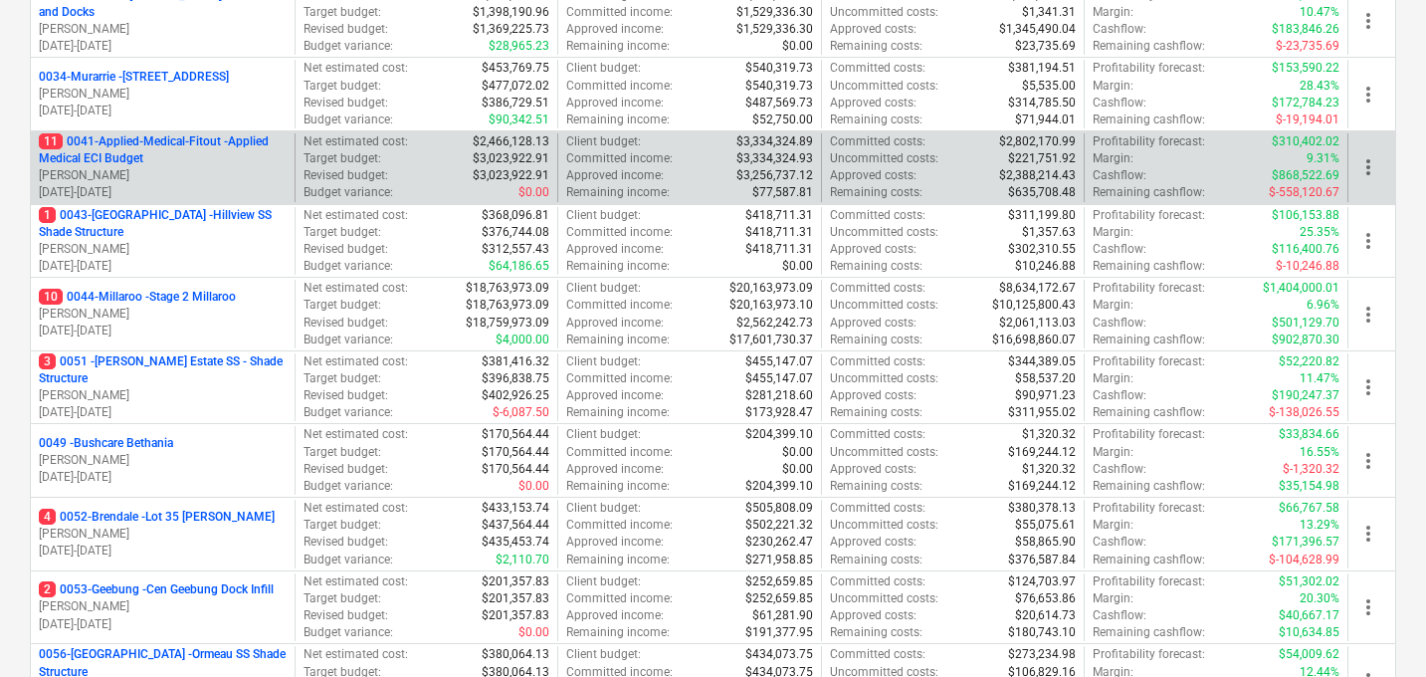
click at [150, 145] on p "11 0041-Applied-Medical-Fitout - Applied Medical ECI Budget" at bounding box center [163, 150] width 248 height 34
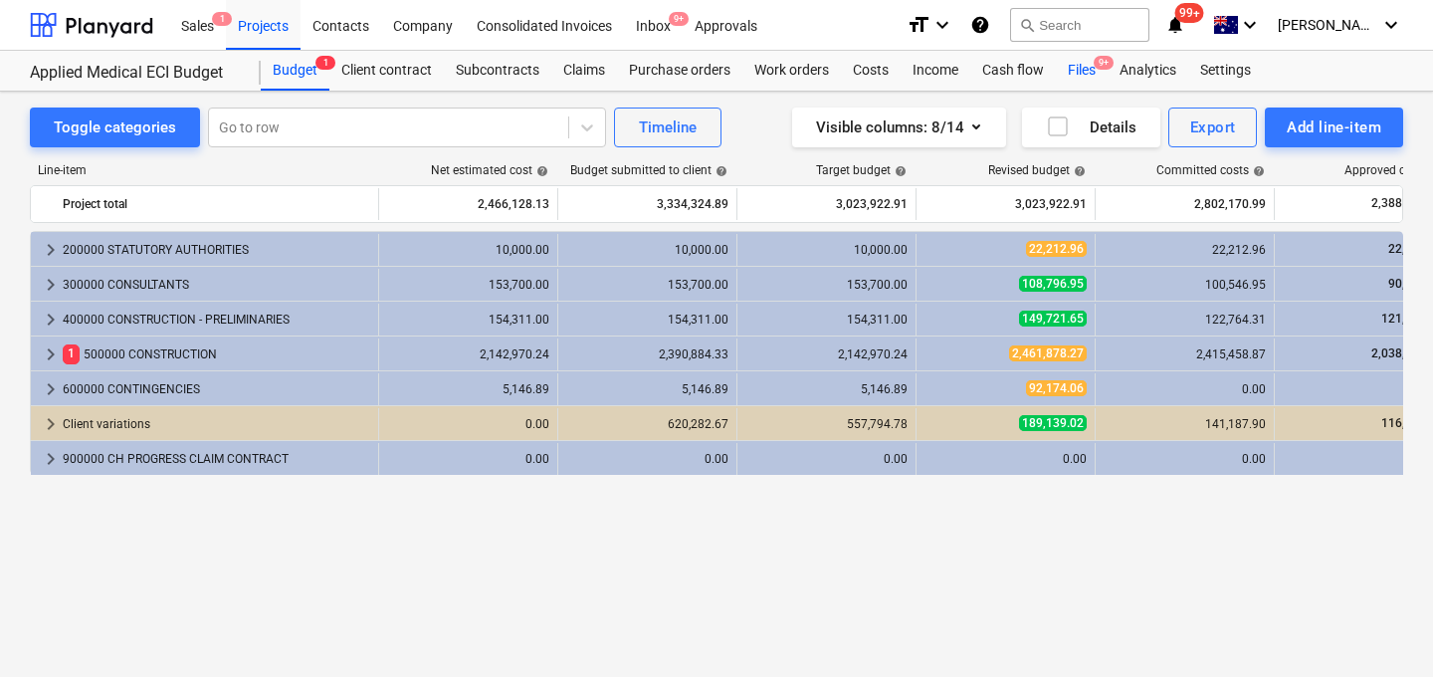
click at [1070, 78] on div "Files 9+" at bounding box center [1082, 71] width 52 height 40
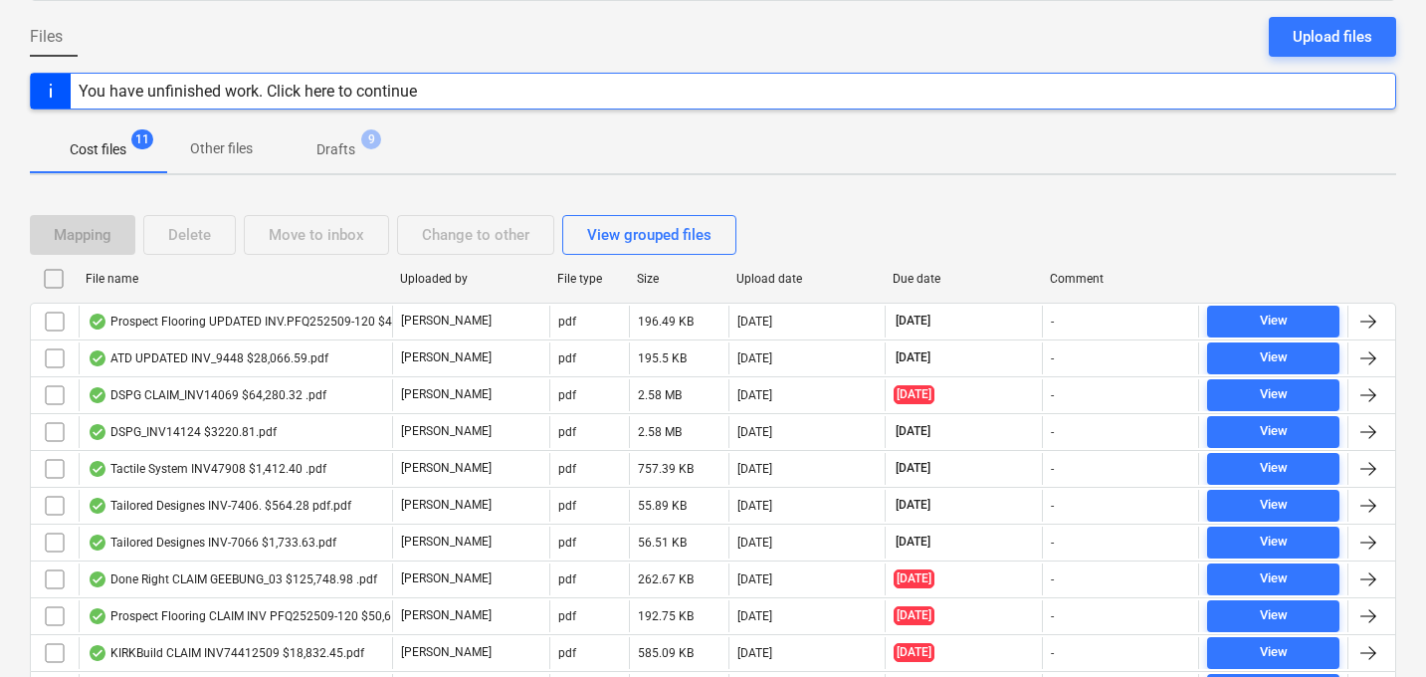
scroll to position [217, 0]
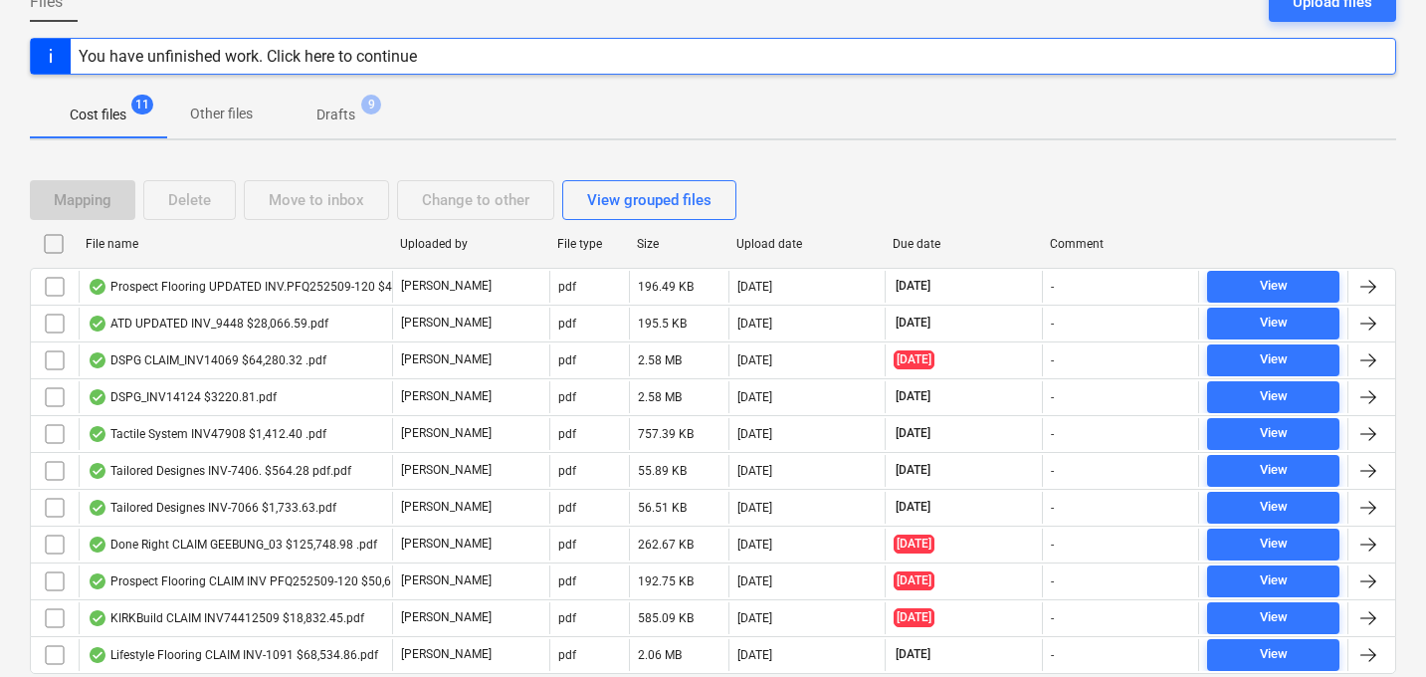
click at [126, 245] on div "File name" at bounding box center [235, 244] width 298 height 14
checkbox input "false"
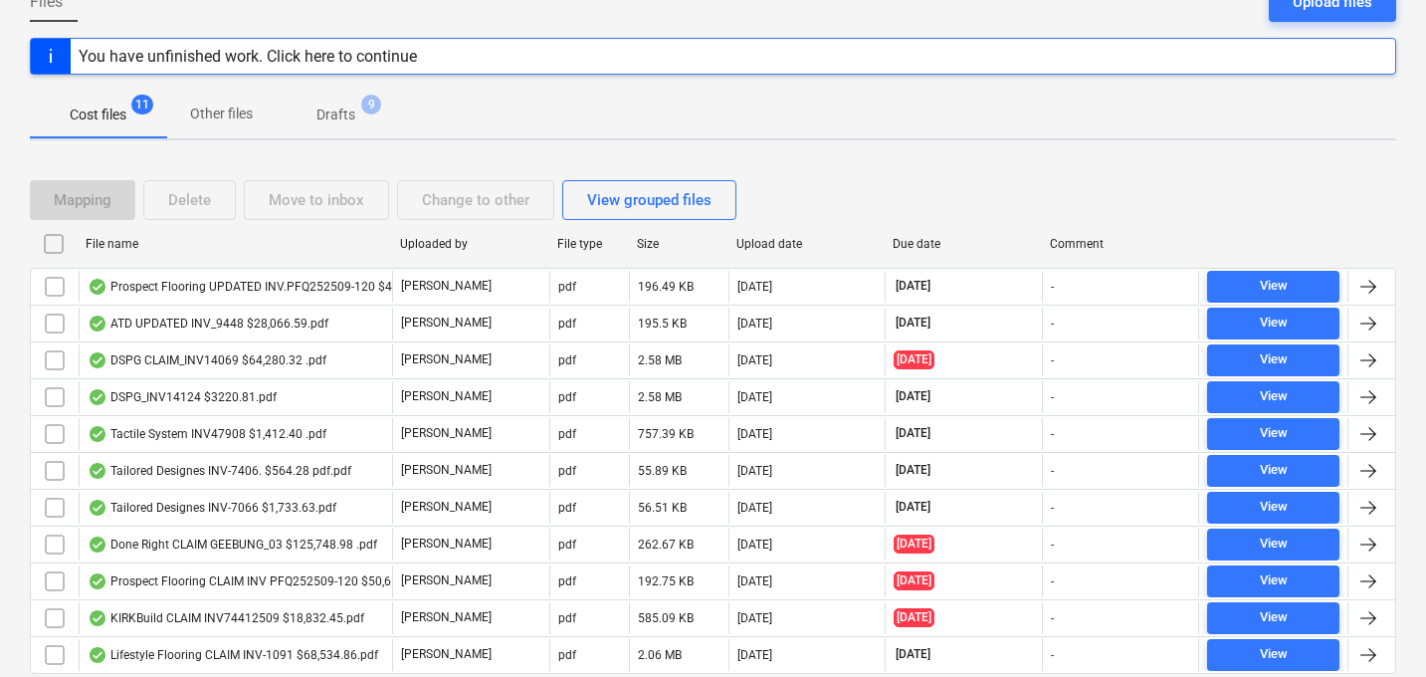
checkbox input "false"
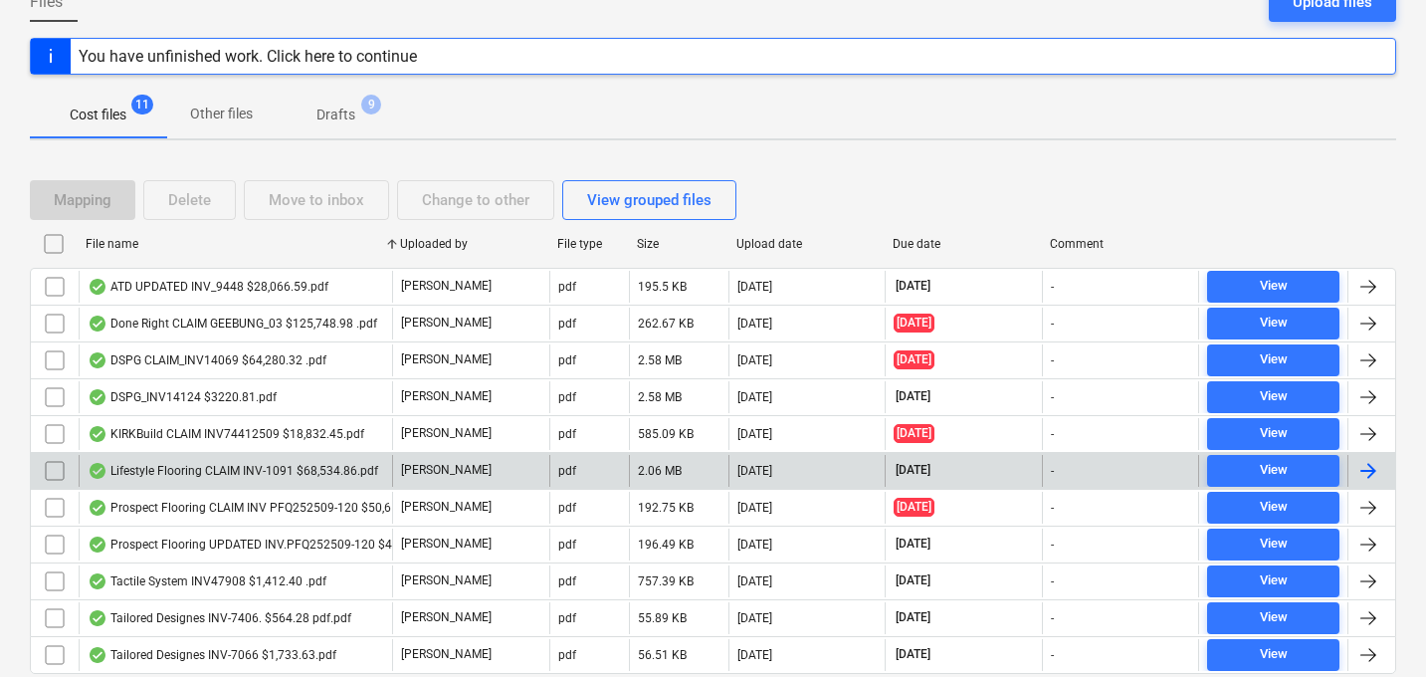
scroll to position [286, 0]
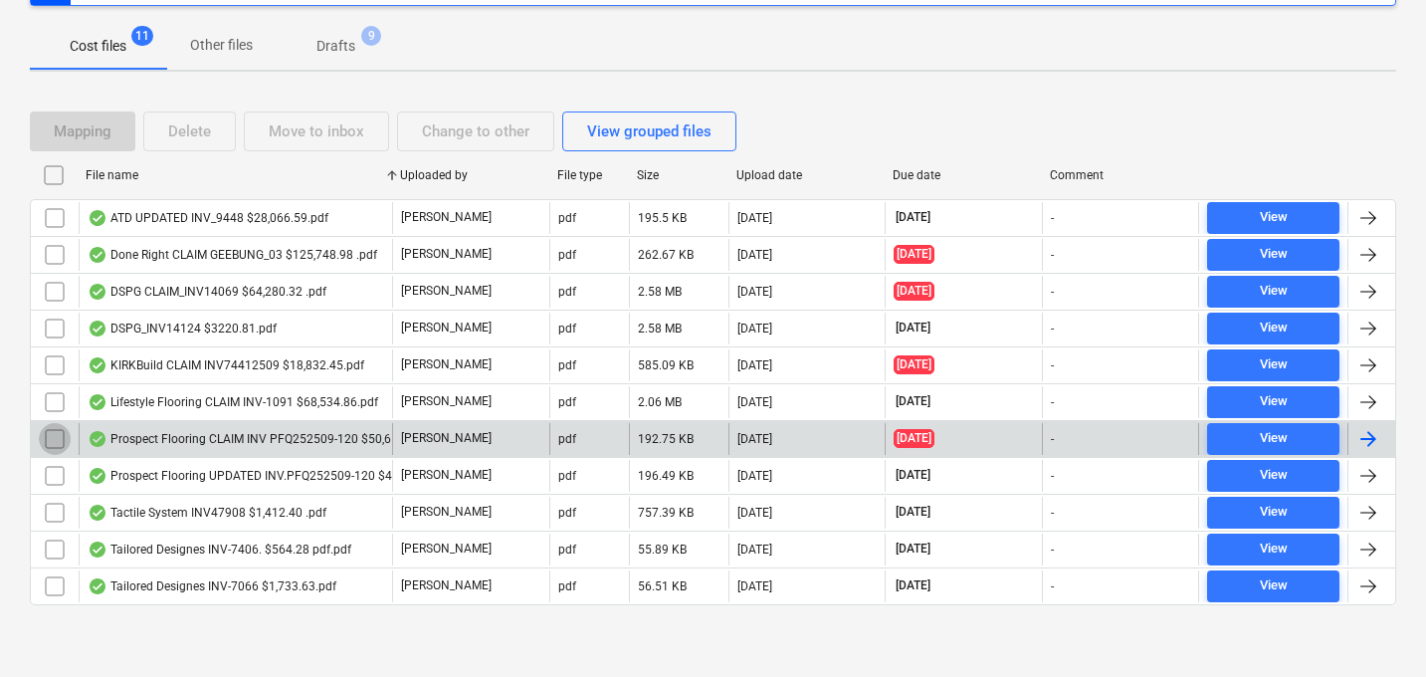
click at [53, 437] on input "checkbox" at bounding box center [55, 439] width 32 height 32
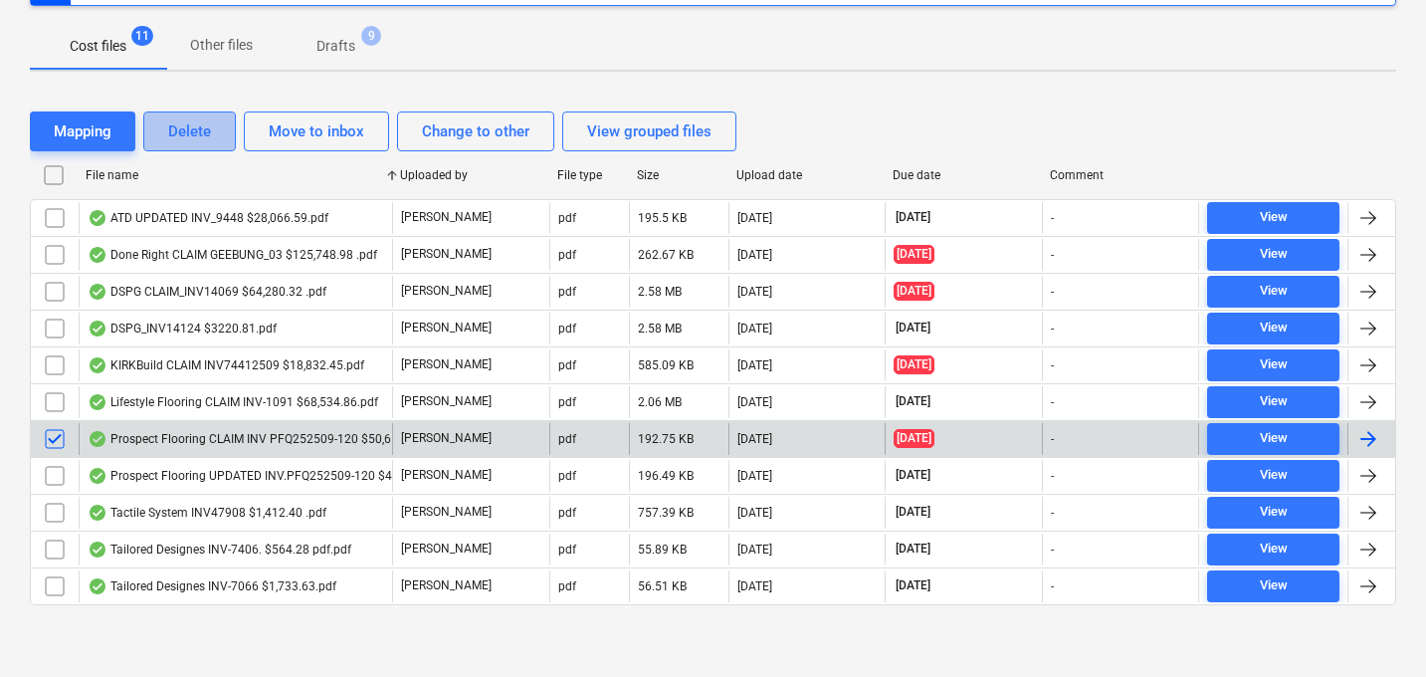
click at [196, 137] on div "Delete" at bounding box center [189, 131] width 43 height 26
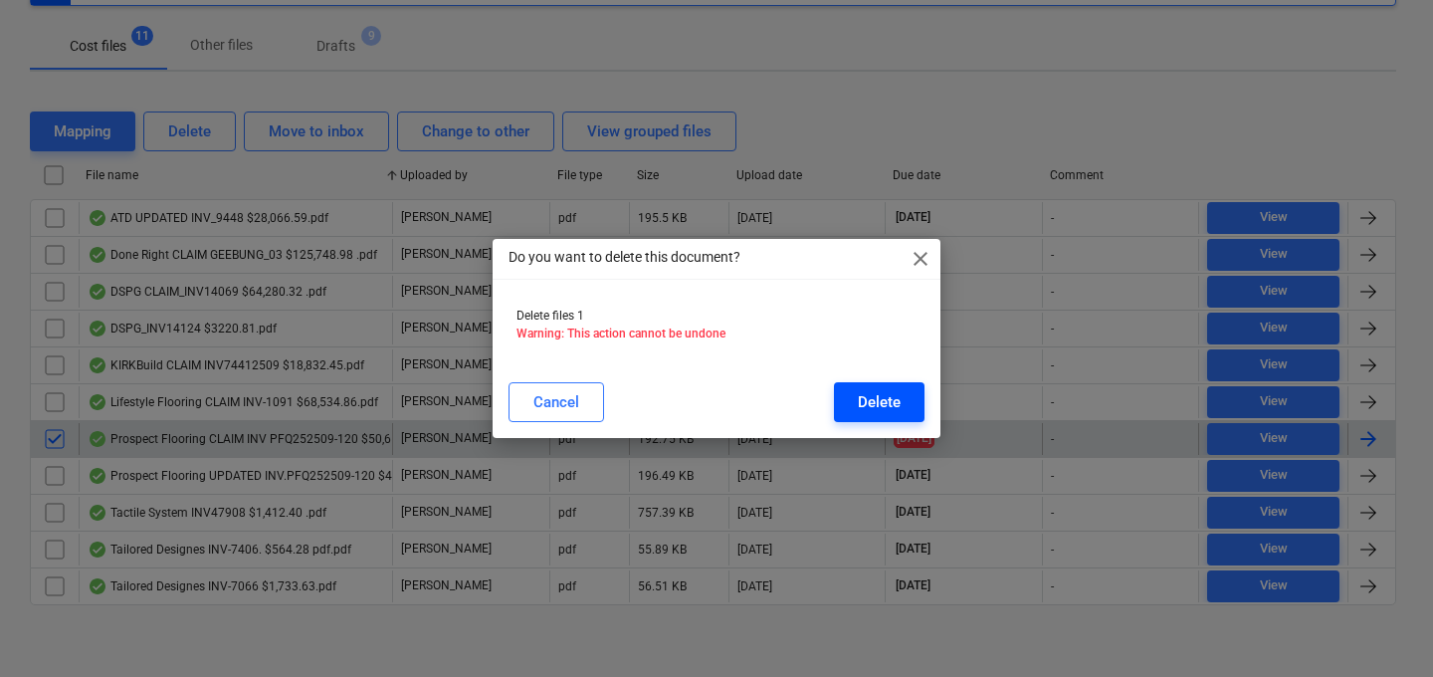
click at [903, 389] on button "Delete" at bounding box center [879, 402] width 91 height 40
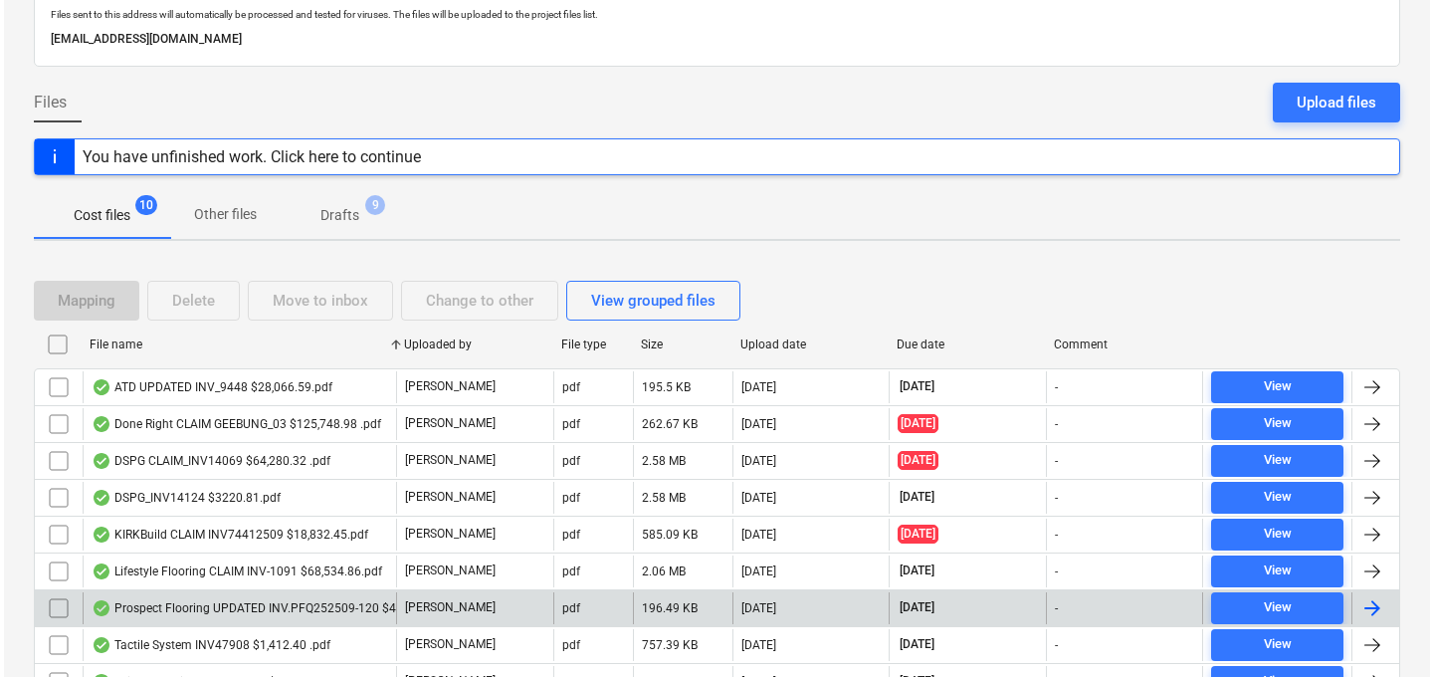
scroll to position [0, 0]
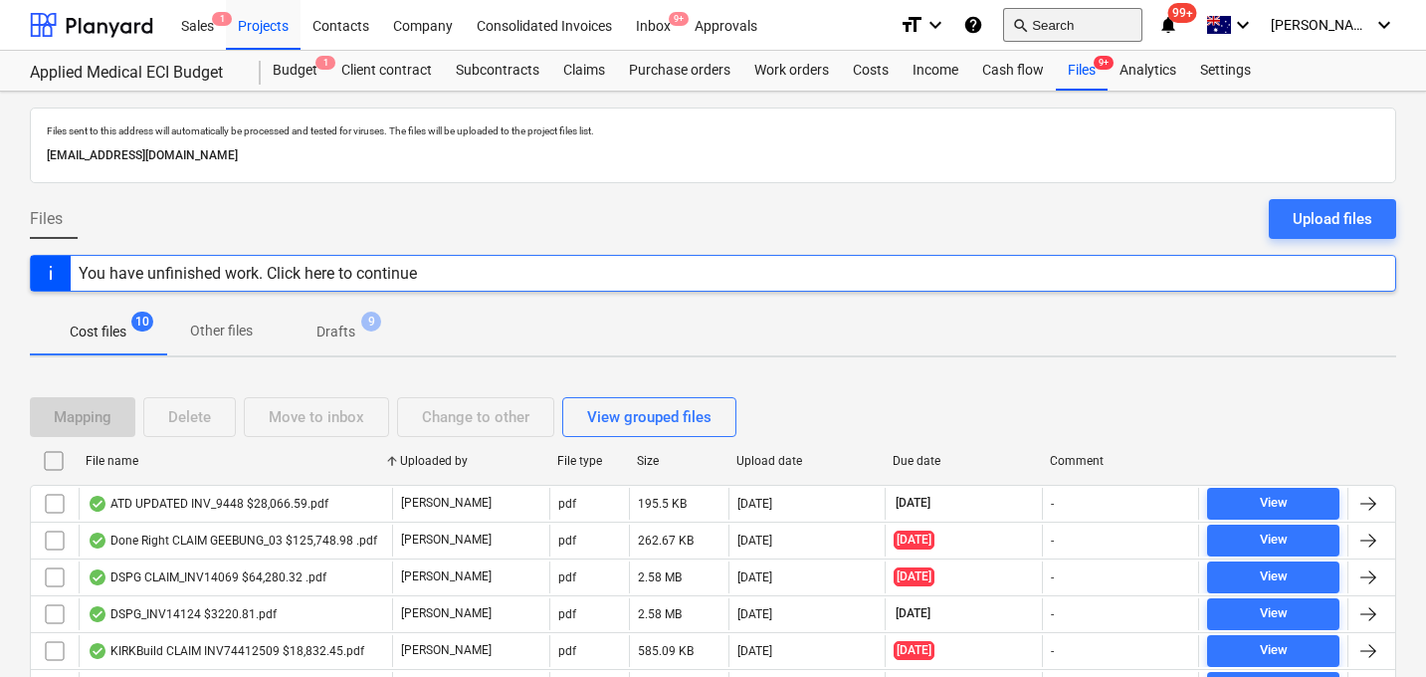
click at [1136, 17] on button "search Search" at bounding box center [1072, 25] width 139 height 34
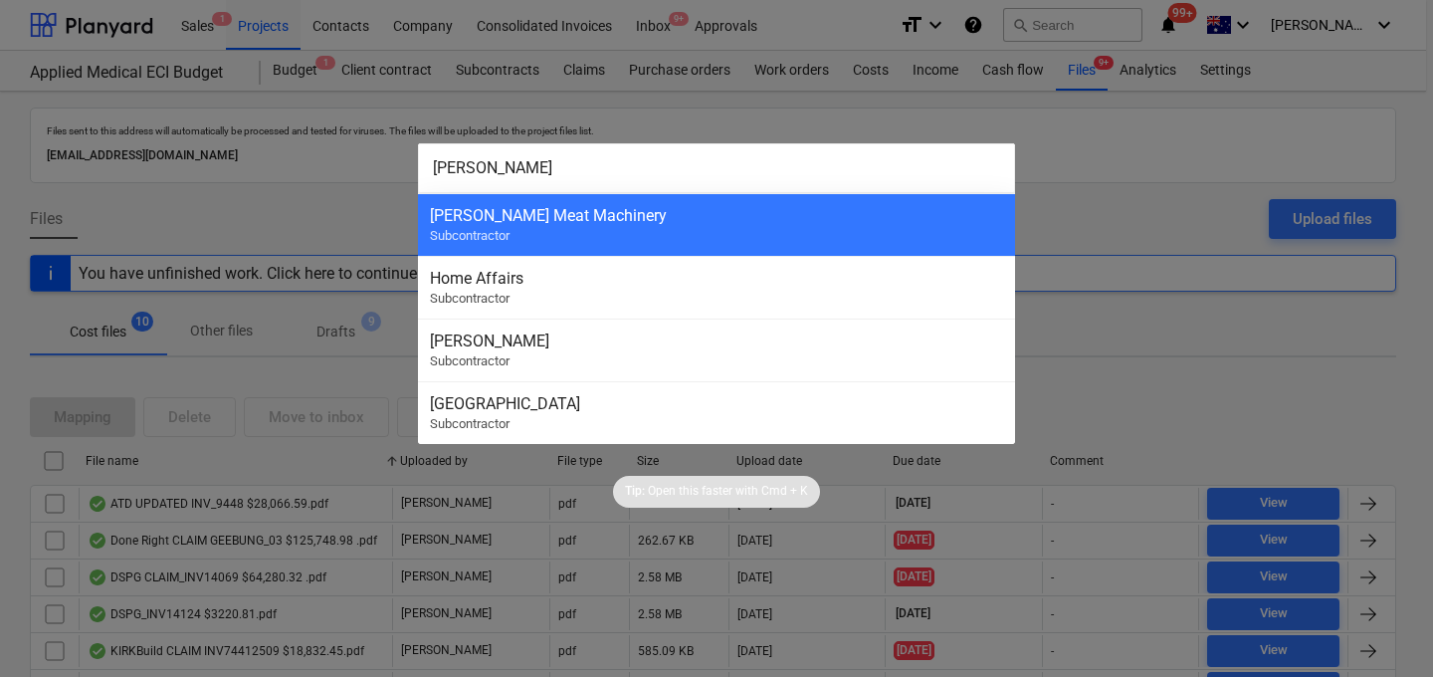
type input "[PERSON_NAME]"
click at [742, 215] on div "[PERSON_NAME] Meat Machinery" at bounding box center [716, 215] width 573 height 19
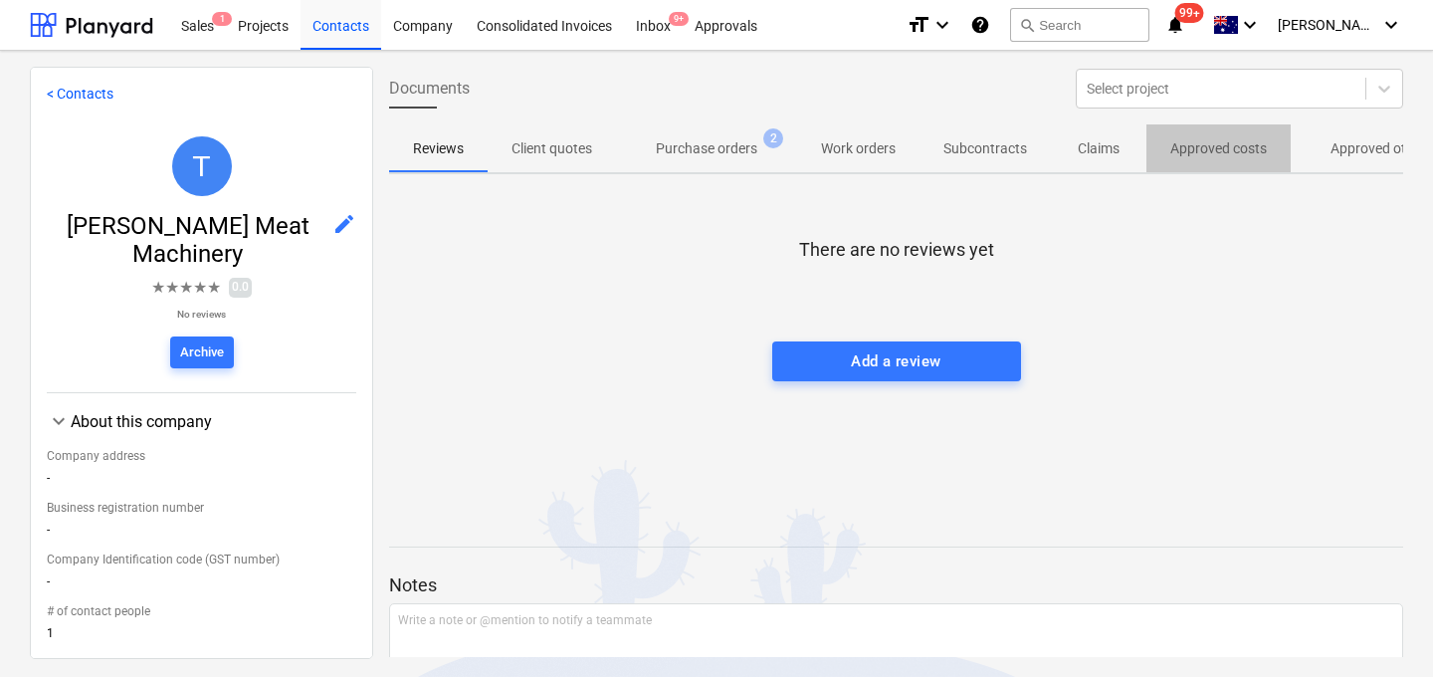
click at [1195, 158] on span "Approved costs" at bounding box center [1218, 148] width 144 height 33
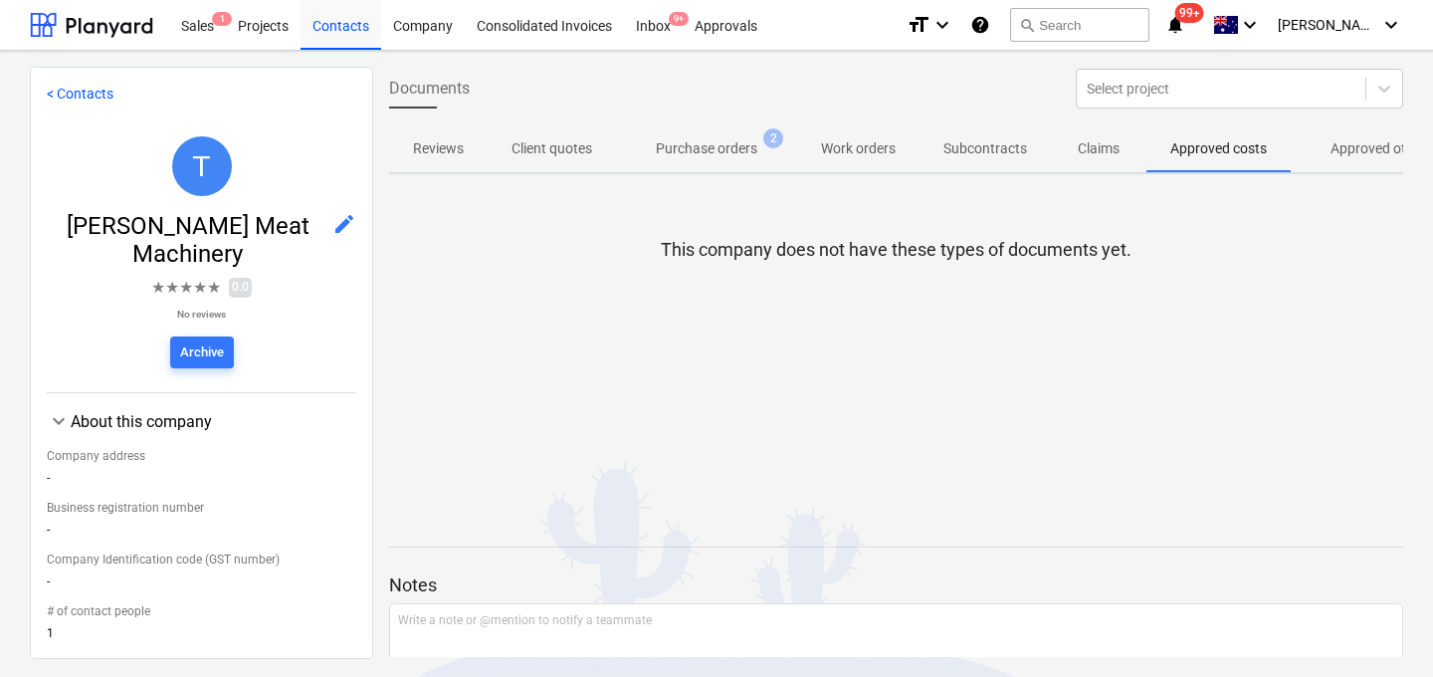
click at [1336, 156] on p "Approved other costs" at bounding box center [1396, 148] width 132 height 21
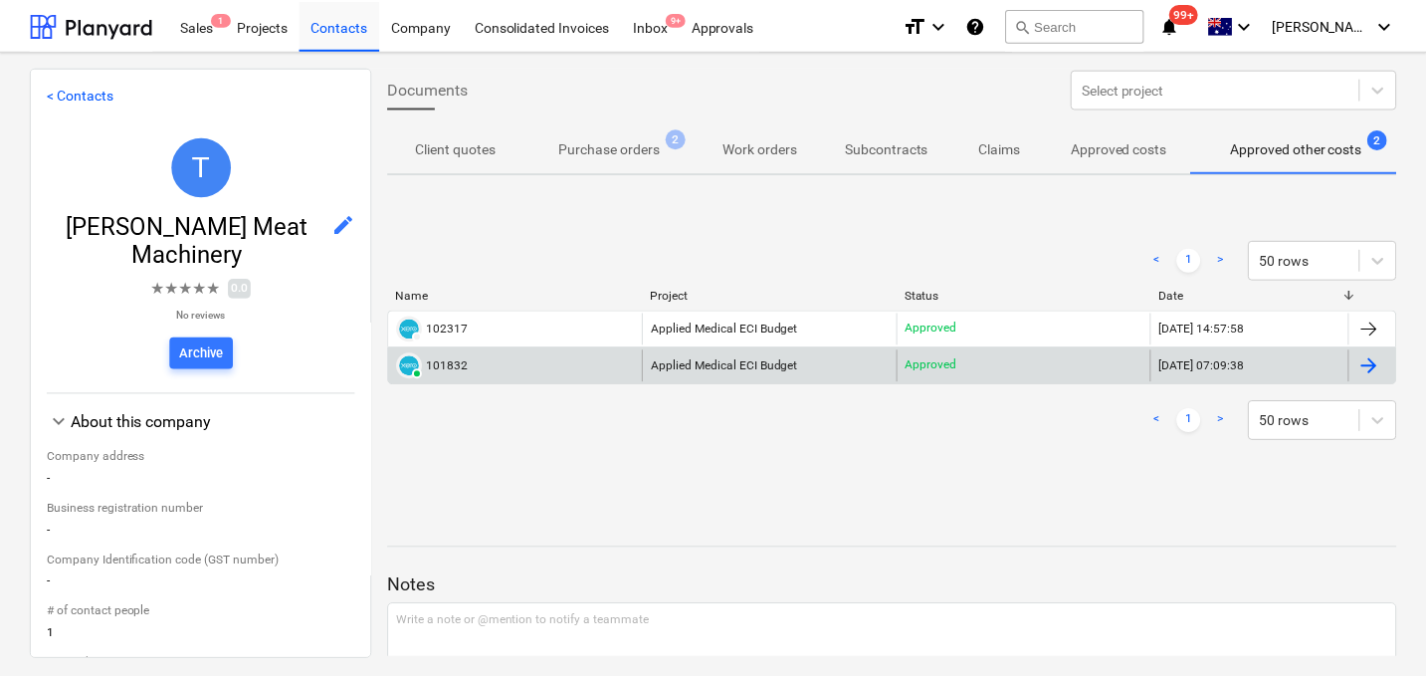
scroll to position [0, 106]
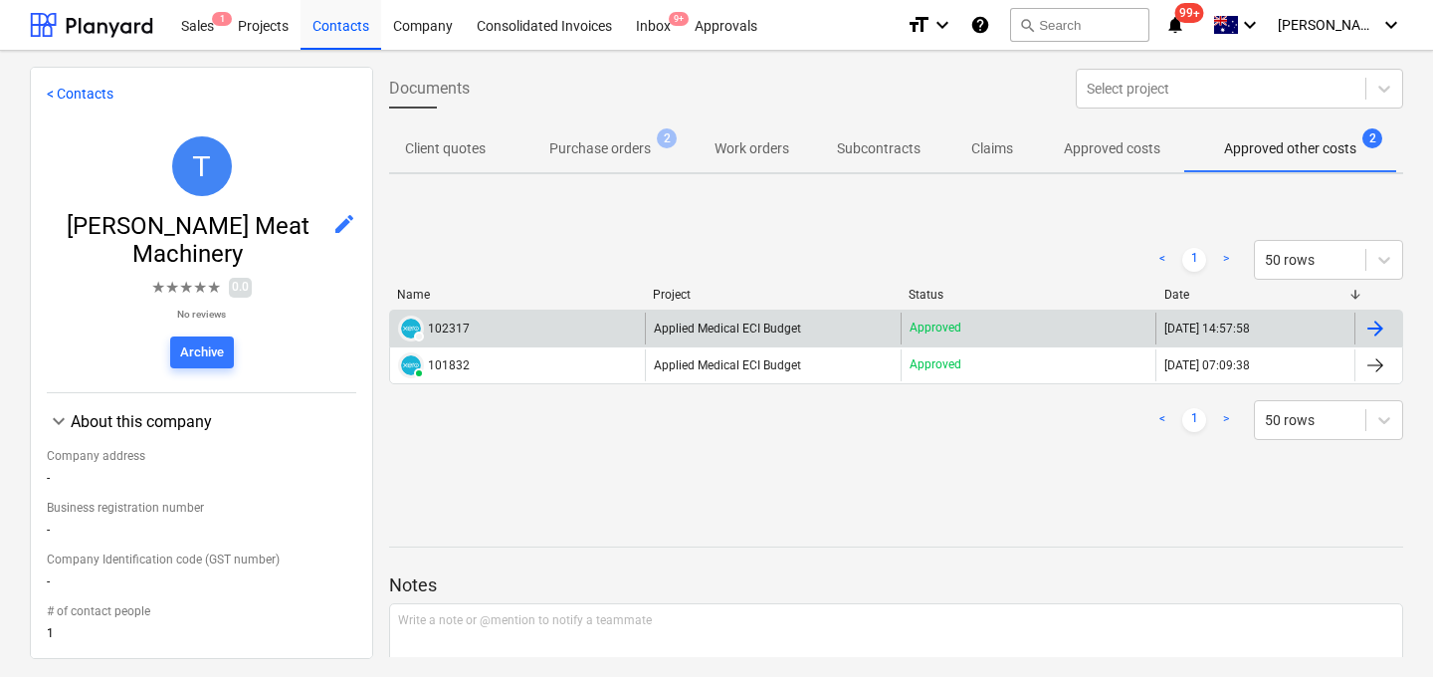
click at [446, 327] on div "102317" at bounding box center [449, 328] width 42 height 14
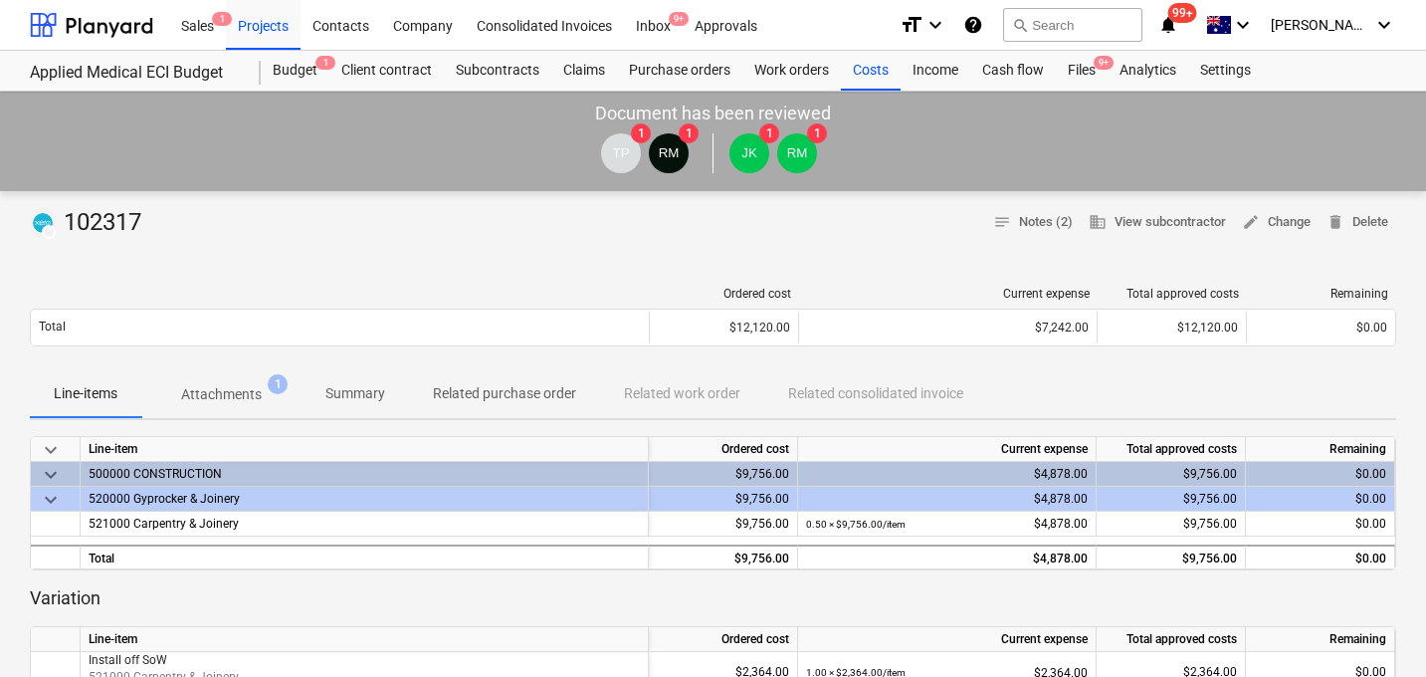
click at [239, 387] on p "Attachments" at bounding box center [221, 394] width 81 height 21
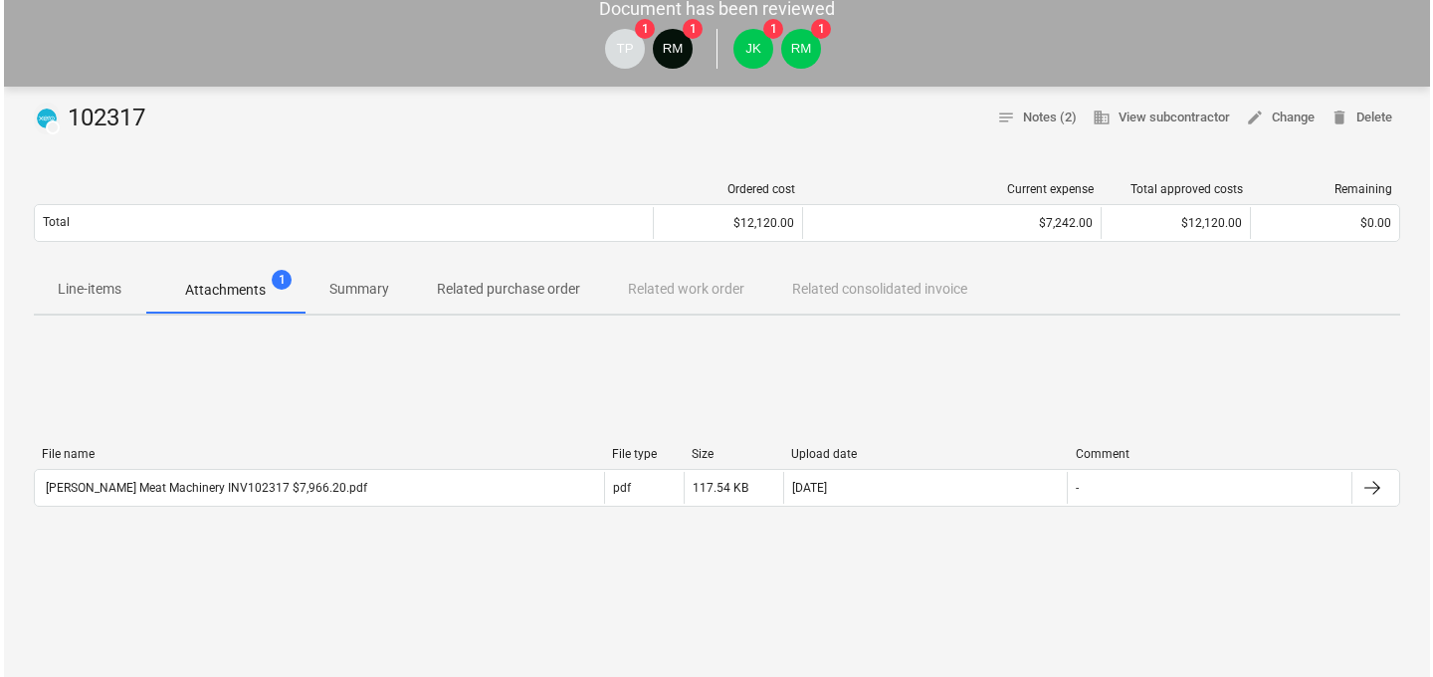
scroll to position [115, 0]
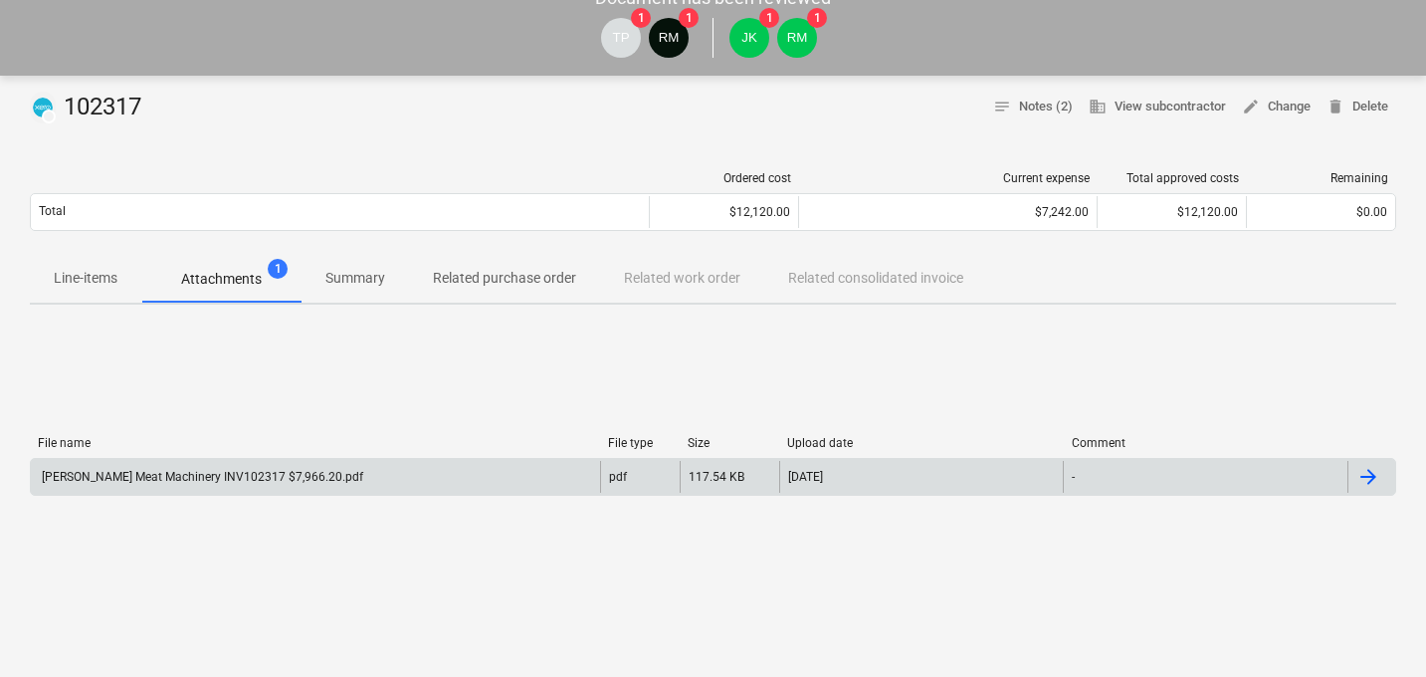
click at [286, 473] on div "[PERSON_NAME] Meat Machinery INV102317 $7,966.20.pdf" at bounding box center [201, 477] width 324 height 14
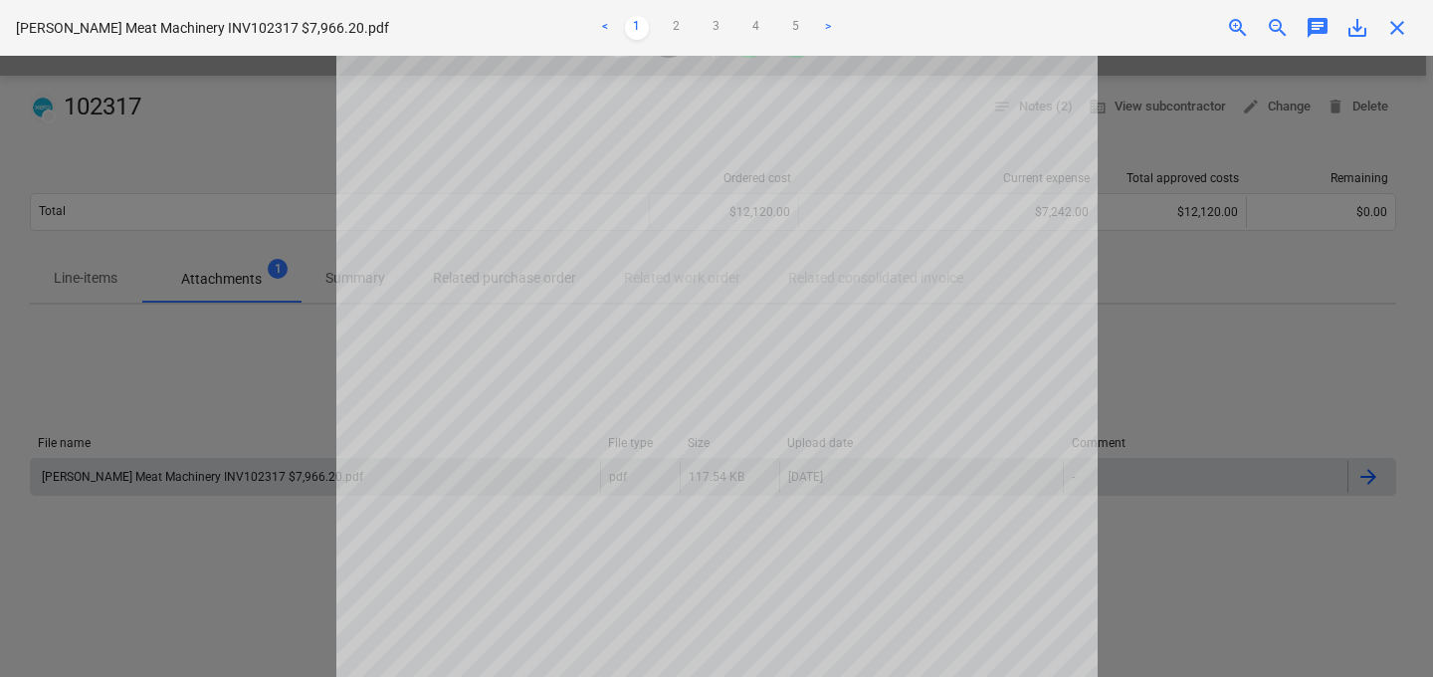
scroll to position [0, 0]
click at [275, 329] on div at bounding box center [716, 366] width 1433 height 621
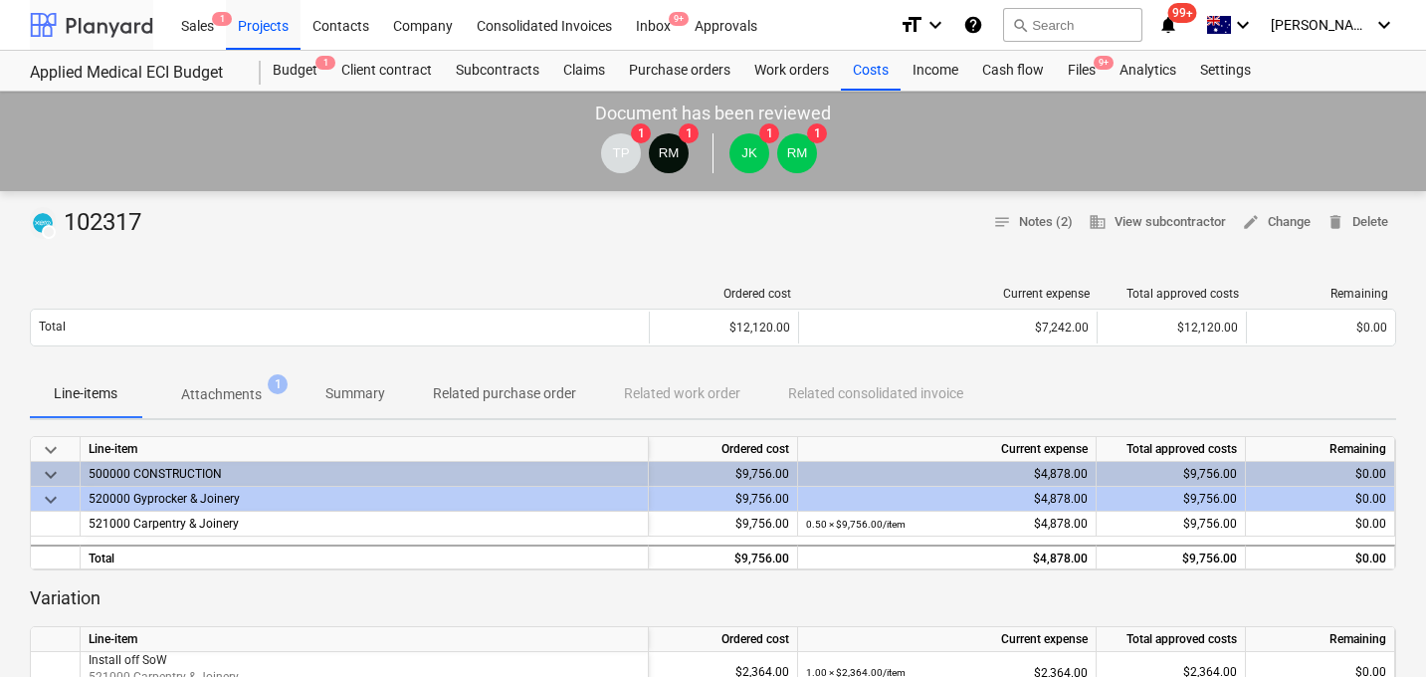
click at [107, 16] on div at bounding box center [91, 25] width 123 height 50
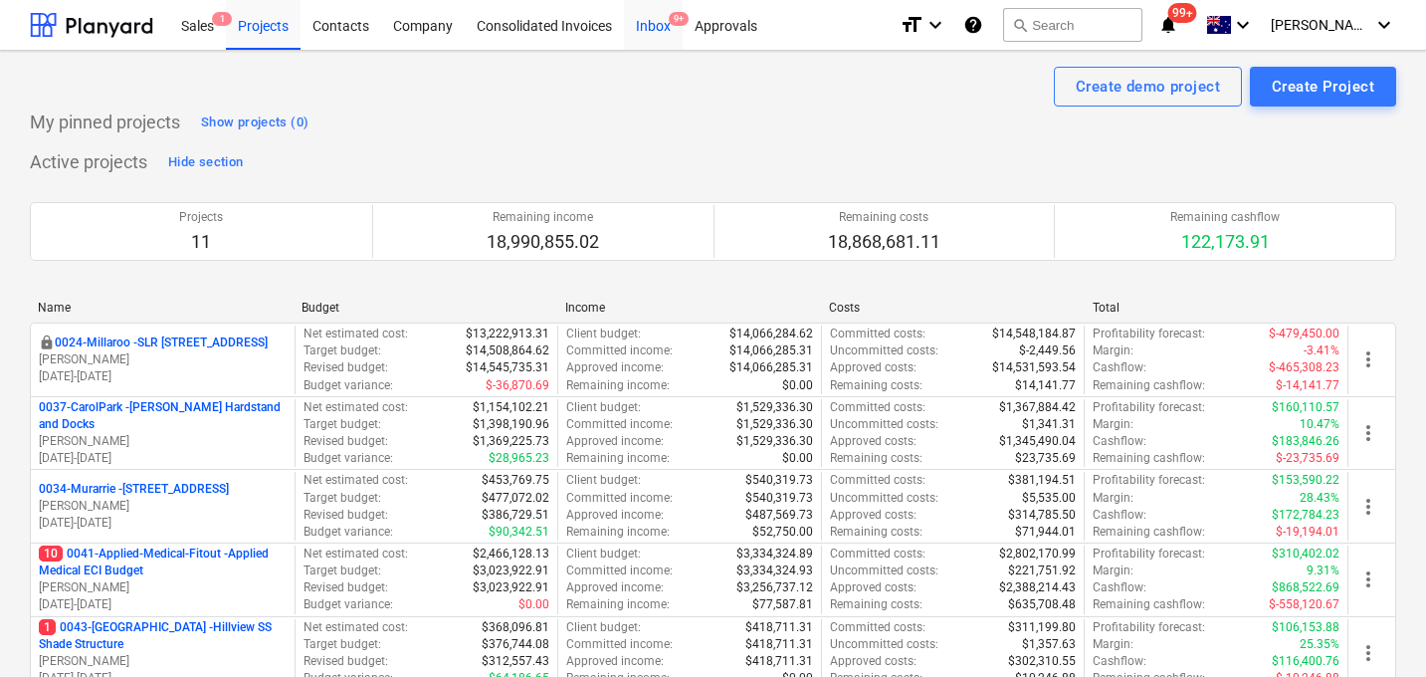
click at [667, 19] on div "Inbox 9+" at bounding box center [653, 24] width 59 height 51
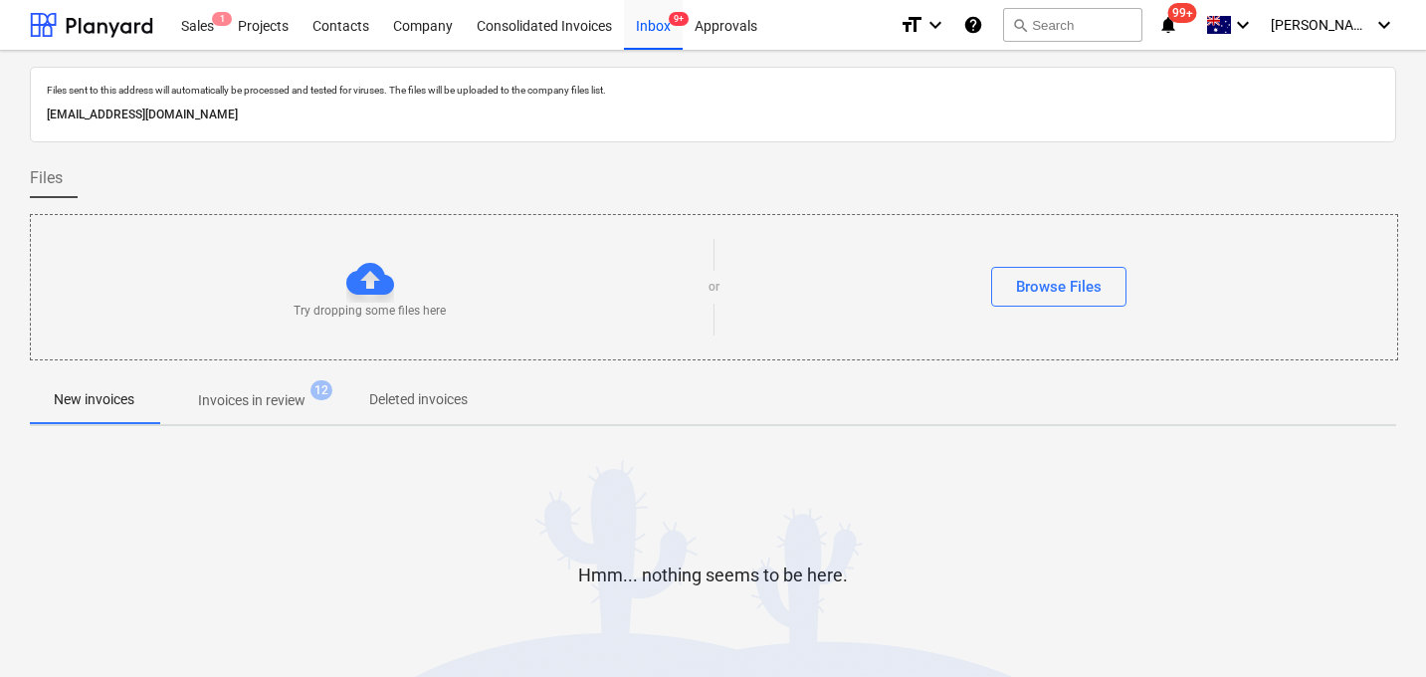
click at [300, 404] on p "Invoices in review" at bounding box center [251, 400] width 107 height 21
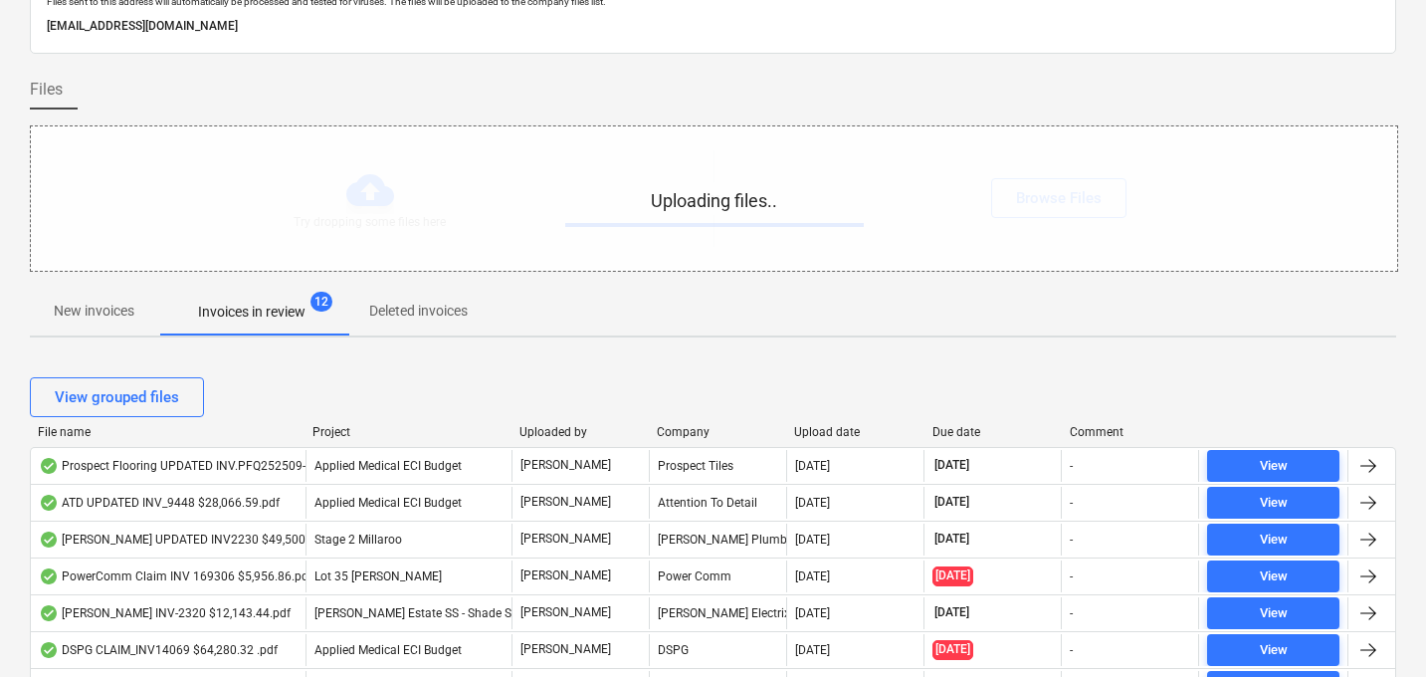
scroll to position [99, 0]
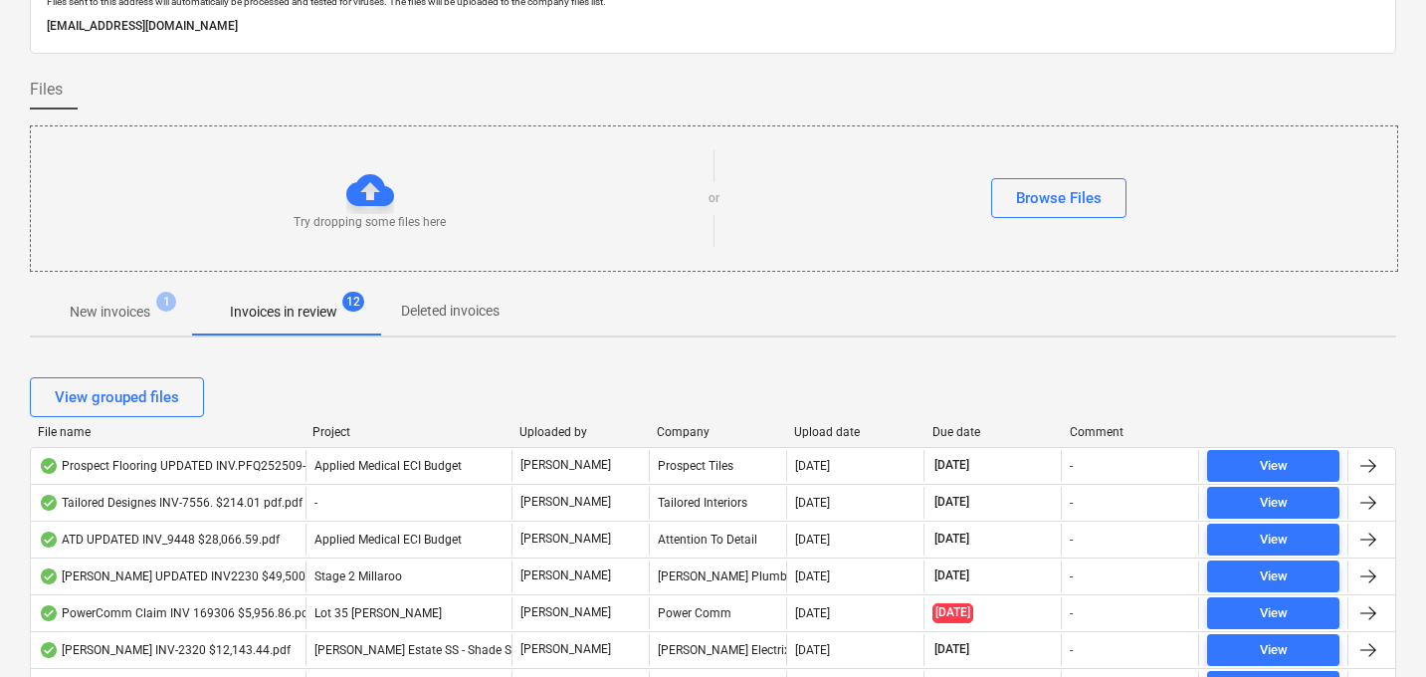
scroll to position [93, 0]
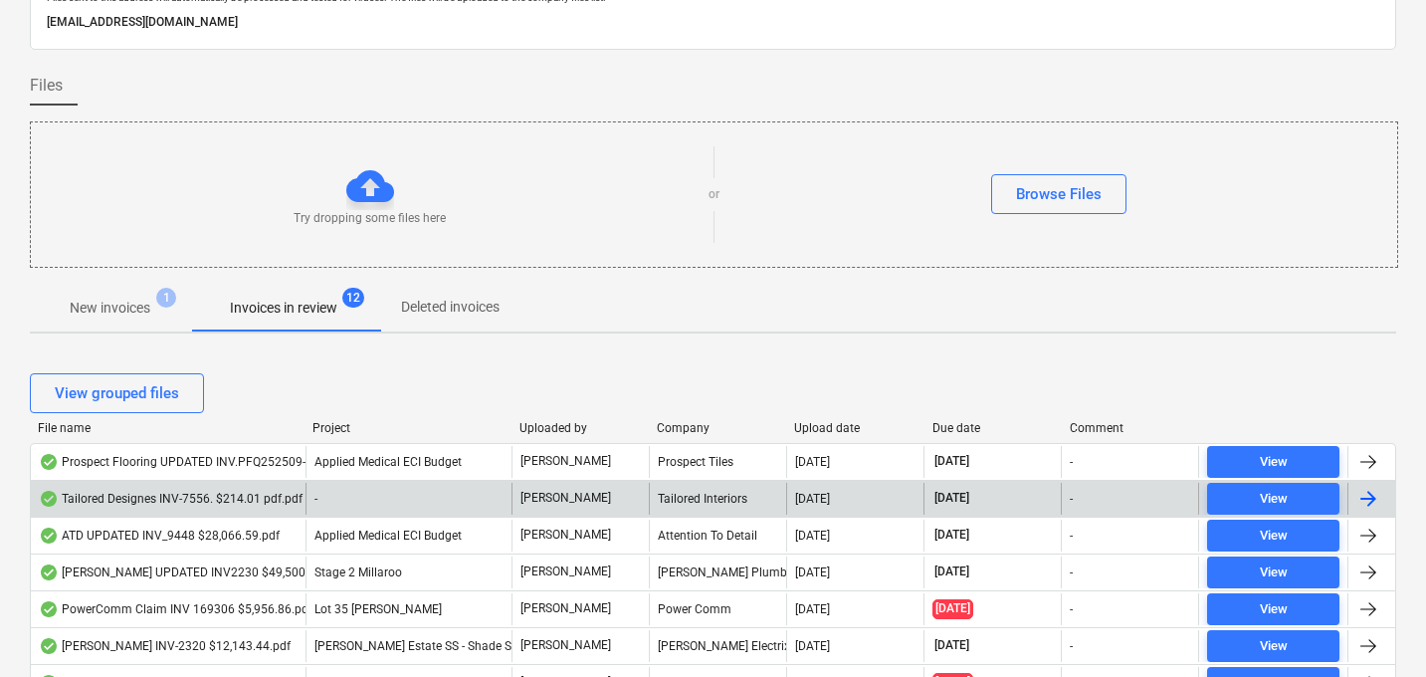
click at [244, 498] on div "Tailored Designes INV-7556. $214.01 pdf.pdf" at bounding box center [171, 498] width 264 height 16
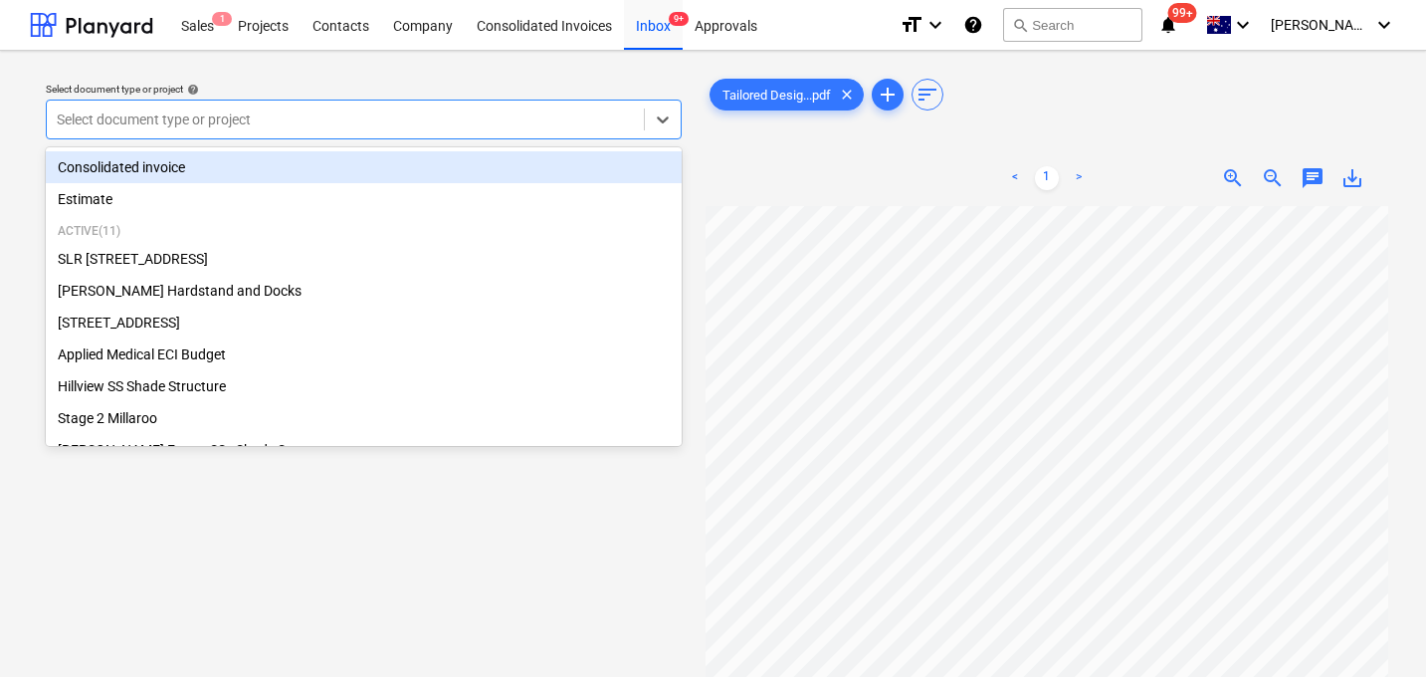
click at [346, 127] on div at bounding box center [345, 119] width 577 height 20
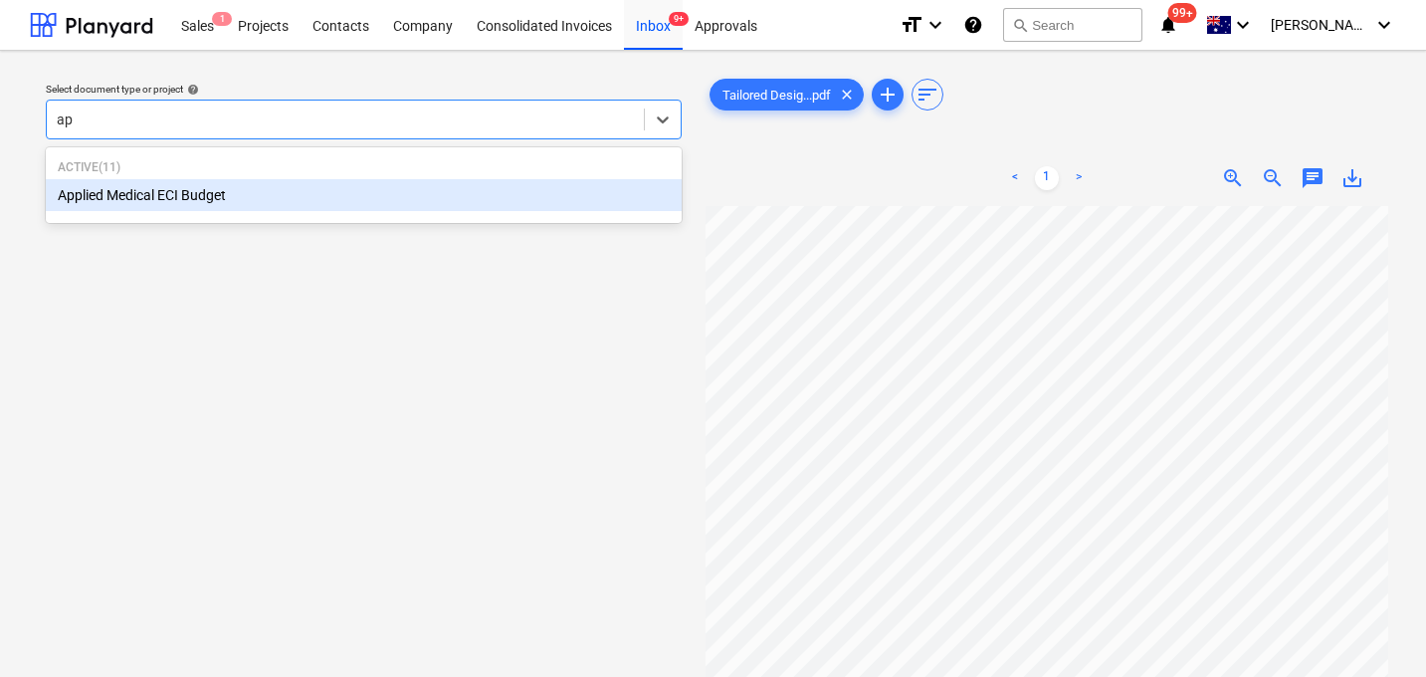
type input "app"
click at [248, 208] on div "Applied Medical ECI Budget" at bounding box center [364, 195] width 636 height 32
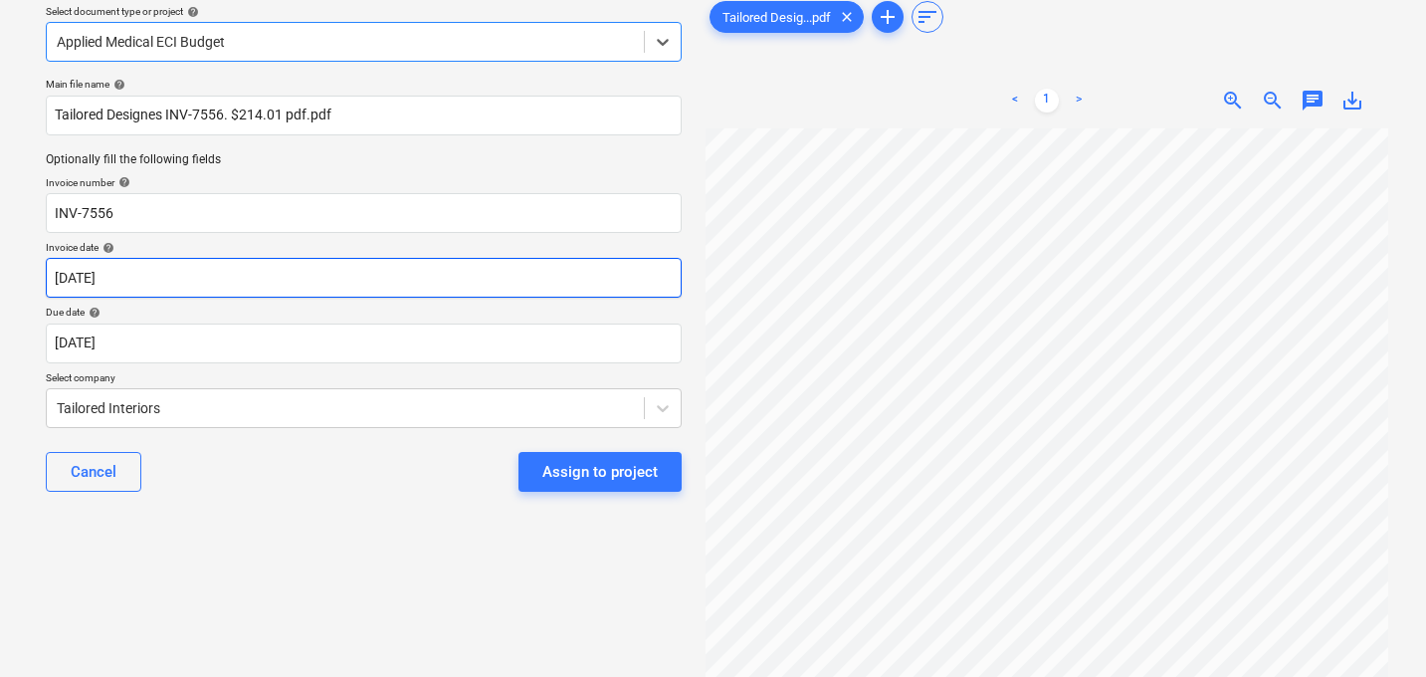
scroll to position [89, 0]
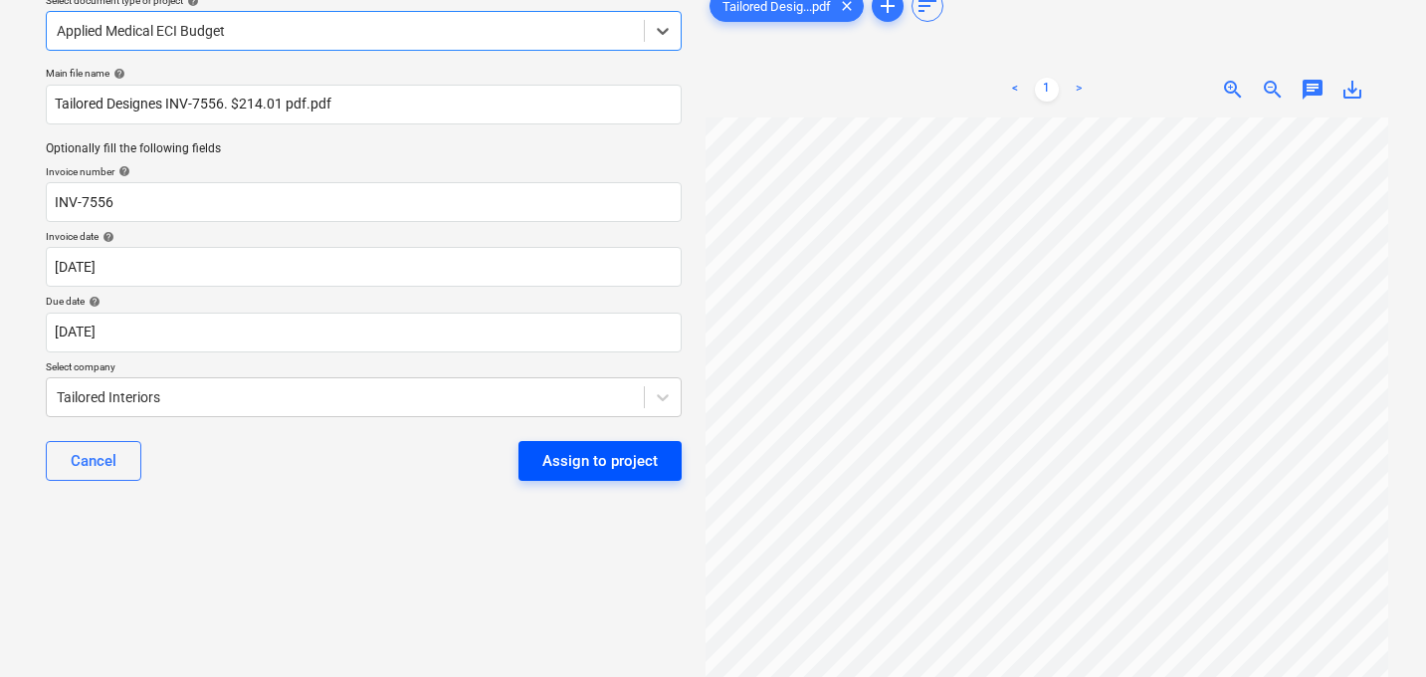
click at [588, 472] on div "Assign to project" at bounding box center [599, 461] width 115 height 26
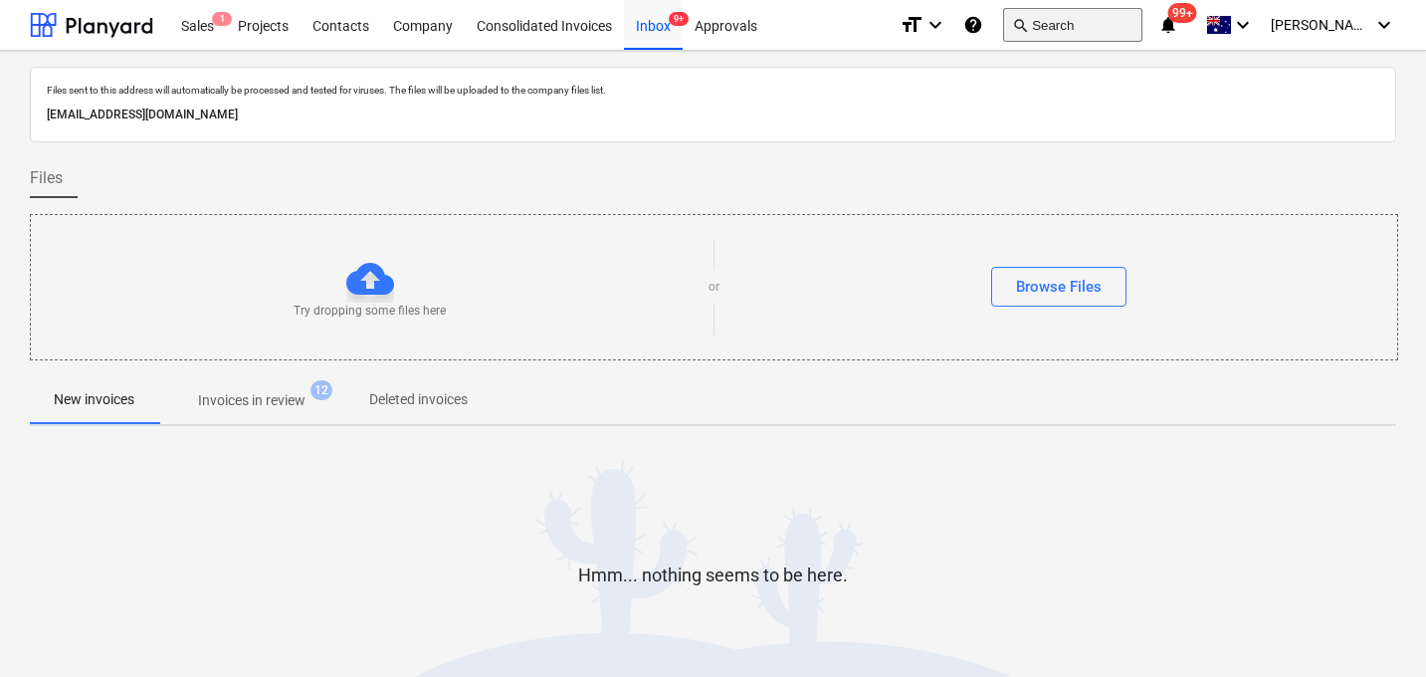
click at [1084, 25] on button "search Search" at bounding box center [1072, 25] width 139 height 34
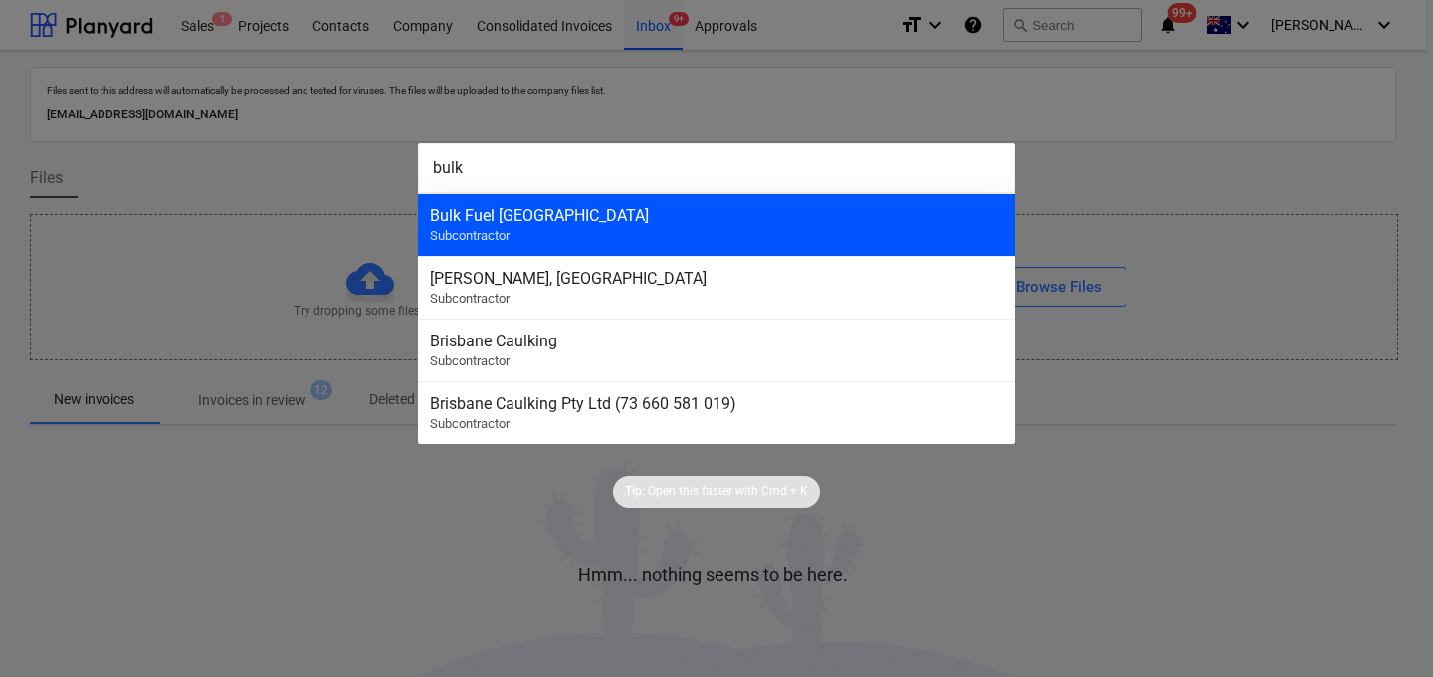
type input "bulk"
click at [701, 208] on div "Bulk Fuel [GEOGRAPHIC_DATA]" at bounding box center [716, 215] width 573 height 19
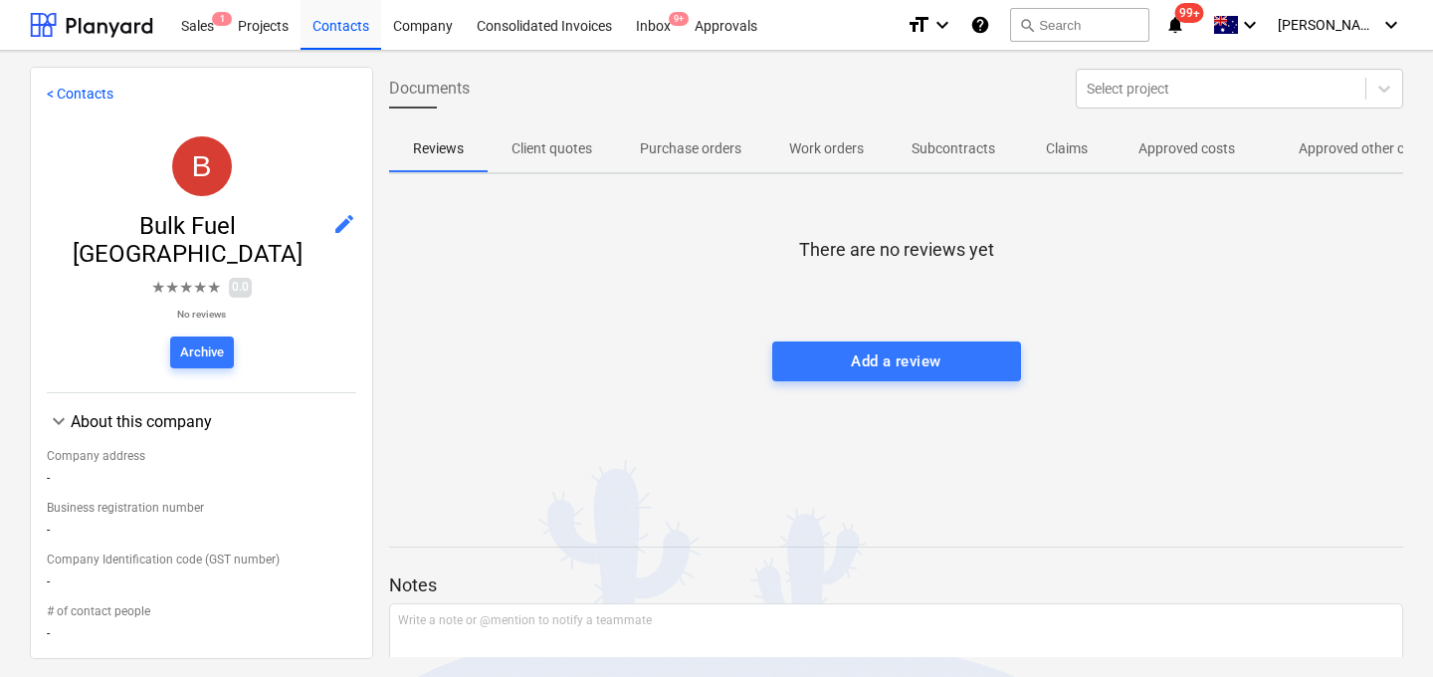
click at [1188, 143] on p "Approved costs" at bounding box center [1186, 148] width 97 height 21
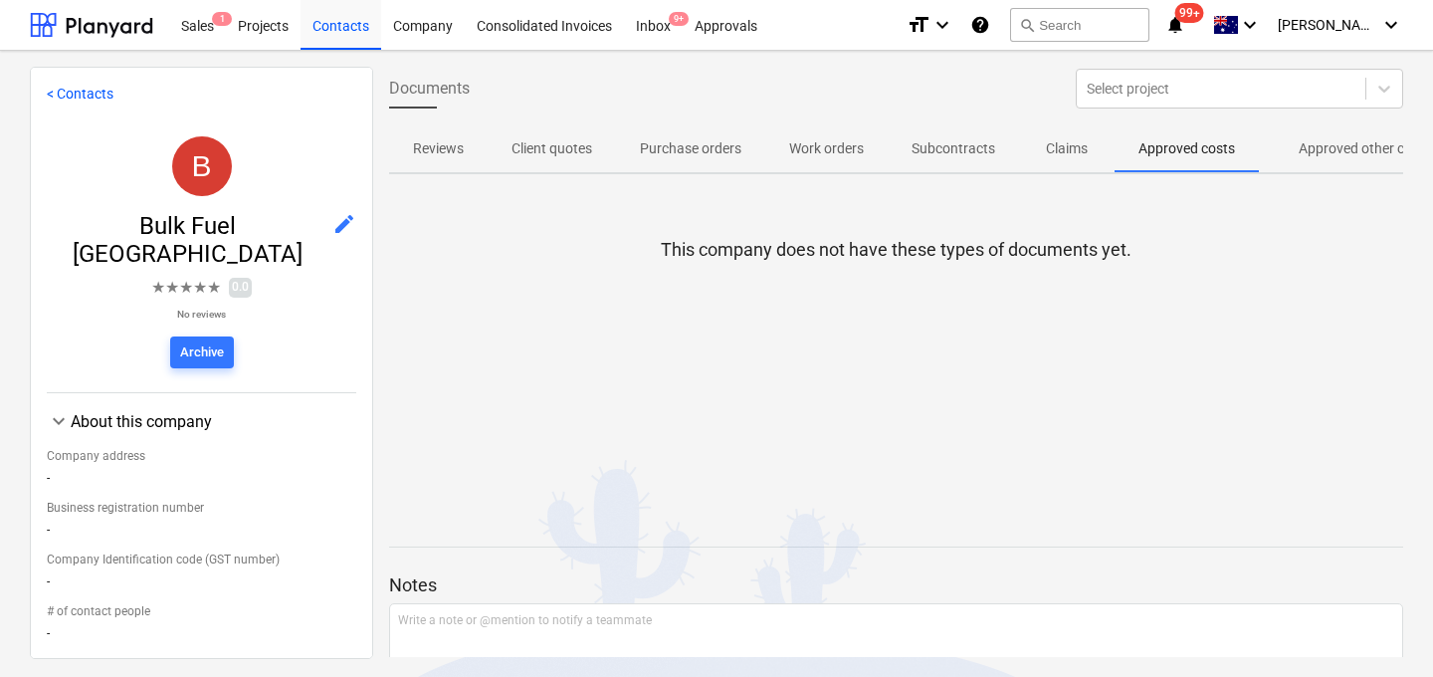
click at [1341, 151] on p "Approved other costs" at bounding box center [1364, 148] width 132 height 21
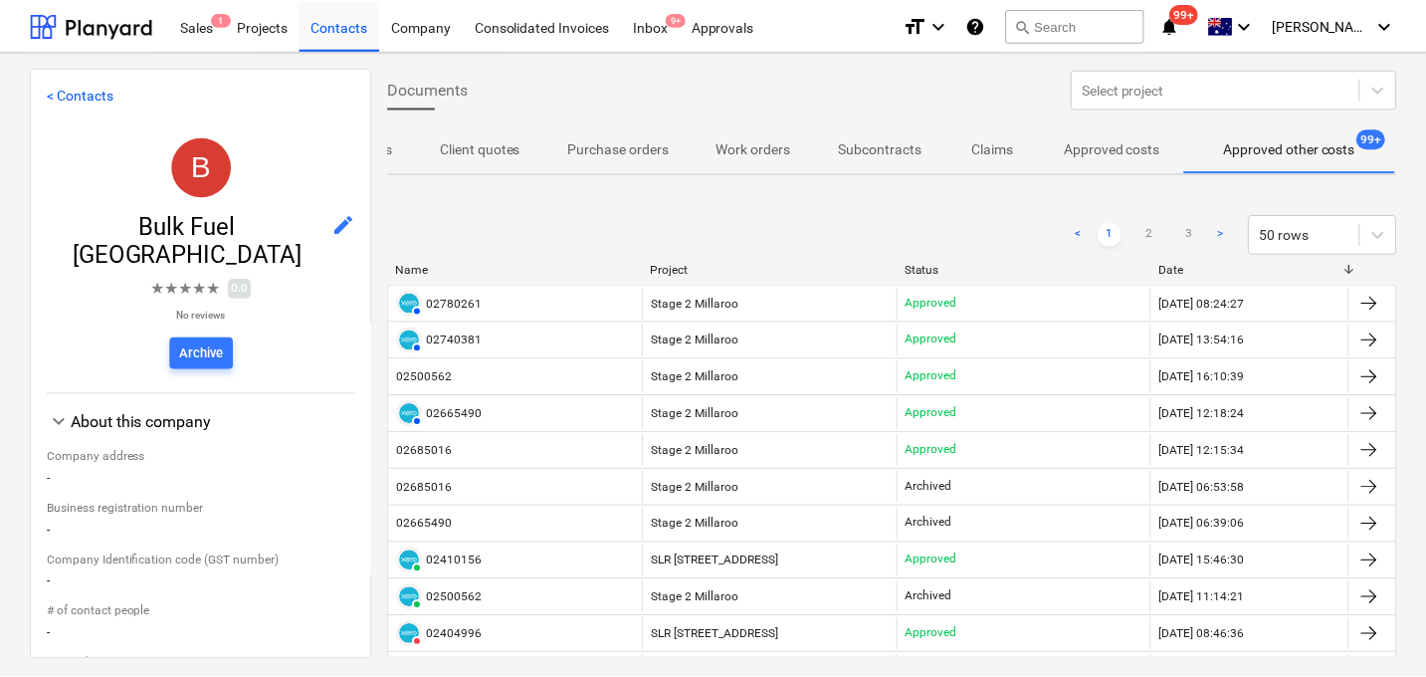
scroll to position [0, 75]
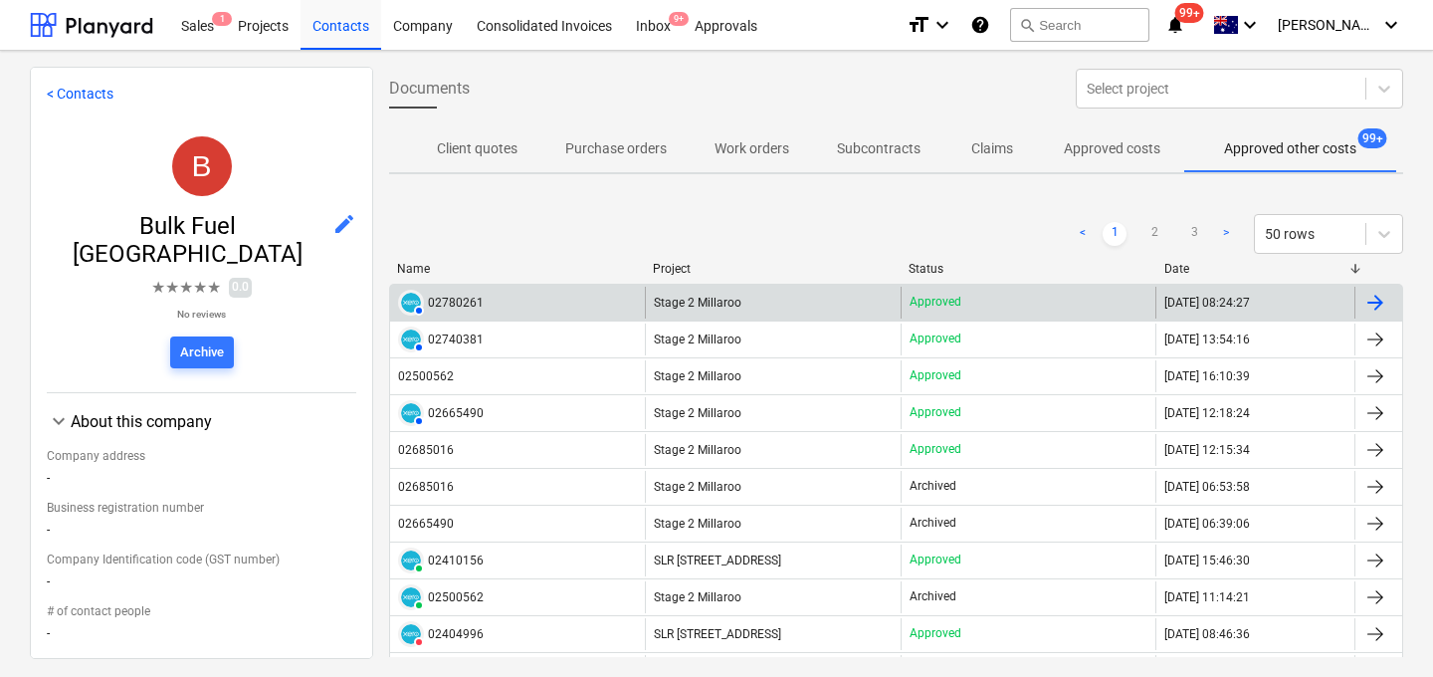
click at [477, 295] on div "02780261" at bounding box center [456, 302] width 56 height 14
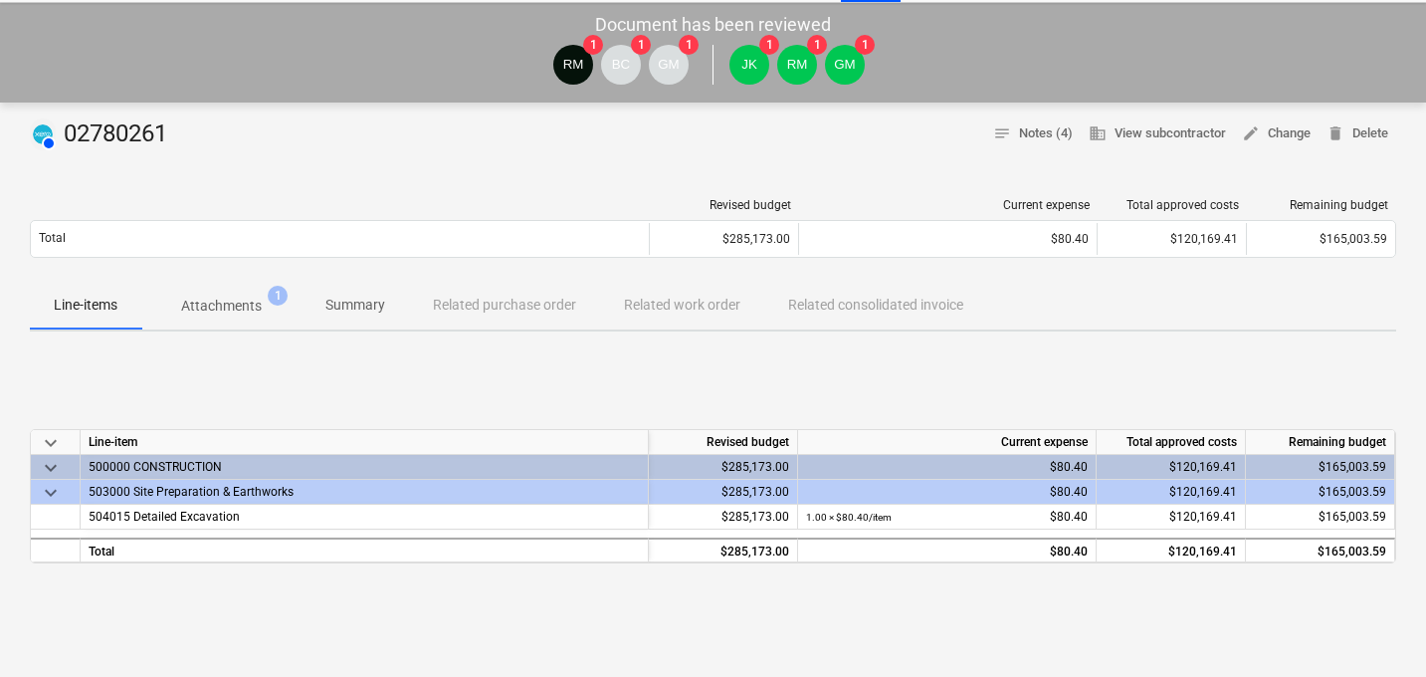
scroll to position [103, 0]
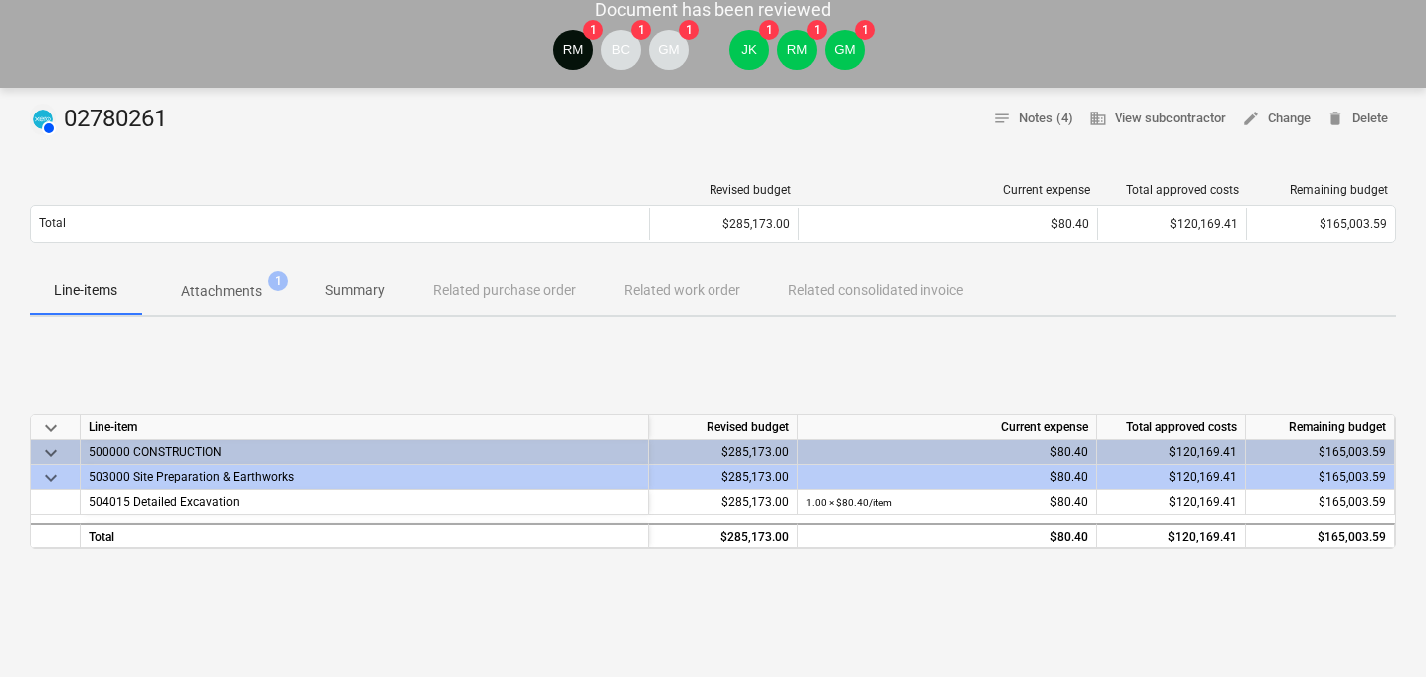
click at [249, 287] on p "Attachments" at bounding box center [221, 291] width 81 height 21
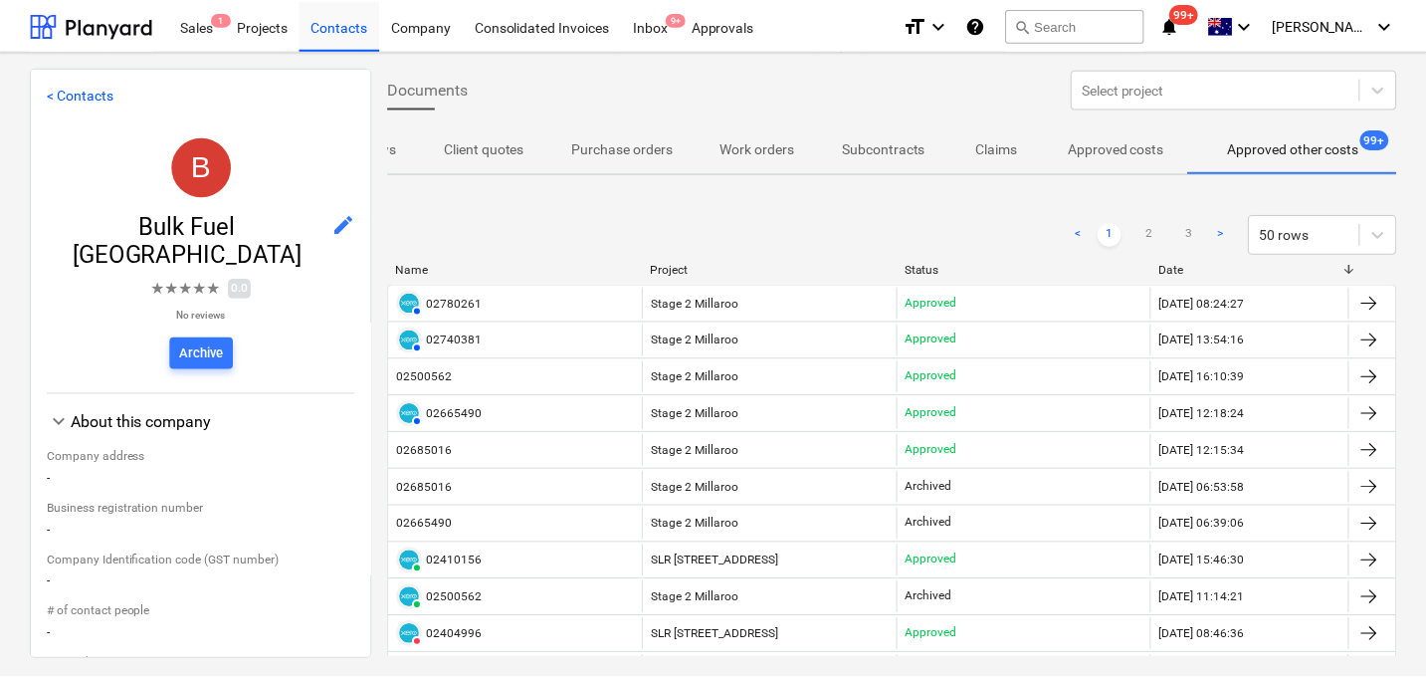
scroll to position [0, 75]
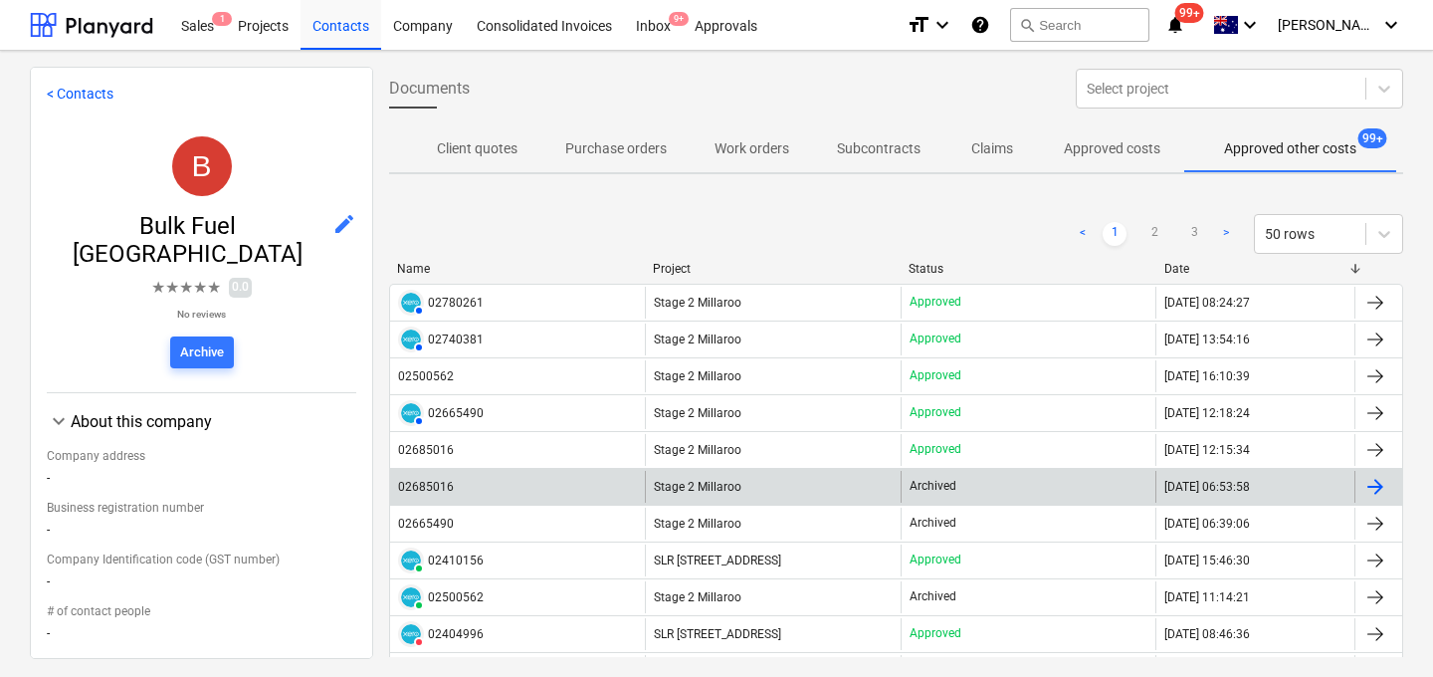
click at [441, 488] on div "02685016" at bounding box center [426, 487] width 56 height 14
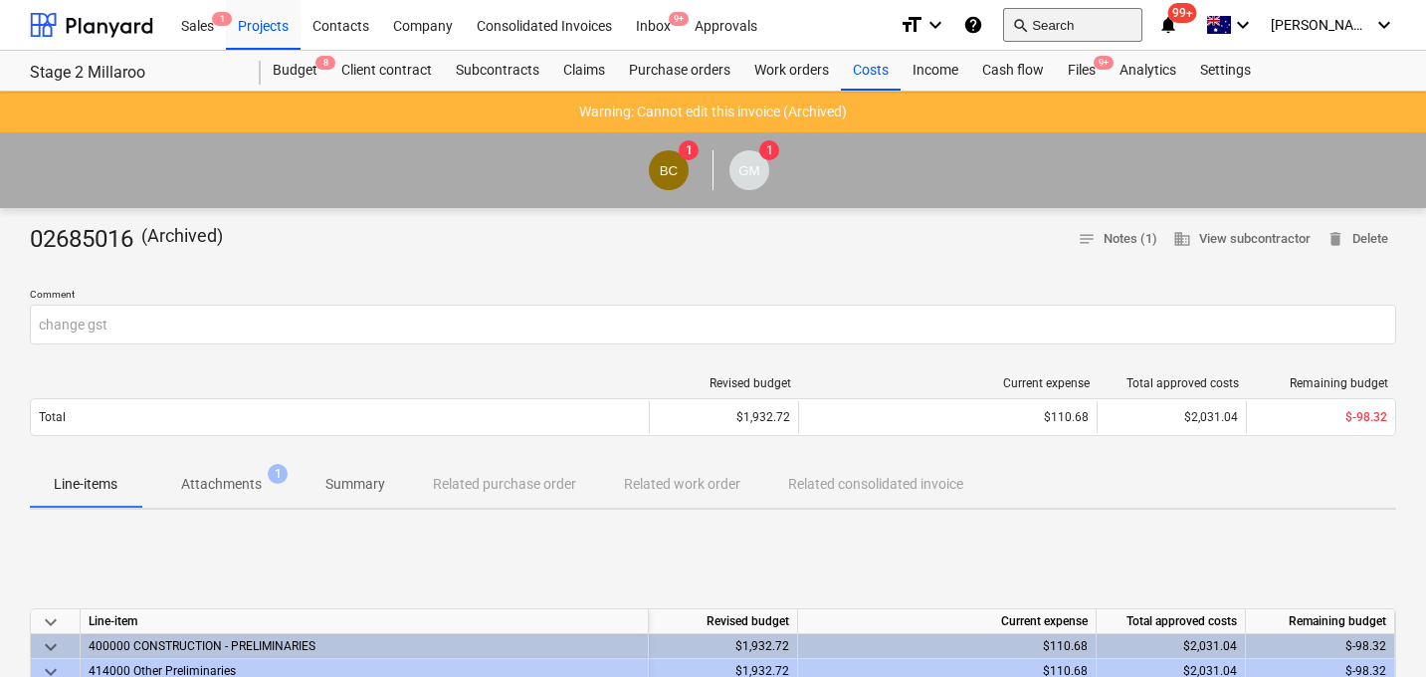
click at [1109, 18] on button "search Search" at bounding box center [1072, 25] width 139 height 34
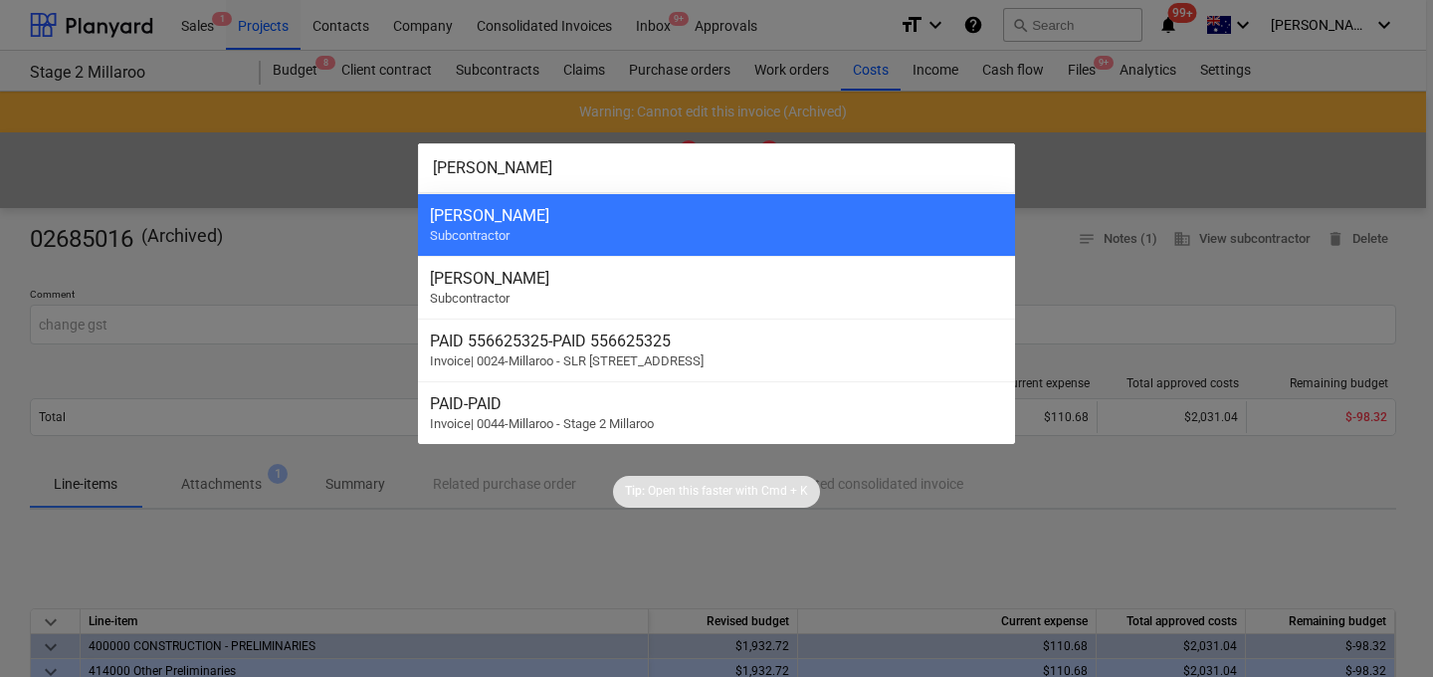
type input "[PERSON_NAME]"
click at [741, 207] on div "[PERSON_NAME]" at bounding box center [716, 215] width 573 height 19
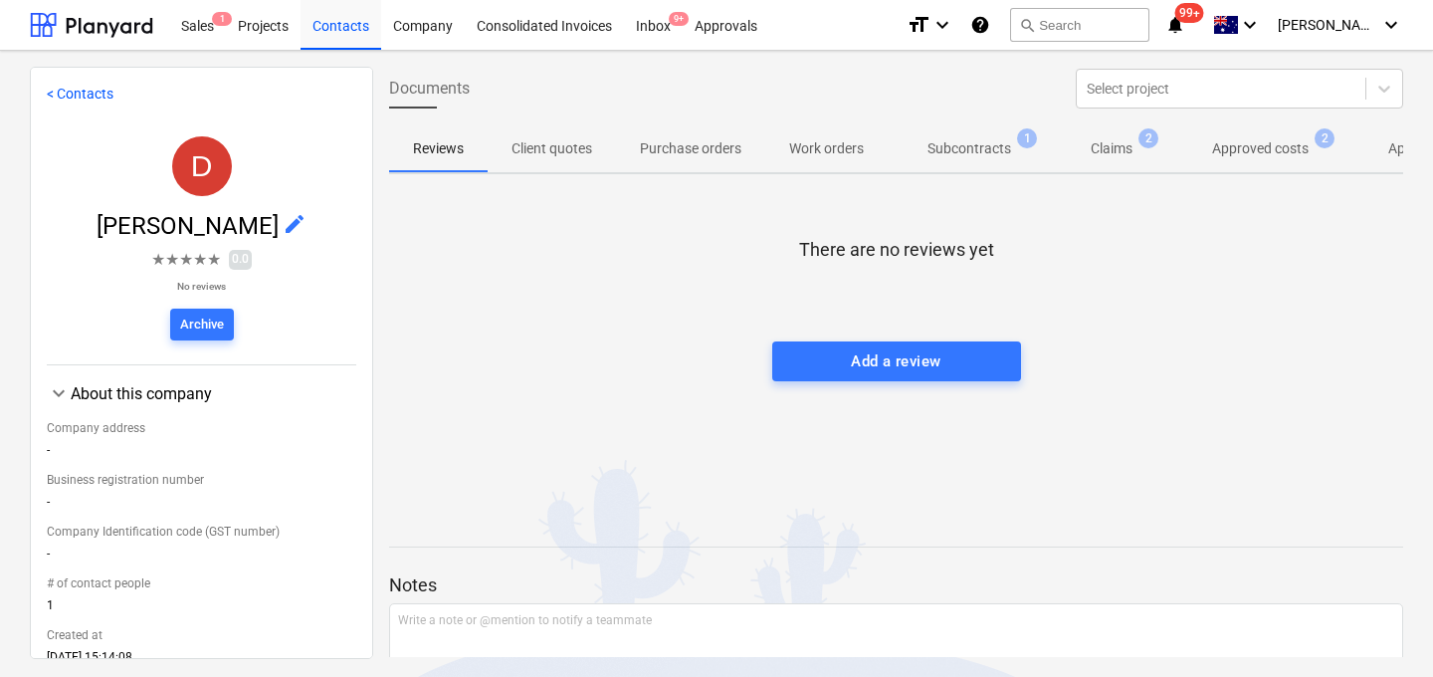
click at [1247, 142] on p "Approved costs" at bounding box center [1260, 148] width 97 height 21
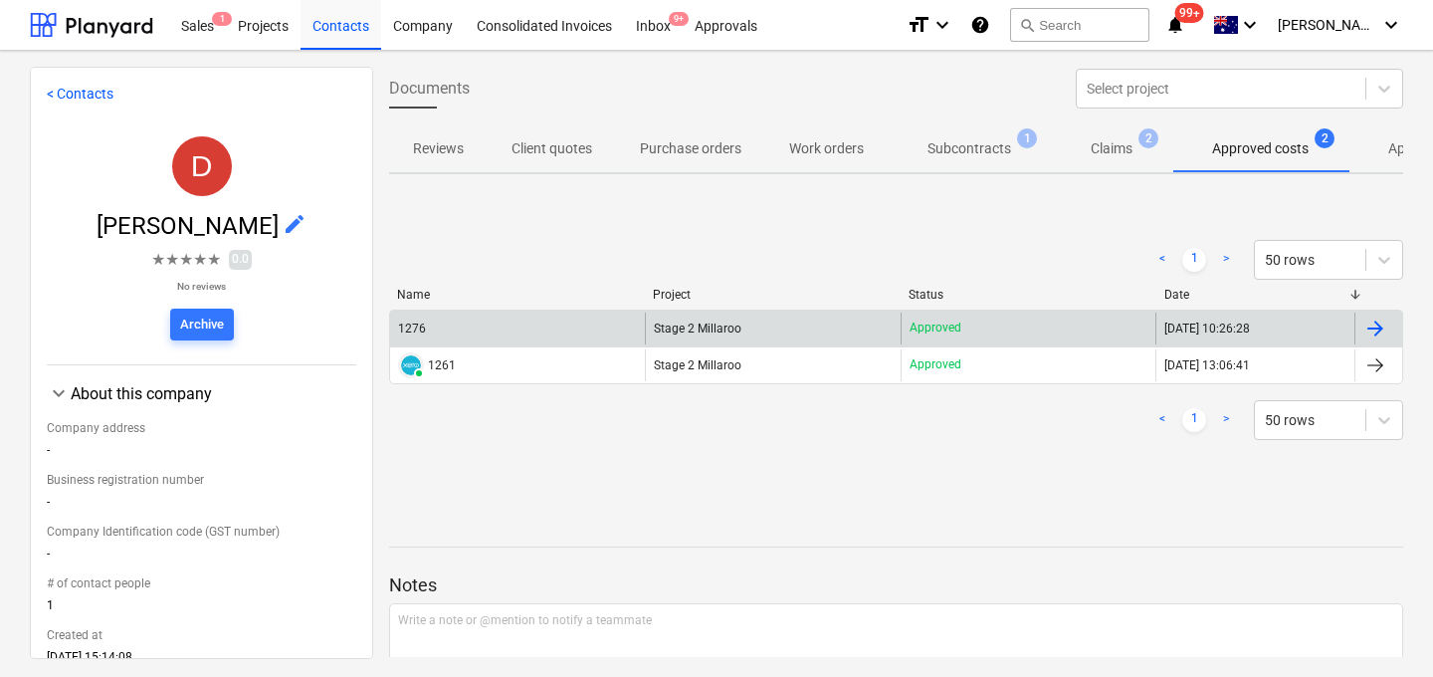
click at [418, 321] on div "1276" at bounding box center [412, 328] width 28 height 14
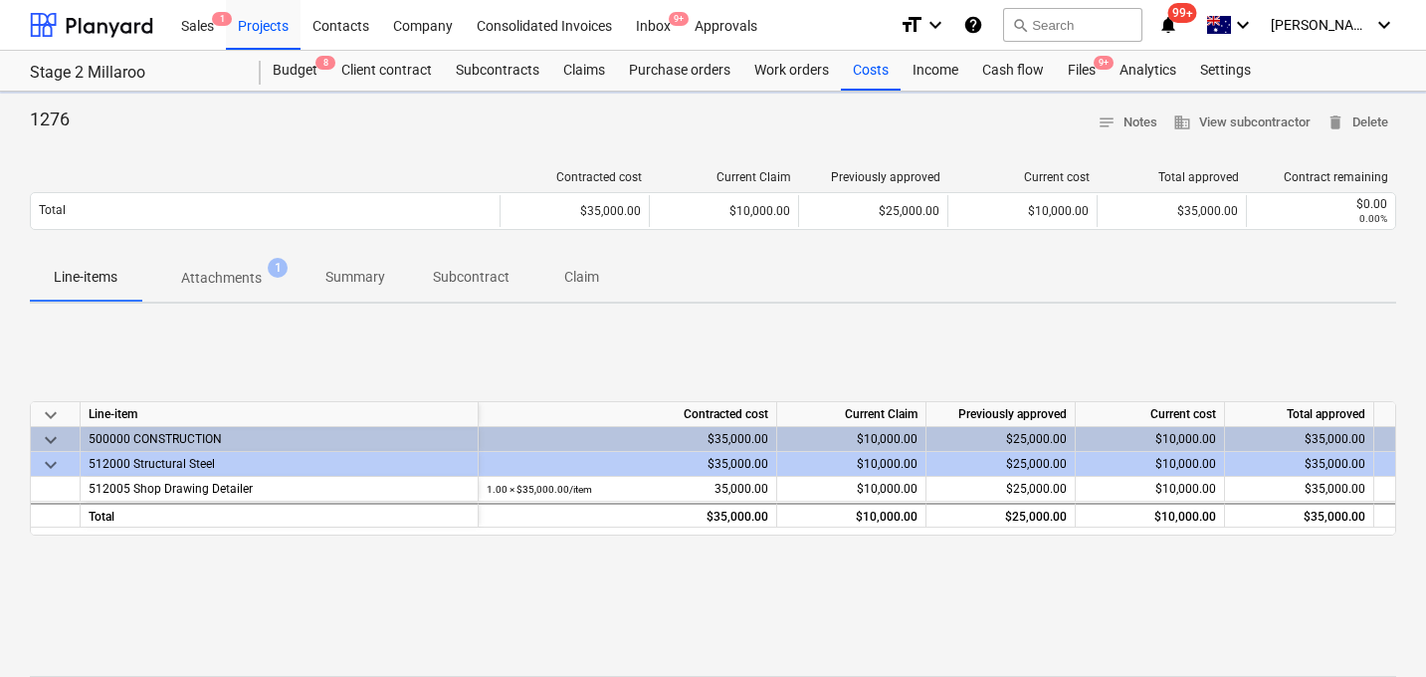
click at [214, 266] on span "Attachments 1" at bounding box center [221, 278] width 160 height 36
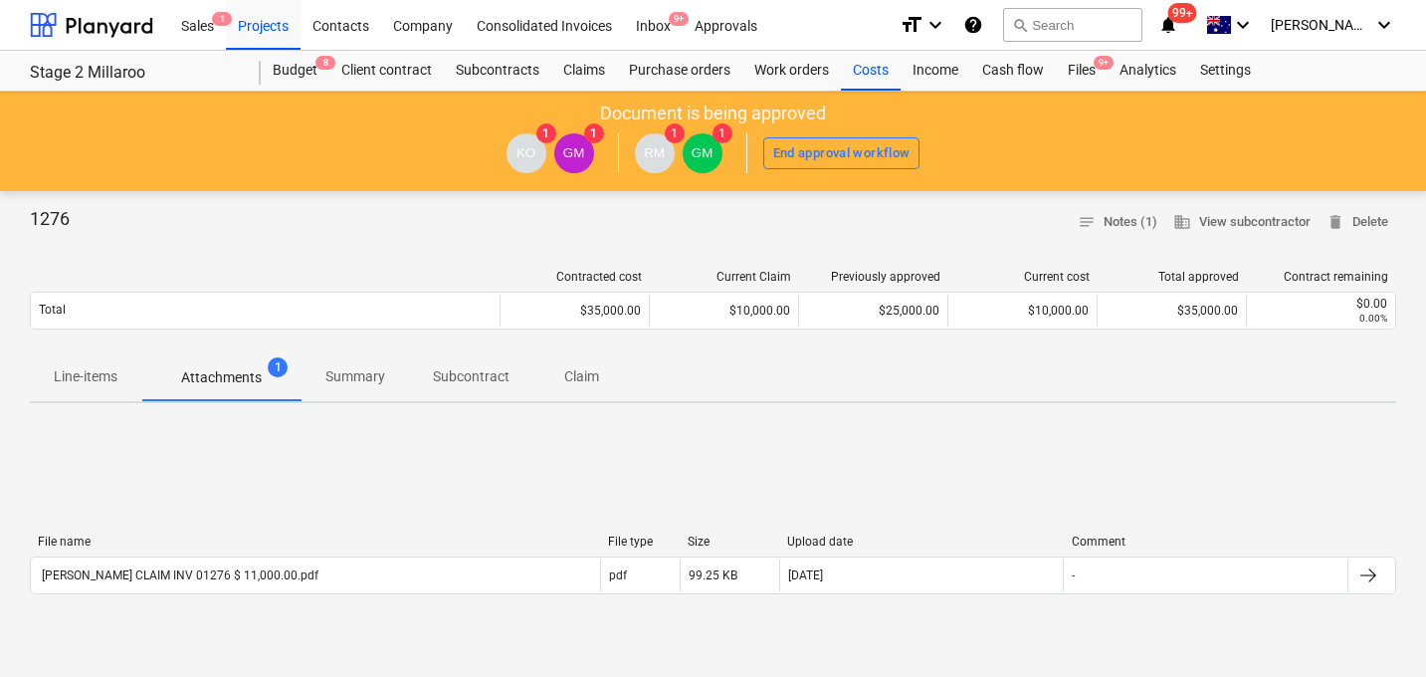
click at [262, 447] on div "File name File type Size Upload date Comment [PERSON_NAME] CLAIM INV 01276 $ 11…" at bounding box center [713, 568] width 1366 height 298
